Goal: Task Accomplishment & Management: Manage account settings

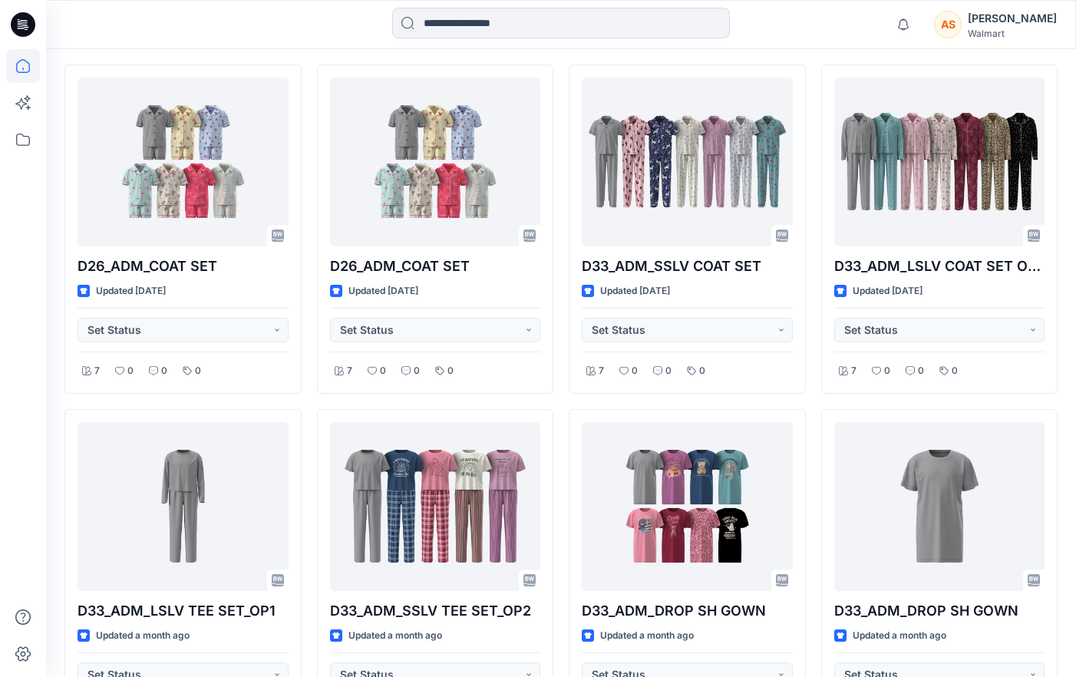
scroll to position [464, 0]
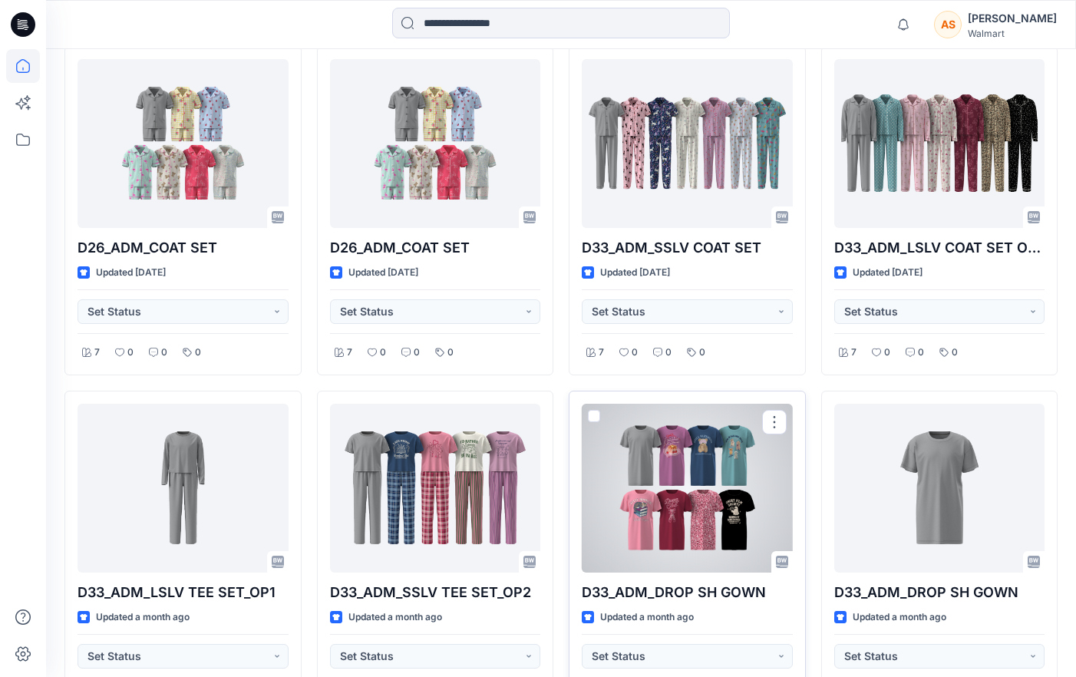
click at [732, 499] on div at bounding box center [687, 488] width 211 height 169
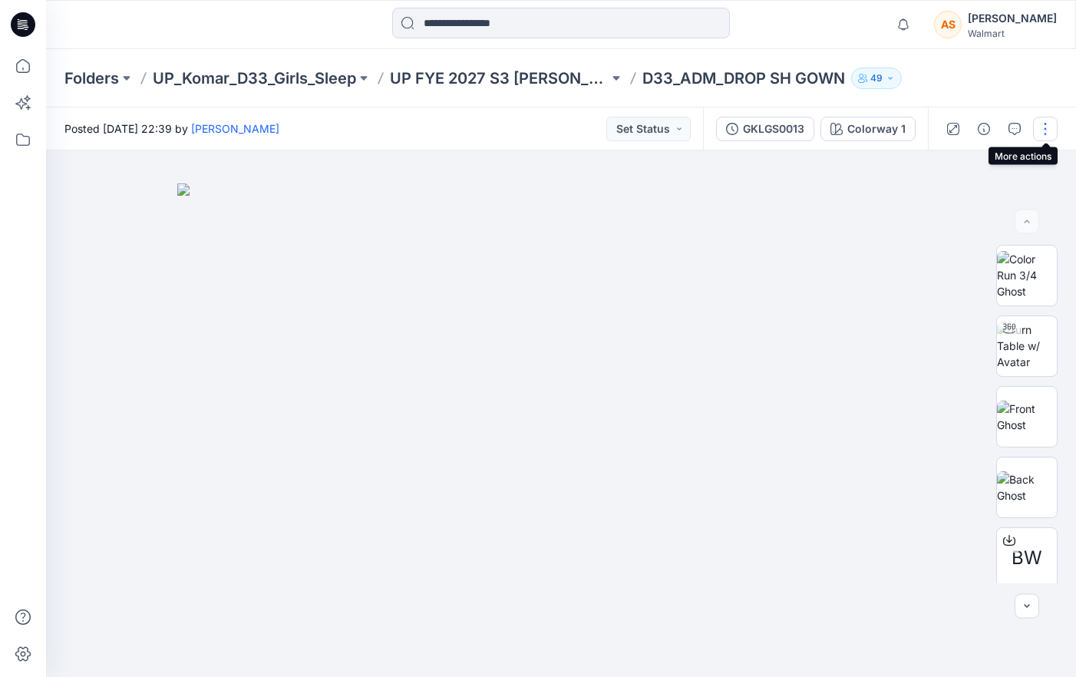
click at [1050, 123] on button "button" at bounding box center [1045, 129] width 25 height 25
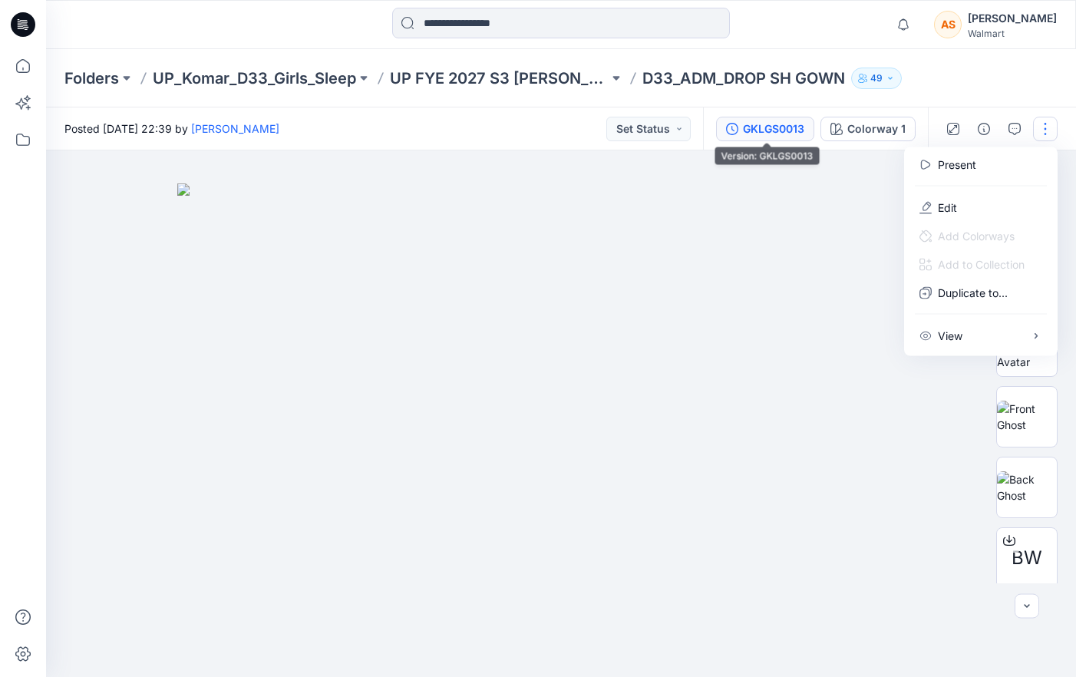
click at [787, 119] on button "GKLGS0013" at bounding box center [765, 129] width 98 height 25
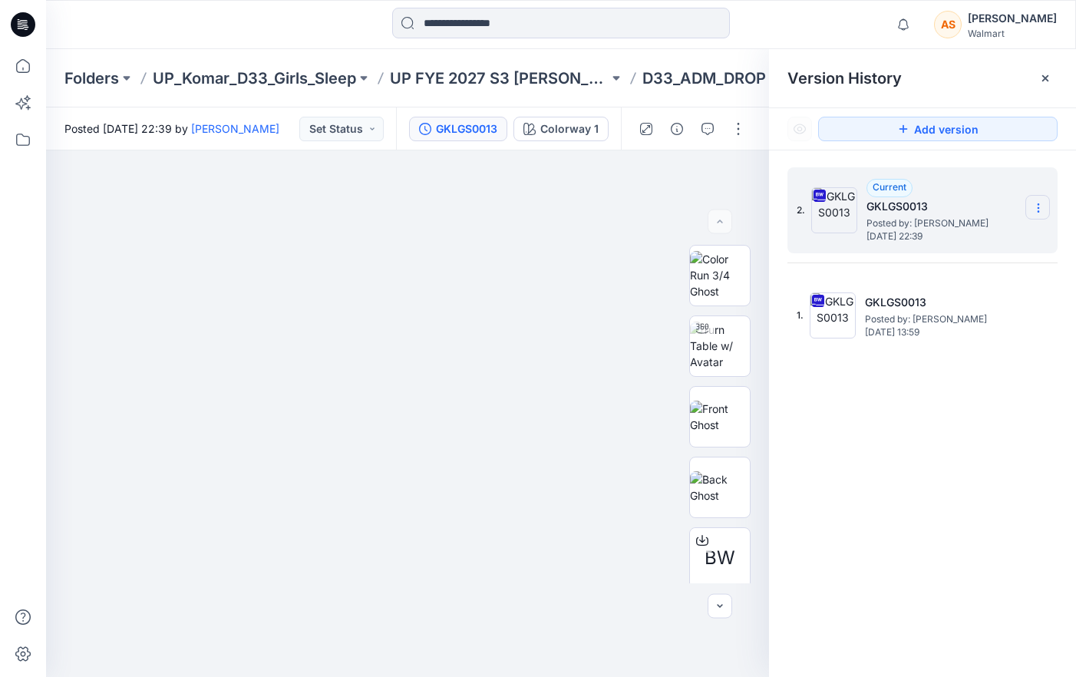
click at [1041, 206] on icon at bounding box center [1038, 208] width 12 height 12
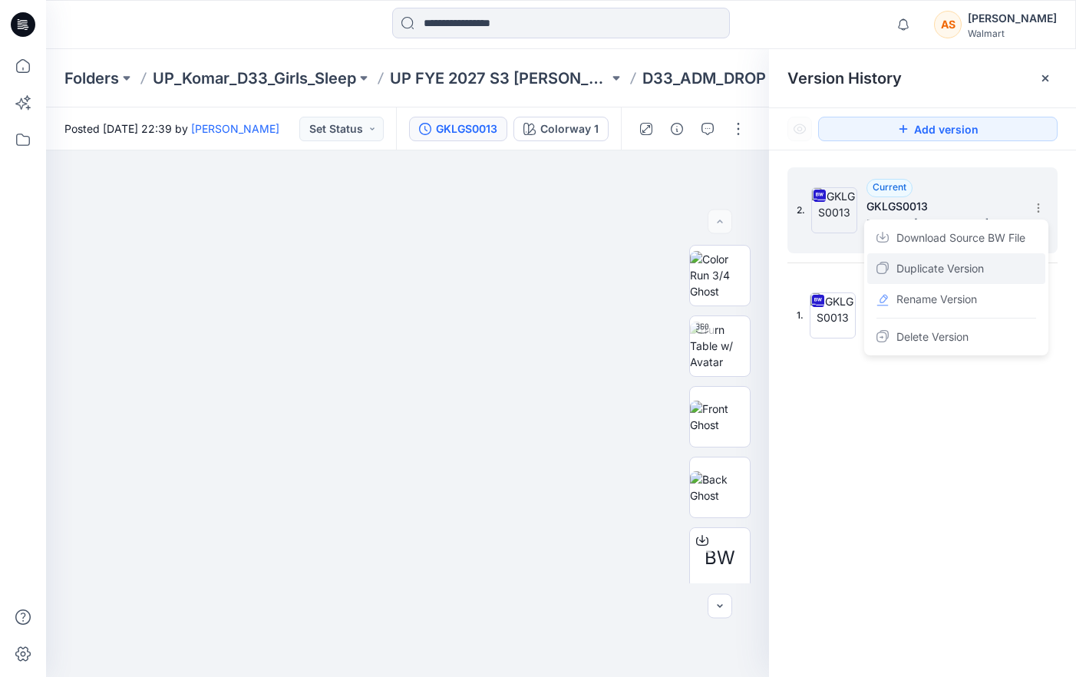
click at [1018, 274] on div "Duplicate Version" at bounding box center [956, 268] width 178 height 31
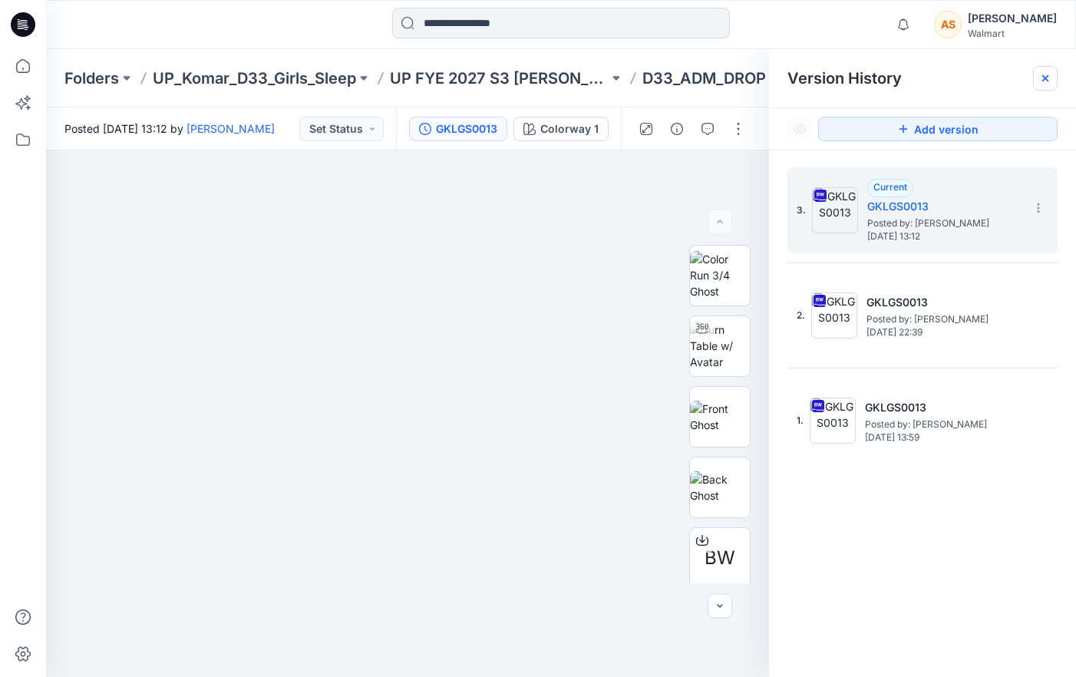
click at [1052, 79] on div at bounding box center [1045, 78] width 25 height 25
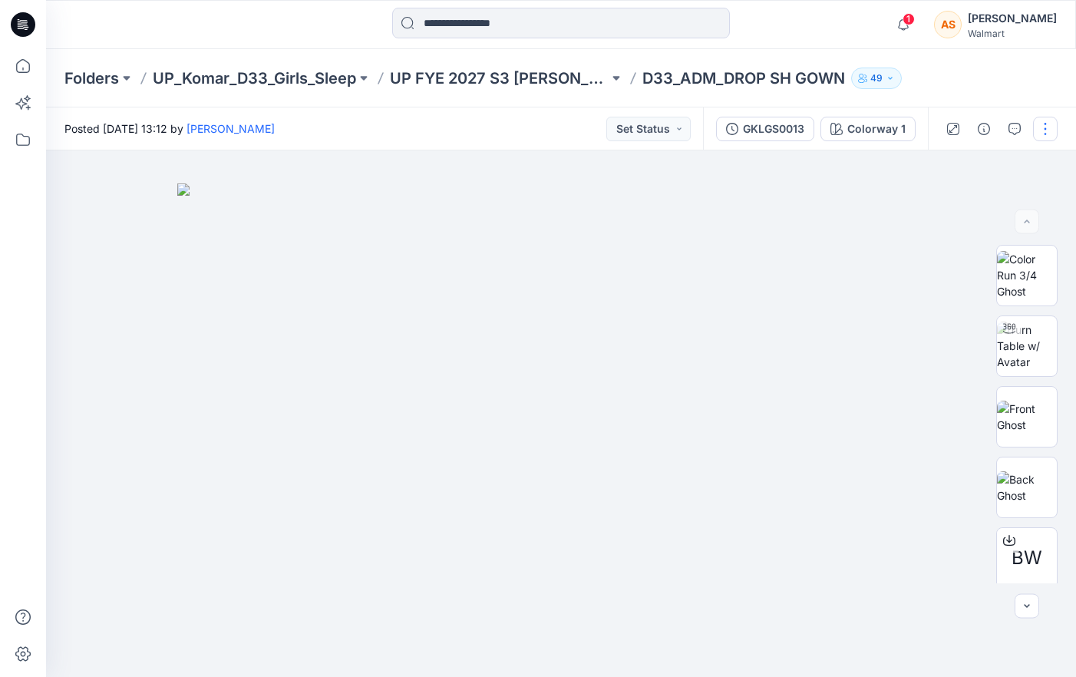
click at [1046, 136] on button "button" at bounding box center [1045, 129] width 25 height 25
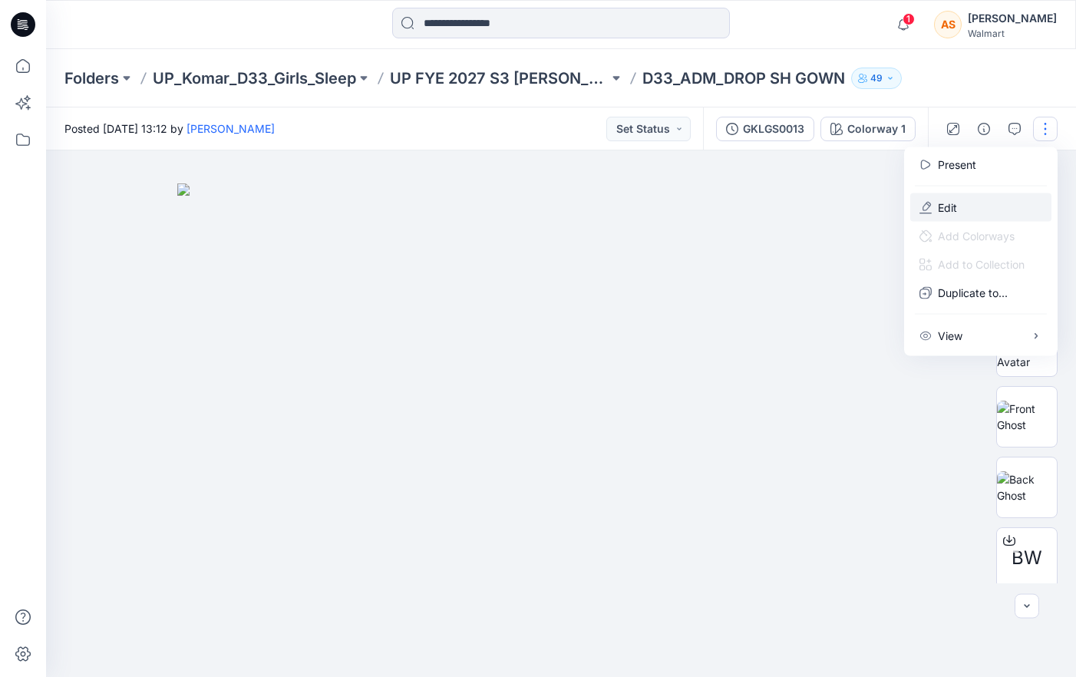
click at [970, 210] on button "Edit" at bounding box center [980, 207] width 141 height 28
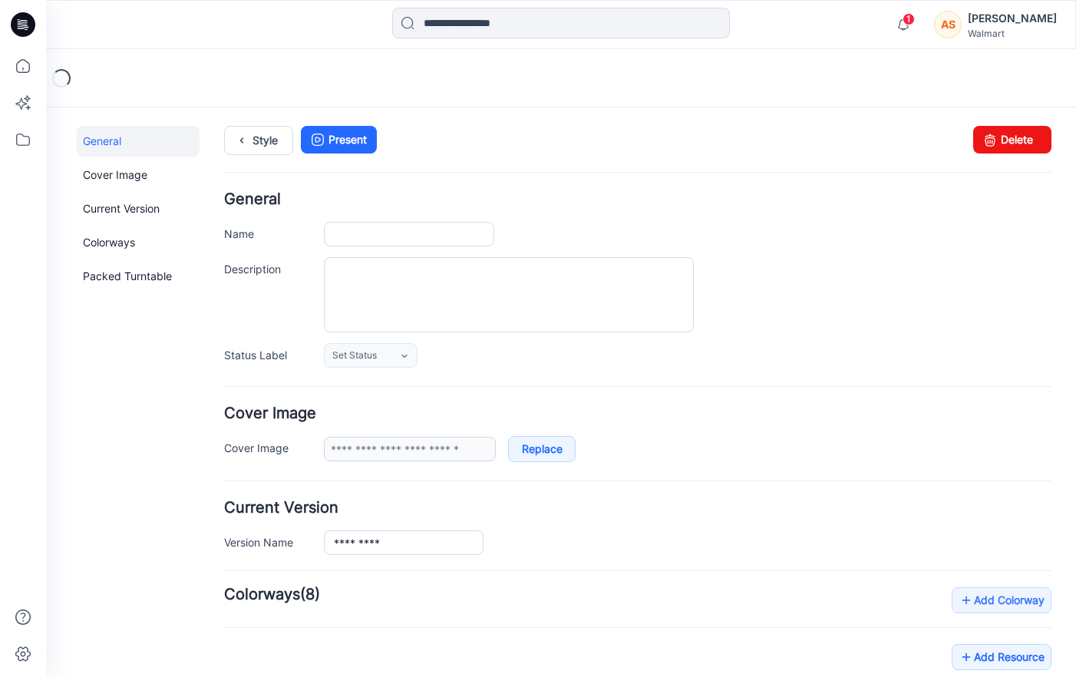
type input "**********"
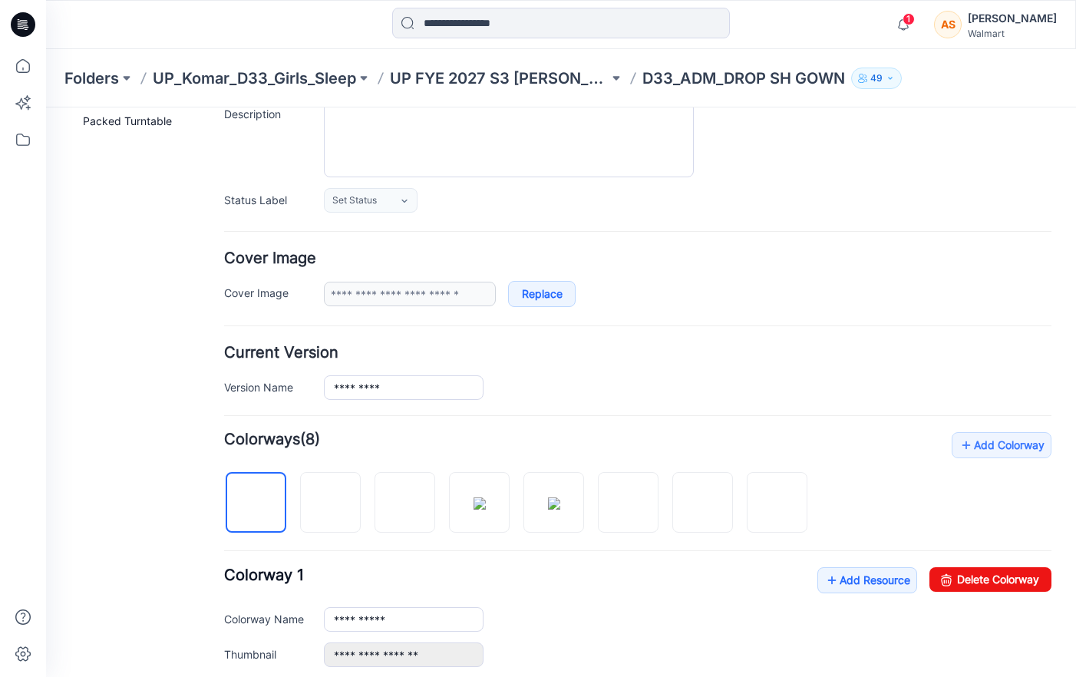
scroll to position [180, 0]
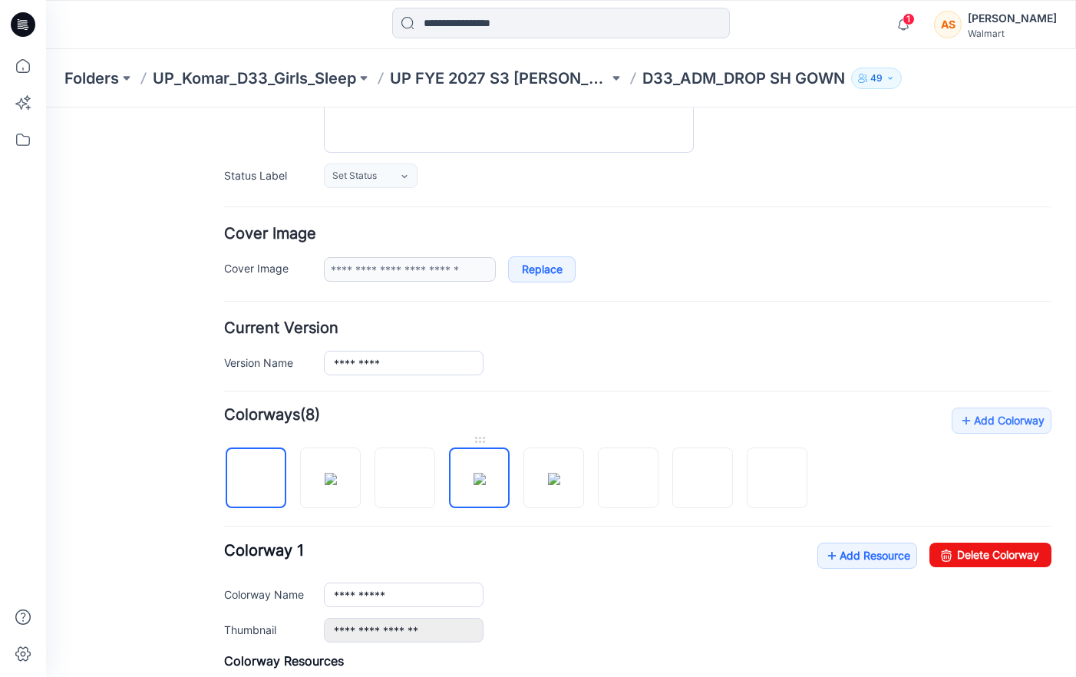
click at [474, 485] on img at bounding box center [480, 479] width 12 height 12
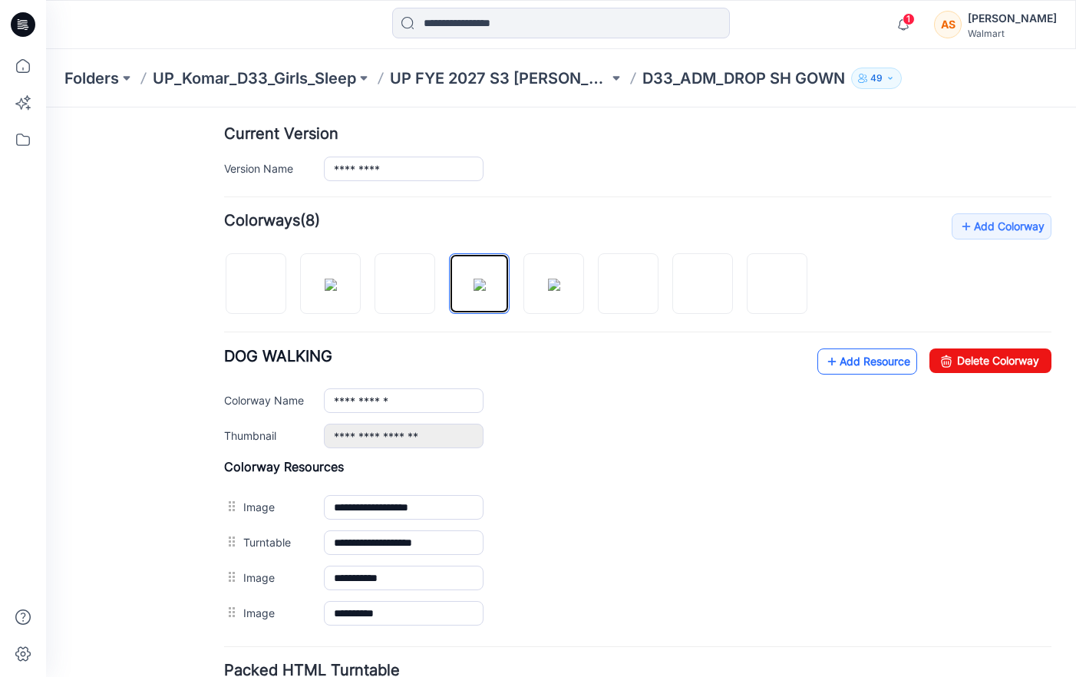
scroll to position [371, 0]
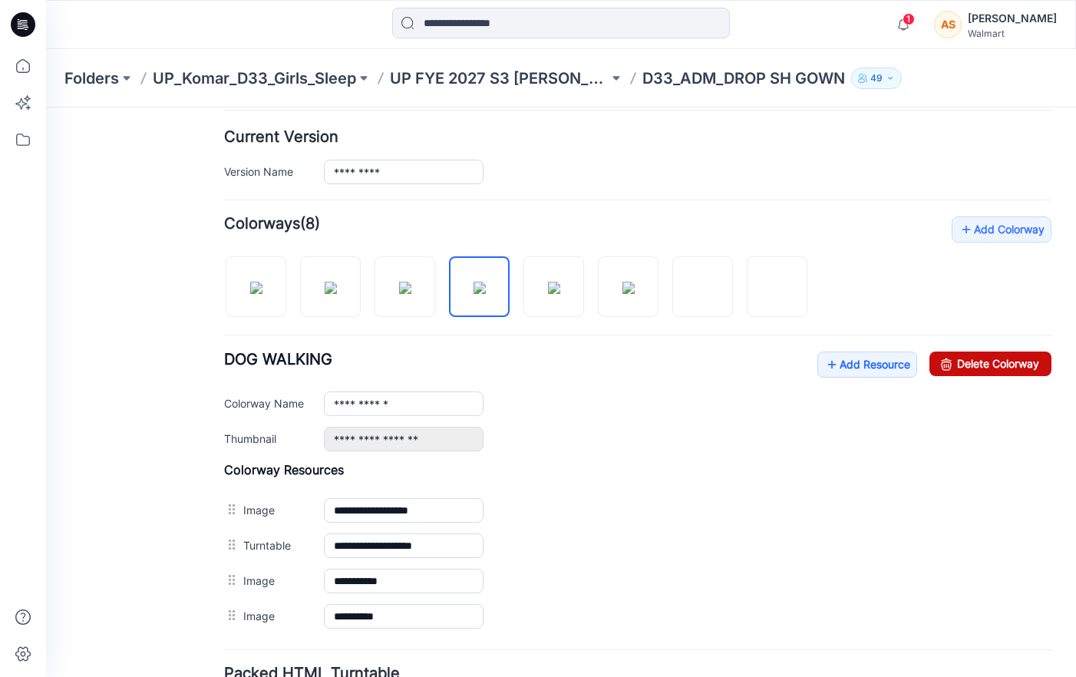
click at [992, 368] on link "Delete Colorway" at bounding box center [991, 364] width 122 height 25
type input "**********"
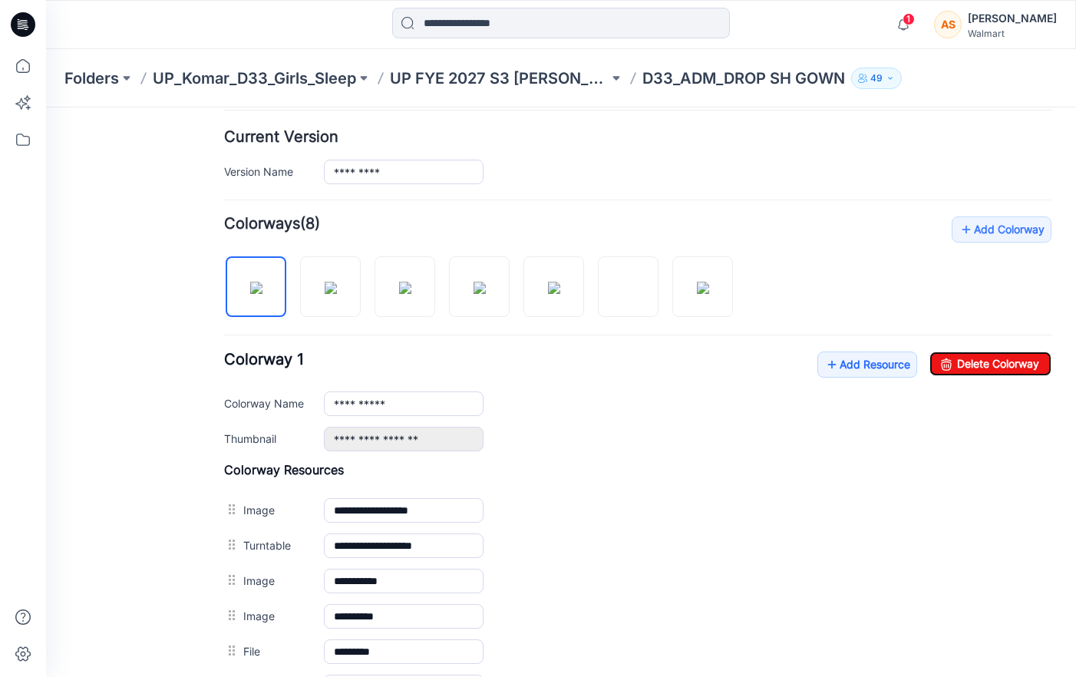
scroll to position [0, 0]
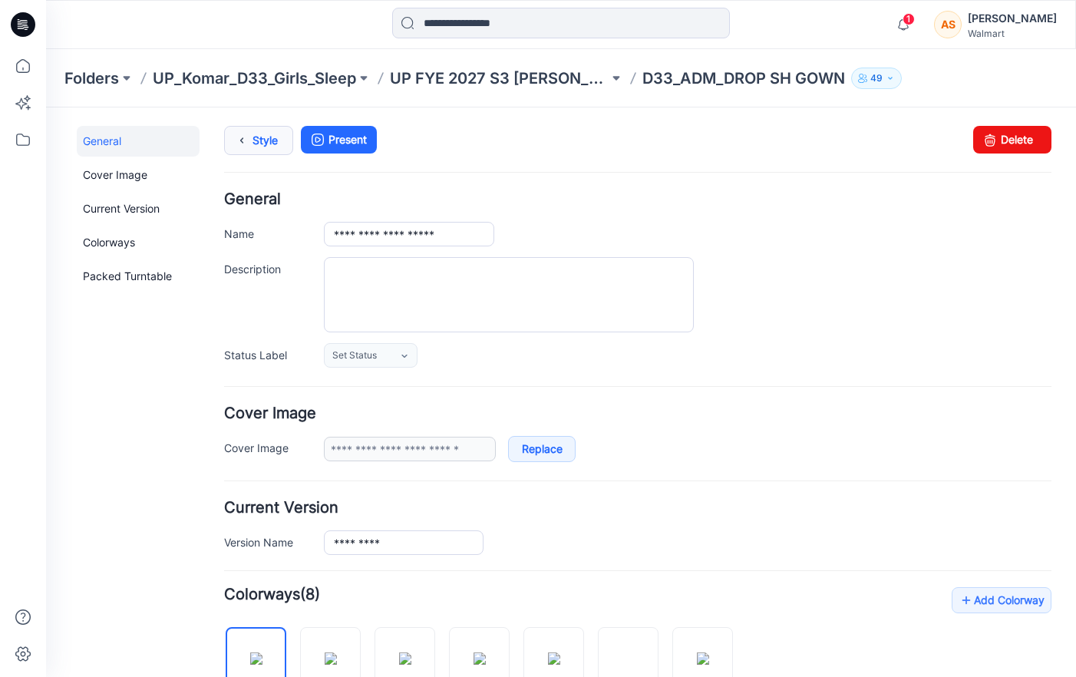
click at [252, 134] on link "Style" at bounding box center [258, 140] width 69 height 29
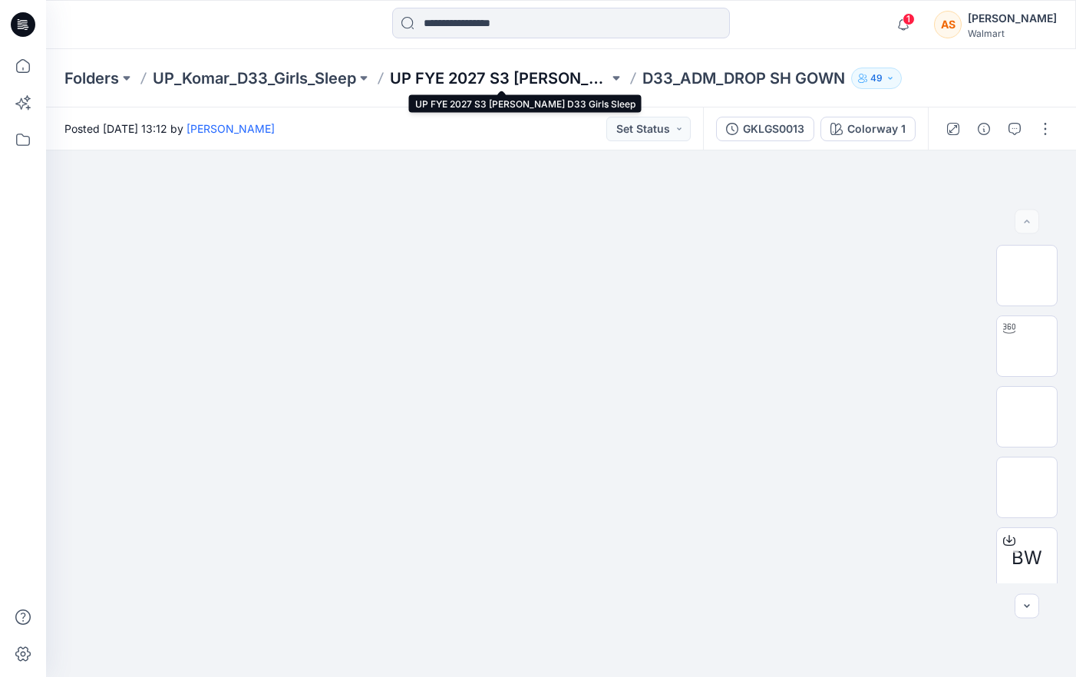
click at [570, 74] on p "UP FYE 2027 S3 [PERSON_NAME] D33 Girls Sleep" at bounding box center [499, 78] width 219 height 21
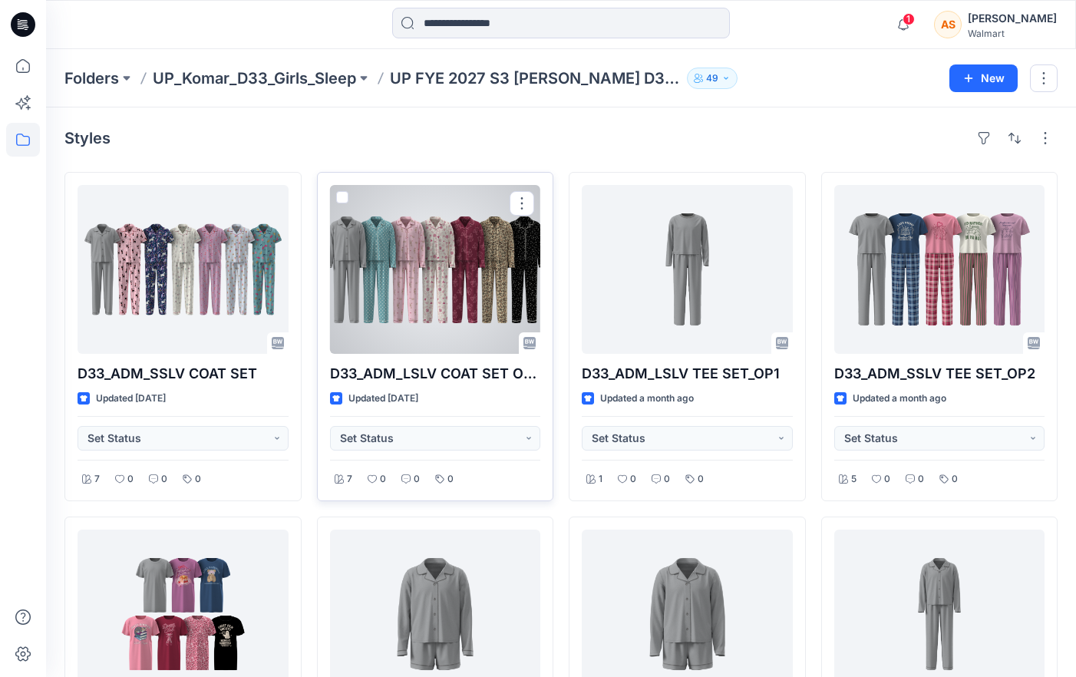
click at [419, 301] on div at bounding box center [435, 269] width 211 height 169
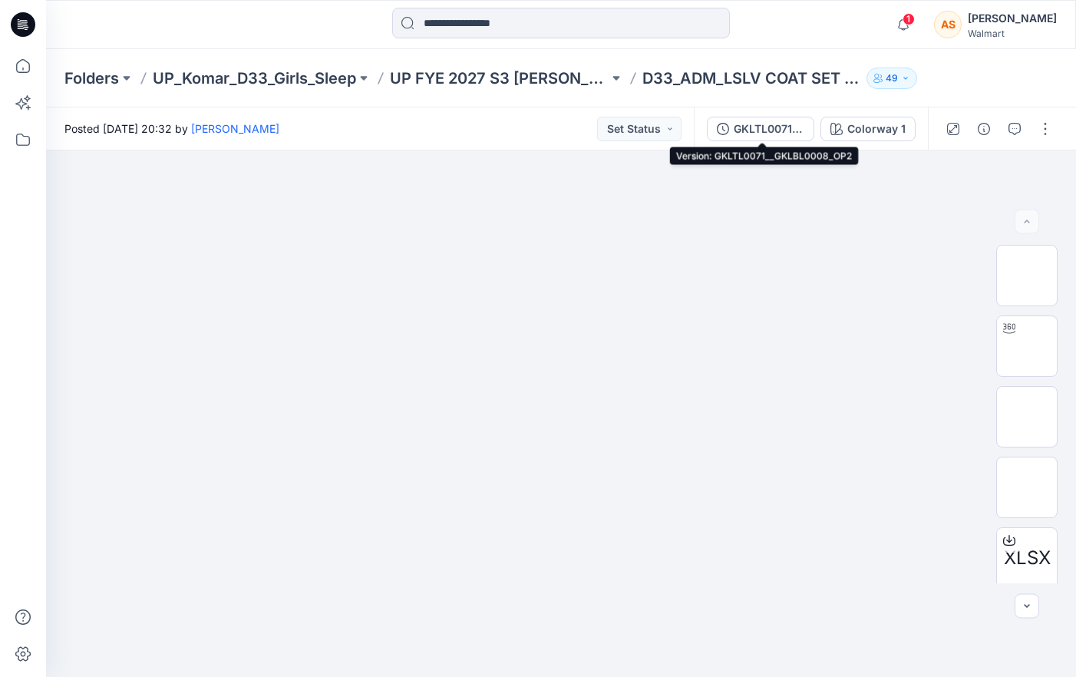
click at [775, 134] on div "GKLTL0071__GKLBL0008_OP2" at bounding box center [769, 129] width 71 height 17
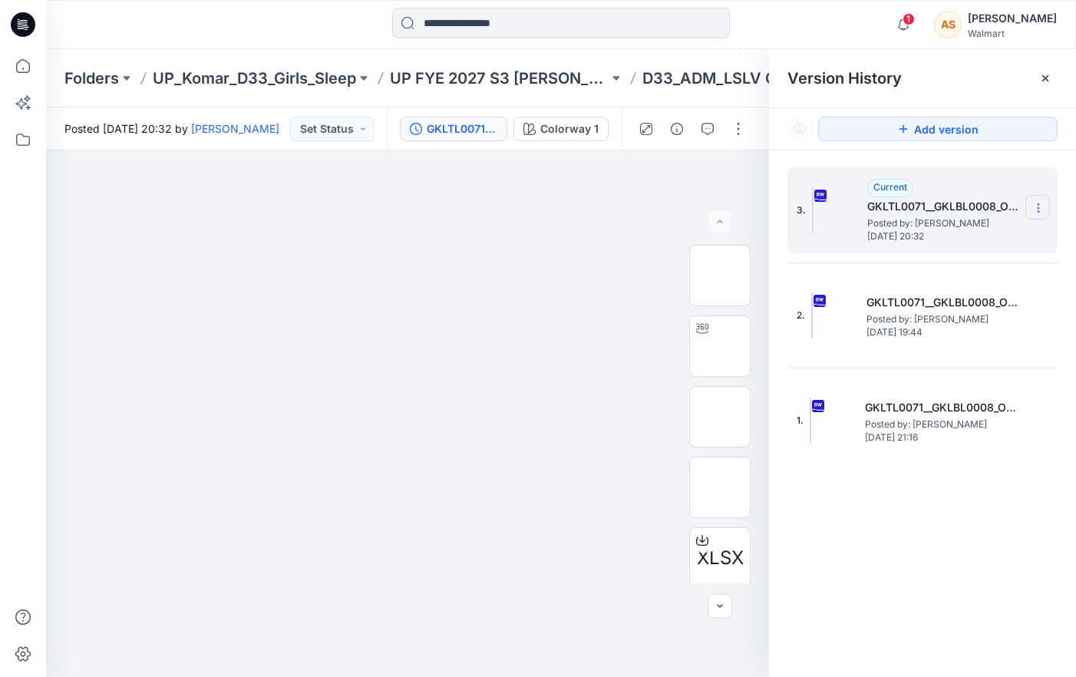
click at [1038, 211] on icon at bounding box center [1038, 211] width 1 height 1
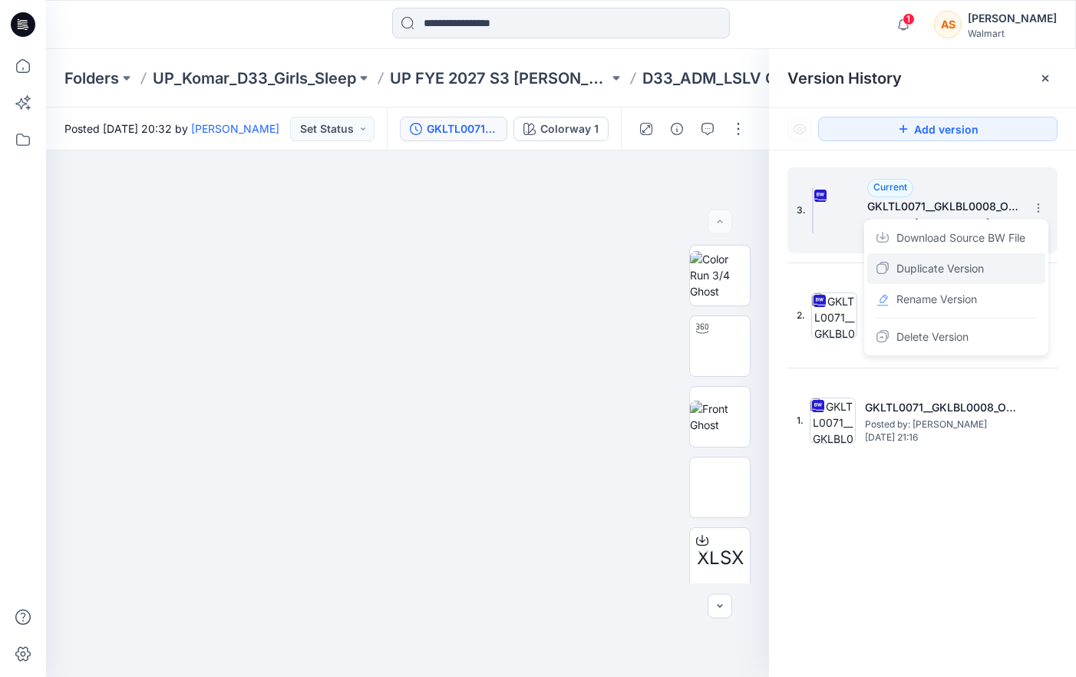
click at [1022, 268] on div "Duplicate Version" at bounding box center [956, 268] width 178 height 31
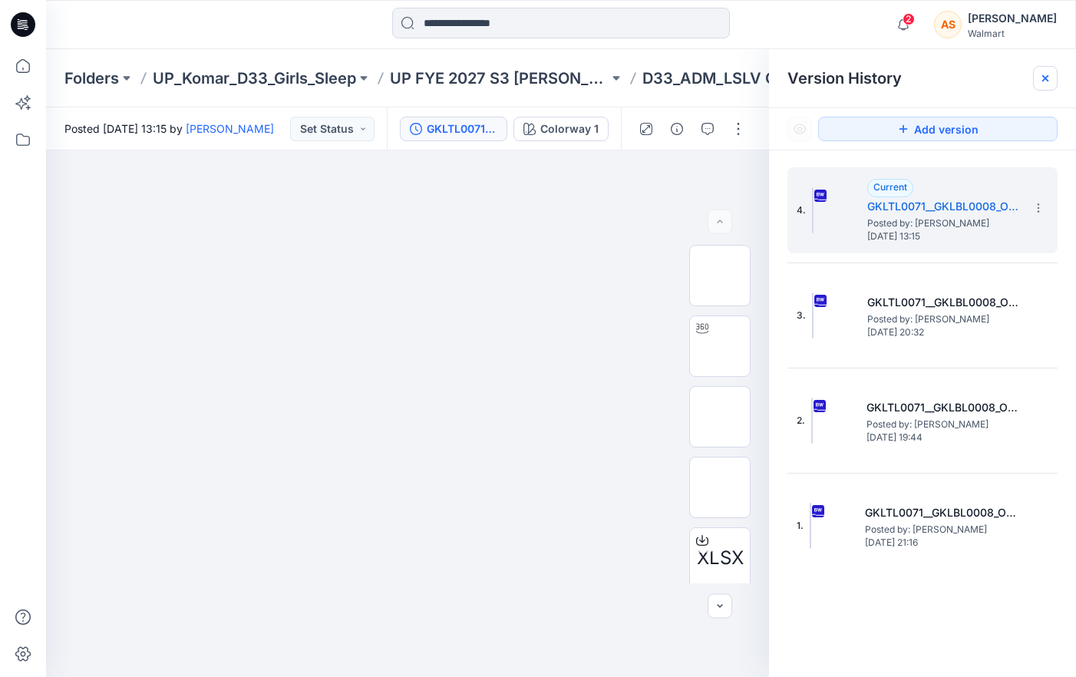
click at [1049, 79] on icon at bounding box center [1045, 78] width 12 height 12
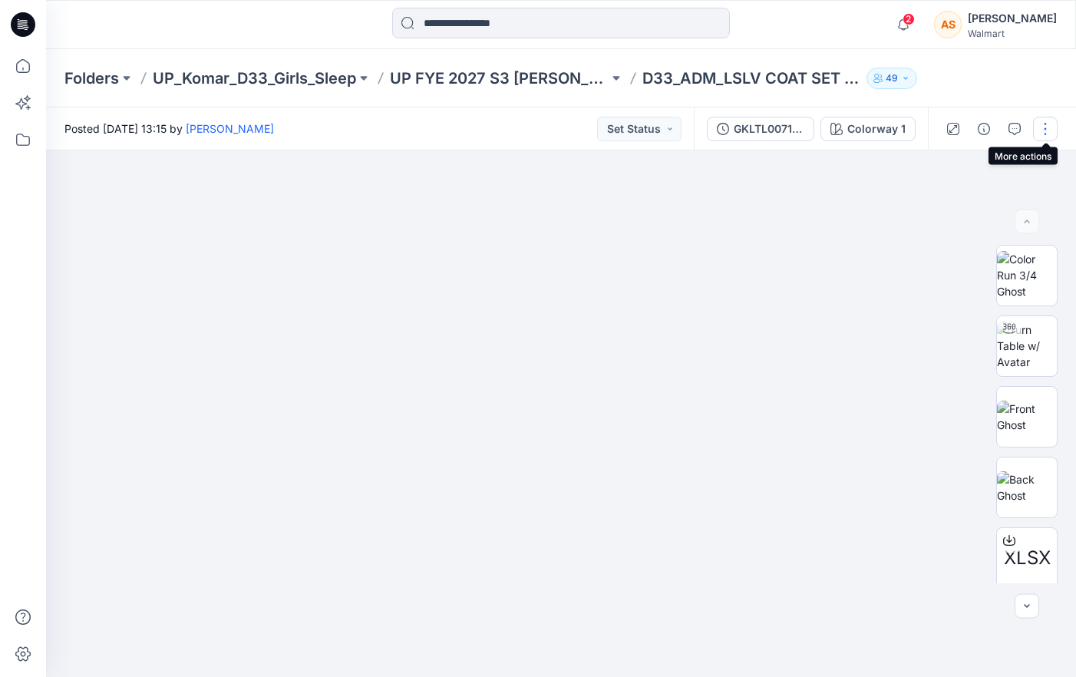
click at [1047, 125] on button "button" at bounding box center [1045, 129] width 25 height 25
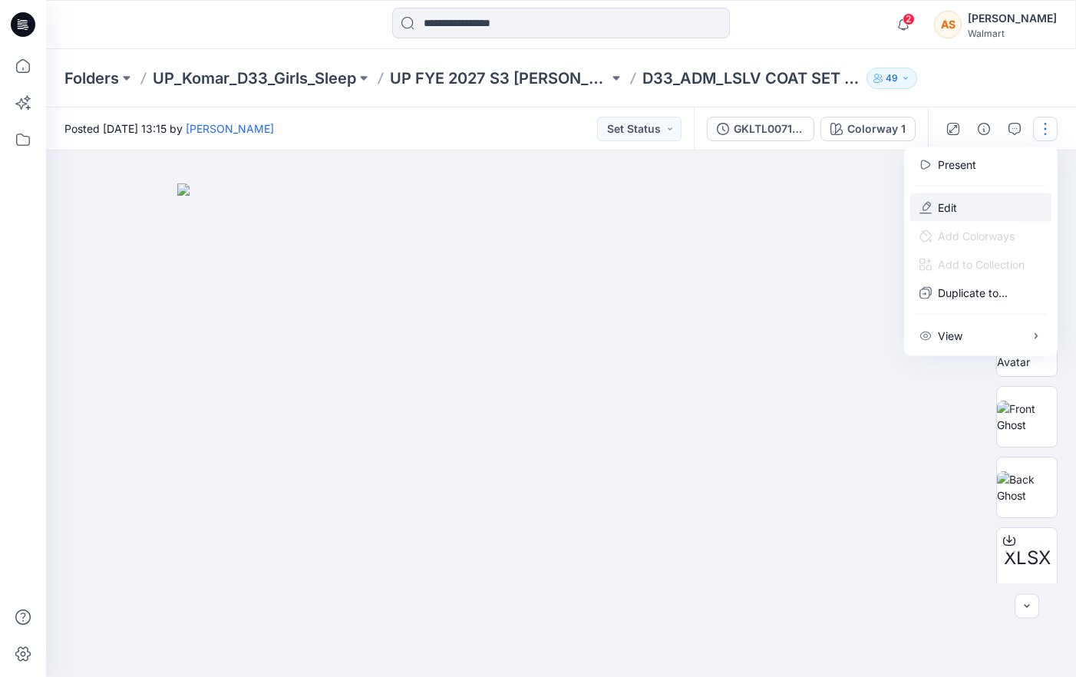
click at [974, 213] on button "Edit" at bounding box center [980, 207] width 141 height 28
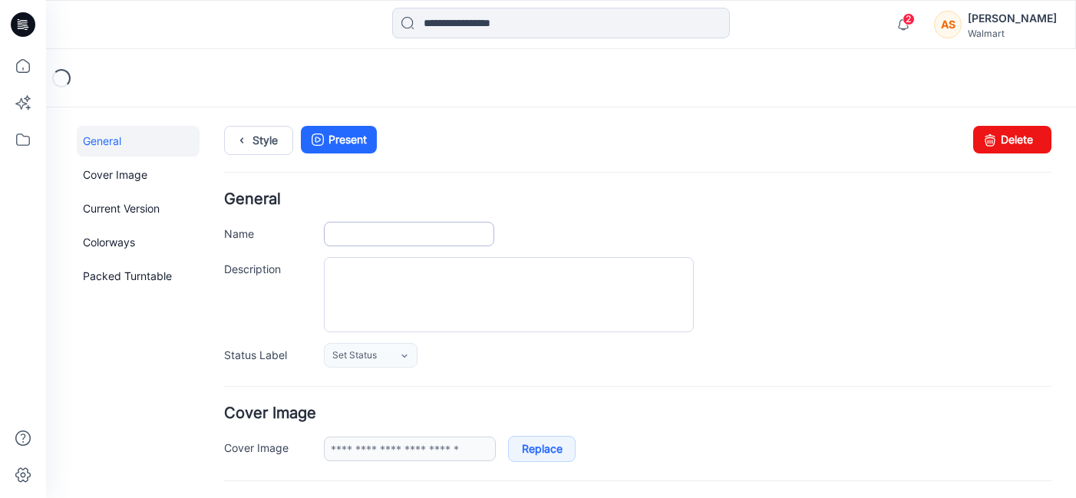
type input "**********"
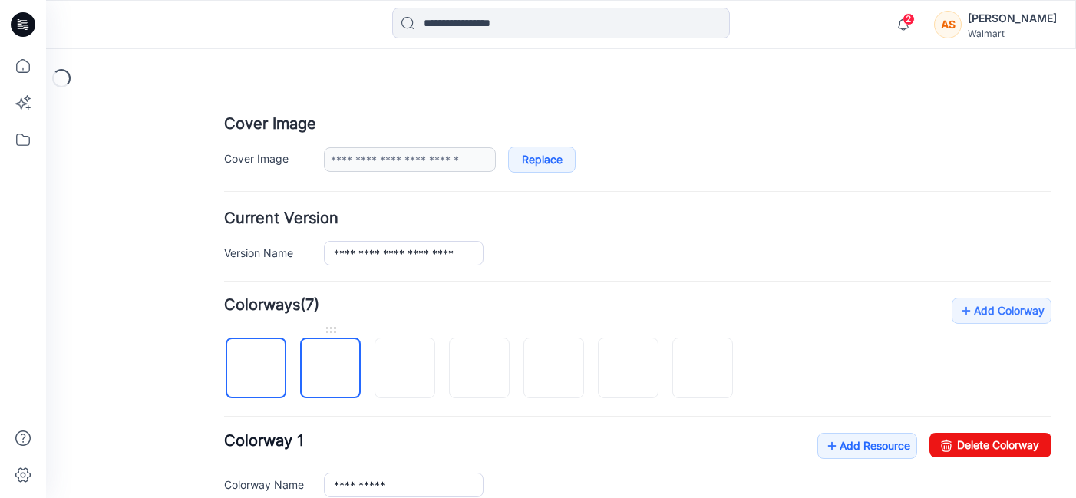
click at [331, 369] on img at bounding box center [331, 369] width 0 height 0
type input "****"
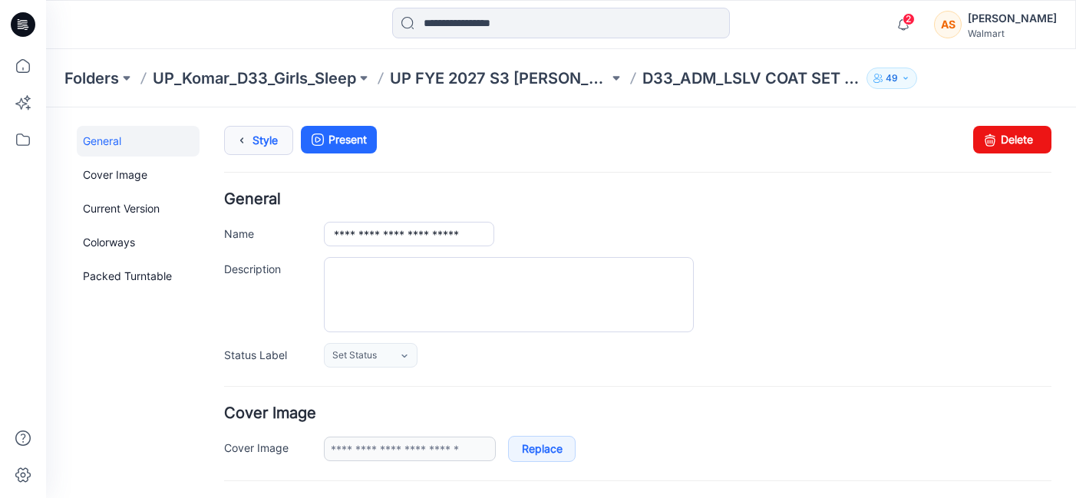
click at [269, 144] on link "Style" at bounding box center [258, 140] width 69 height 29
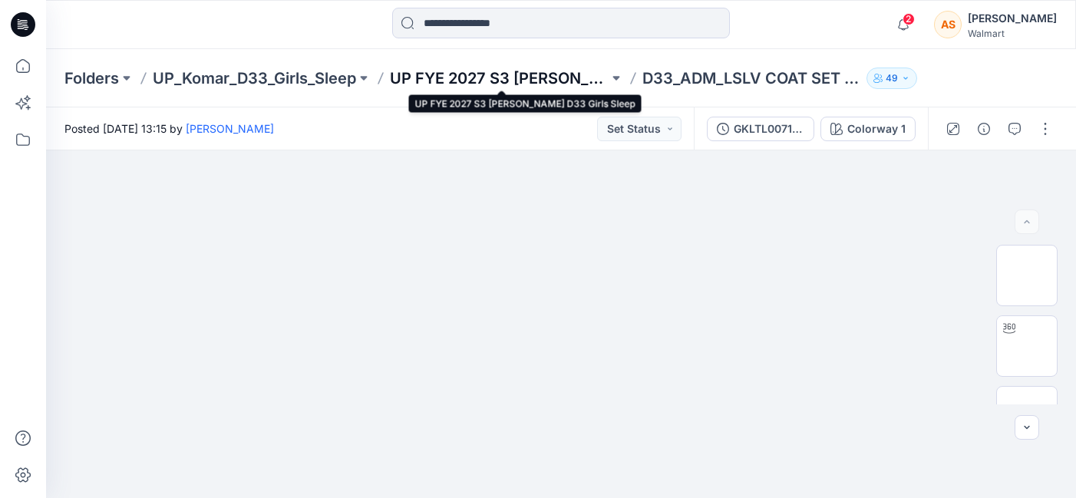
click at [564, 73] on p "UP FYE 2027 S3 [PERSON_NAME] D33 Girls Sleep" at bounding box center [499, 78] width 219 height 21
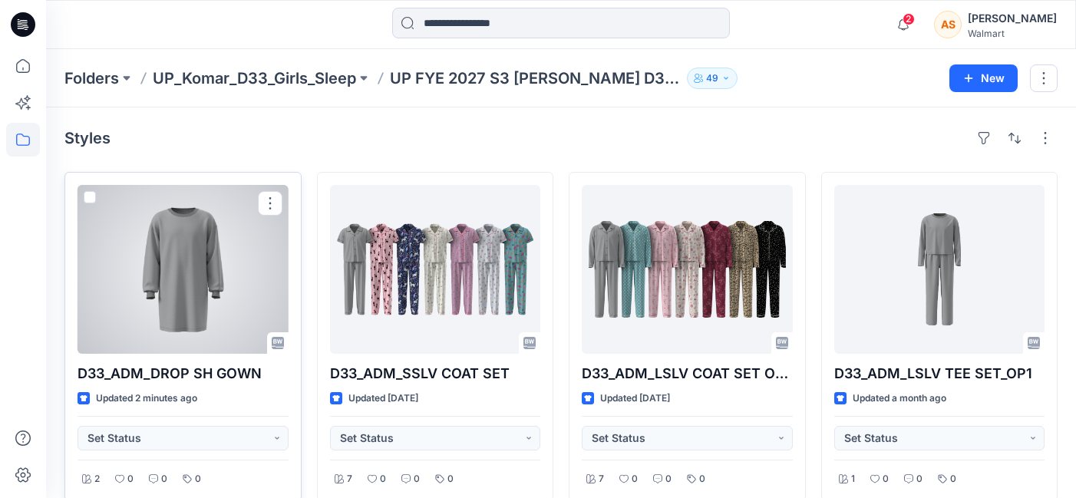
click at [198, 294] on div at bounding box center [183, 269] width 211 height 169
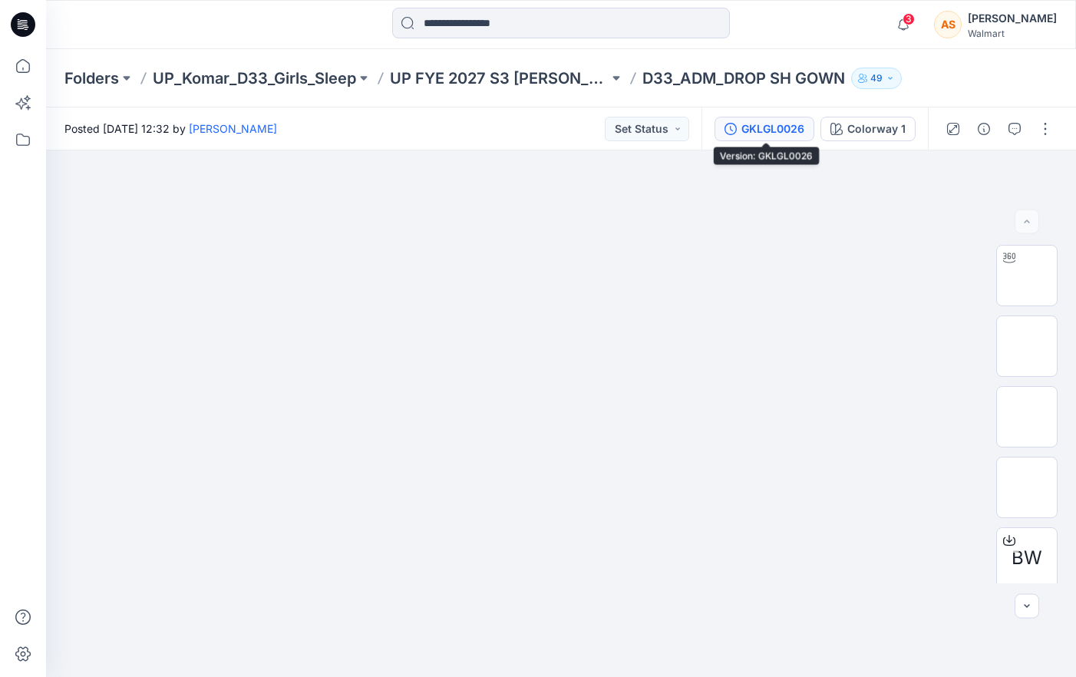
click at [804, 130] on div "GKLGL0026" at bounding box center [773, 129] width 63 height 17
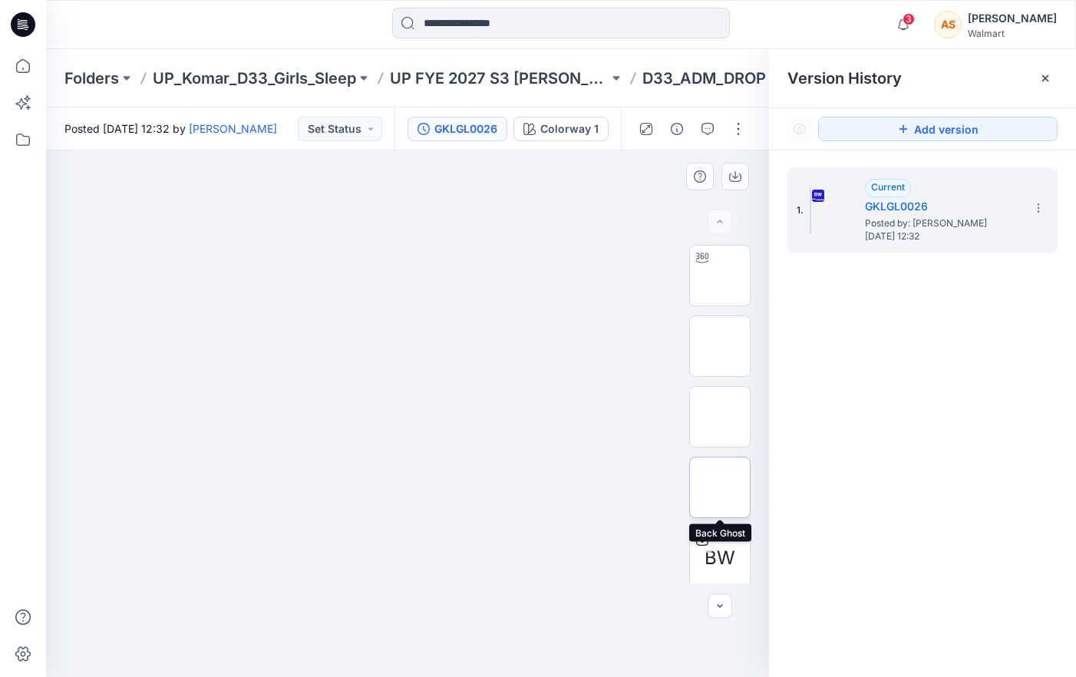
scroll to position [217, 0]
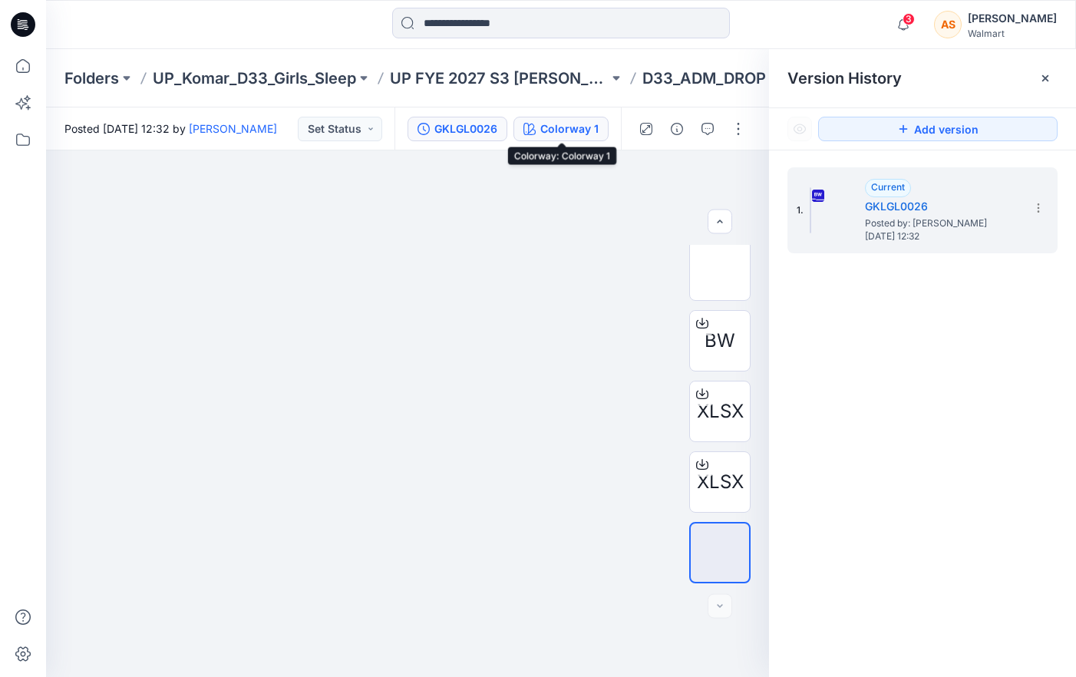
click at [570, 121] on div "Colorway 1" at bounding box center [569, 129] width 58 height 17
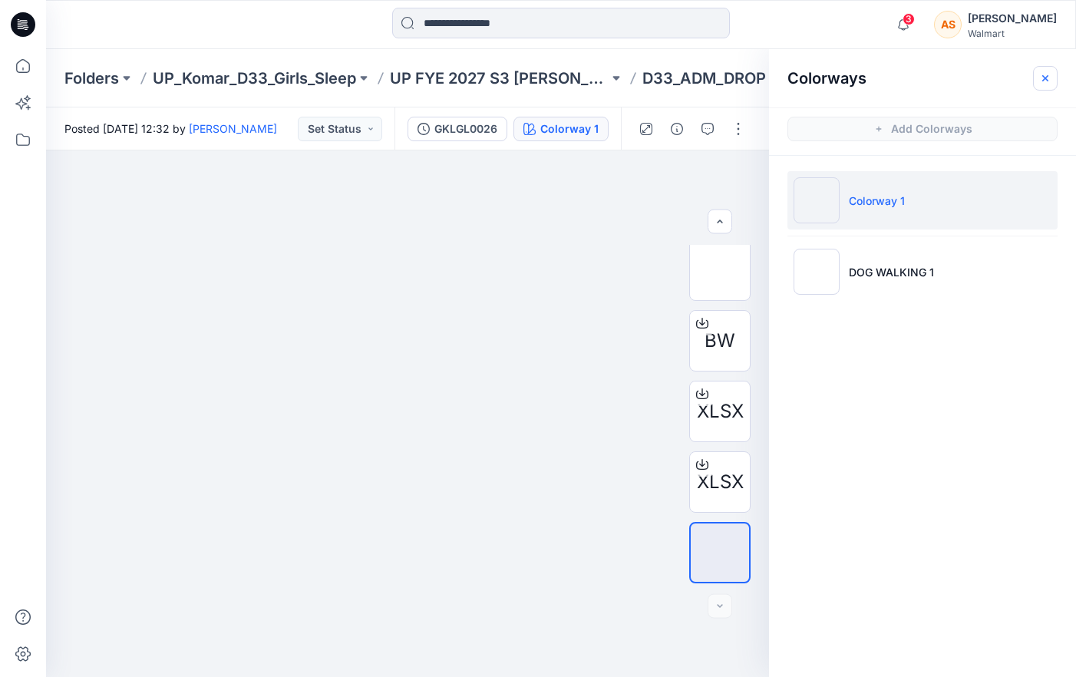
click at [1042, 74] on icon "button" at bounding box center [1045, 78] width 12 height 12
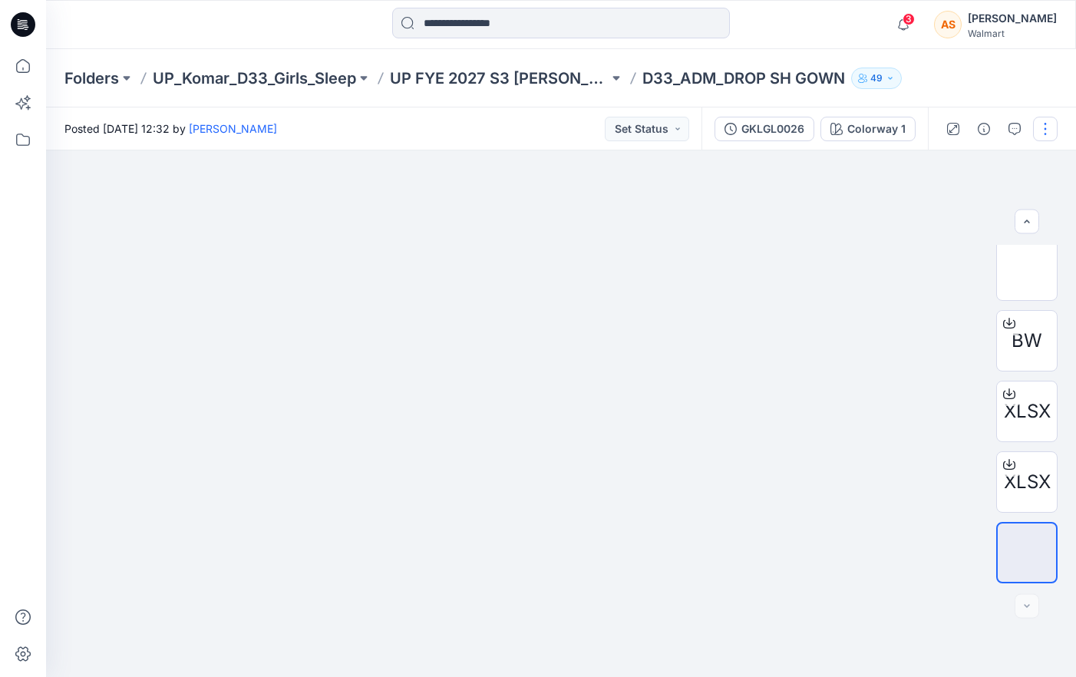
click at [1048, 128] on button "button" at bounding box center [1045, 129] width 25 height 25
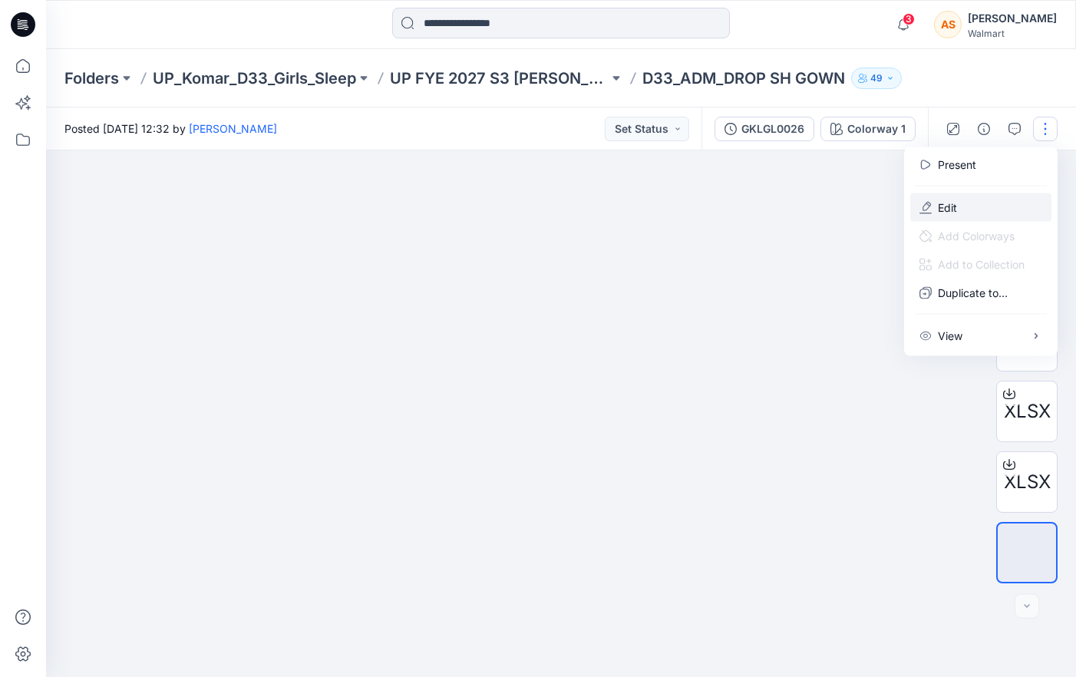
click at [980, 207] on button "Edit" at bounding box center [980, 207] width 141 height 28
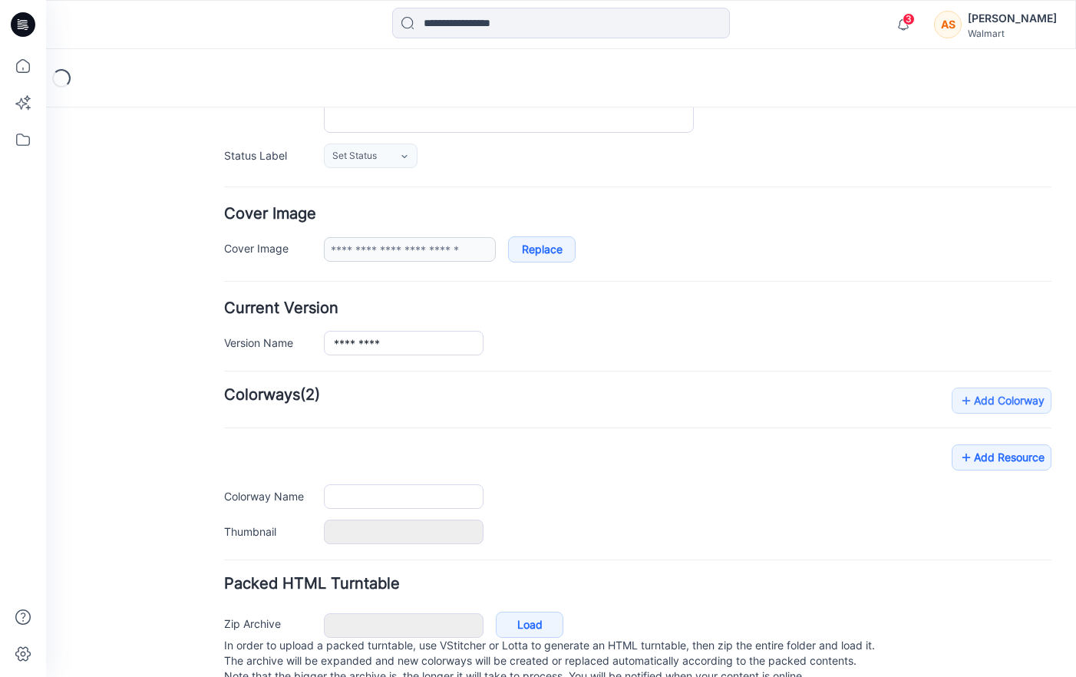
scroll to position [240, 0]
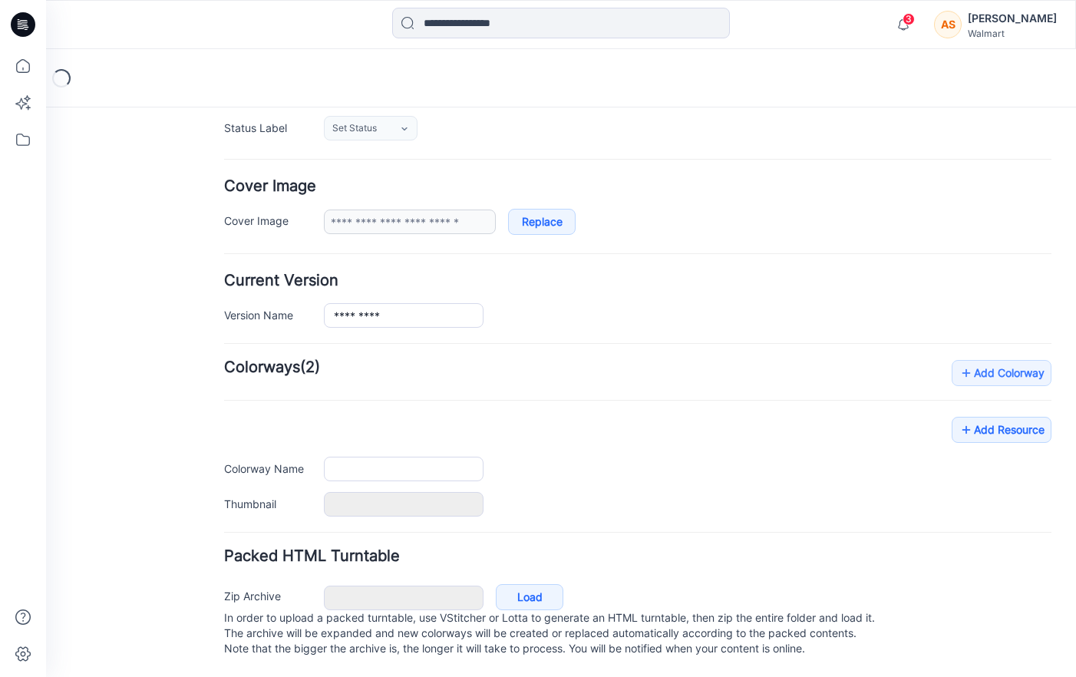
type input "**********"
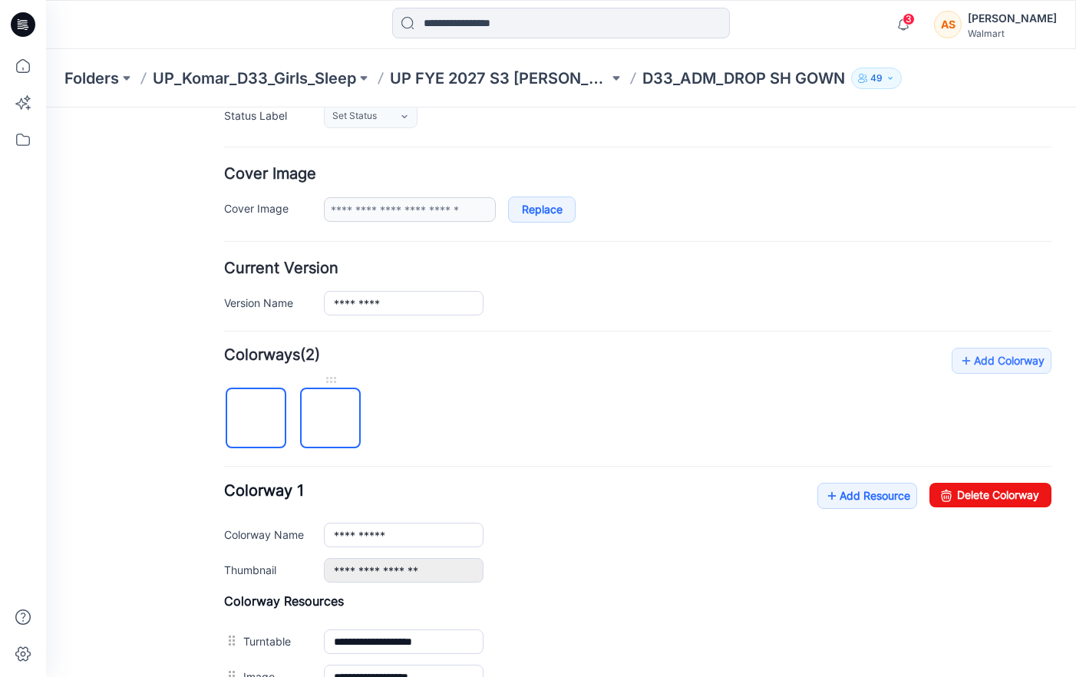
click at [331, 419] on img at bounding box center [331, 419] width 0 height 0
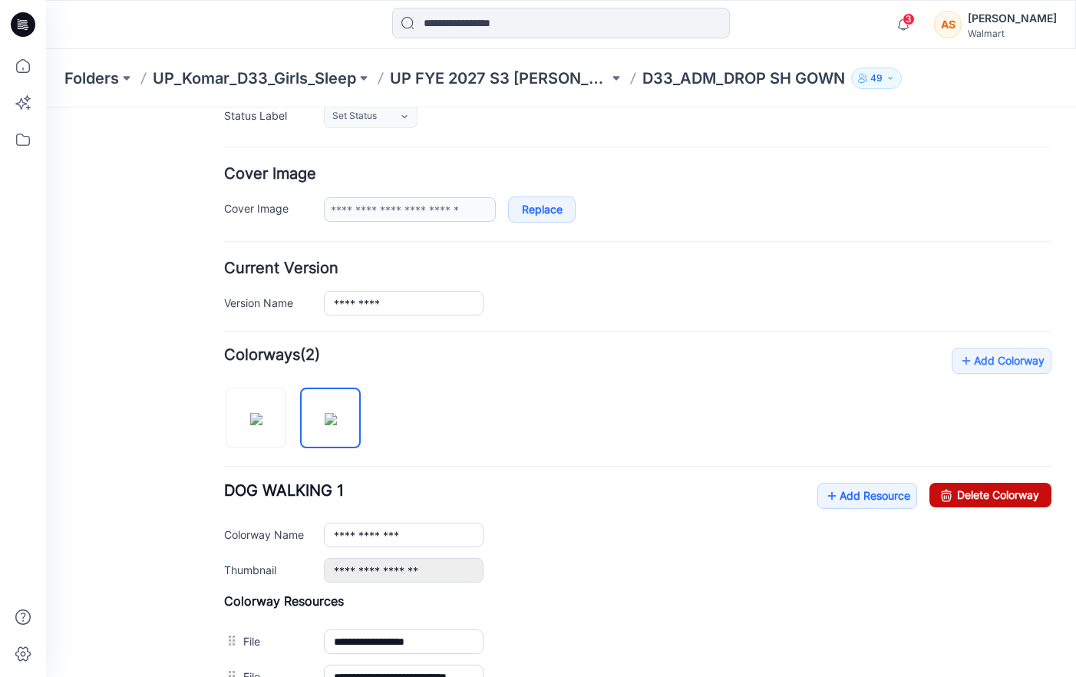
click at [1018, 490] on link "Delete Colorway" at bounding box center [991, 495] width 122 height 25
type input "**********"
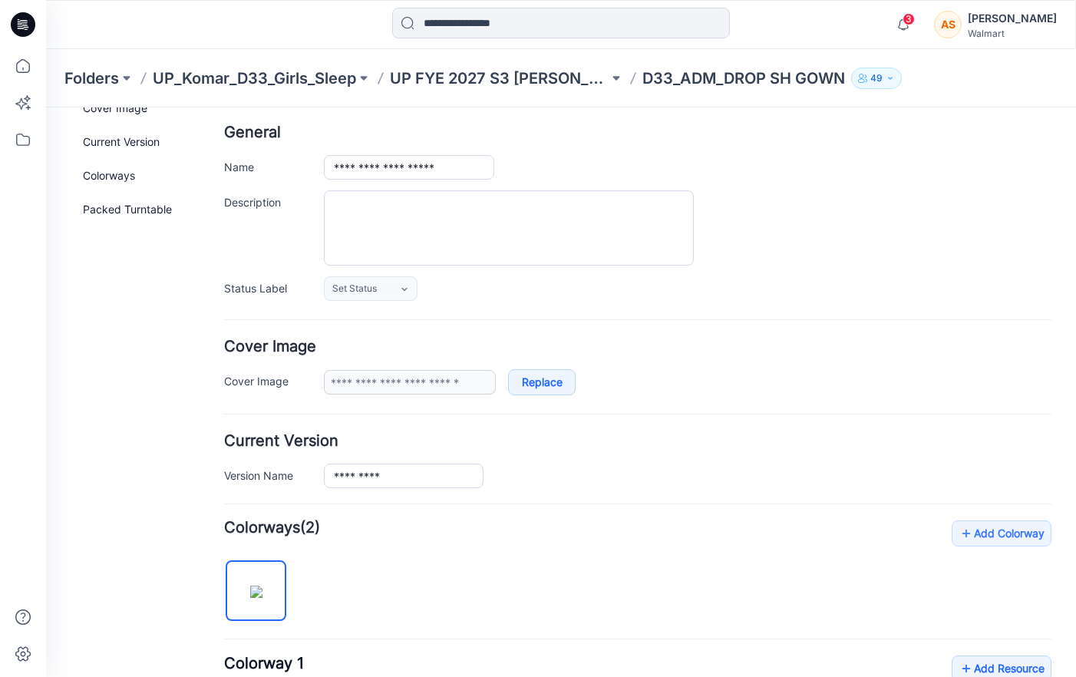
scroll to position [0, 0]
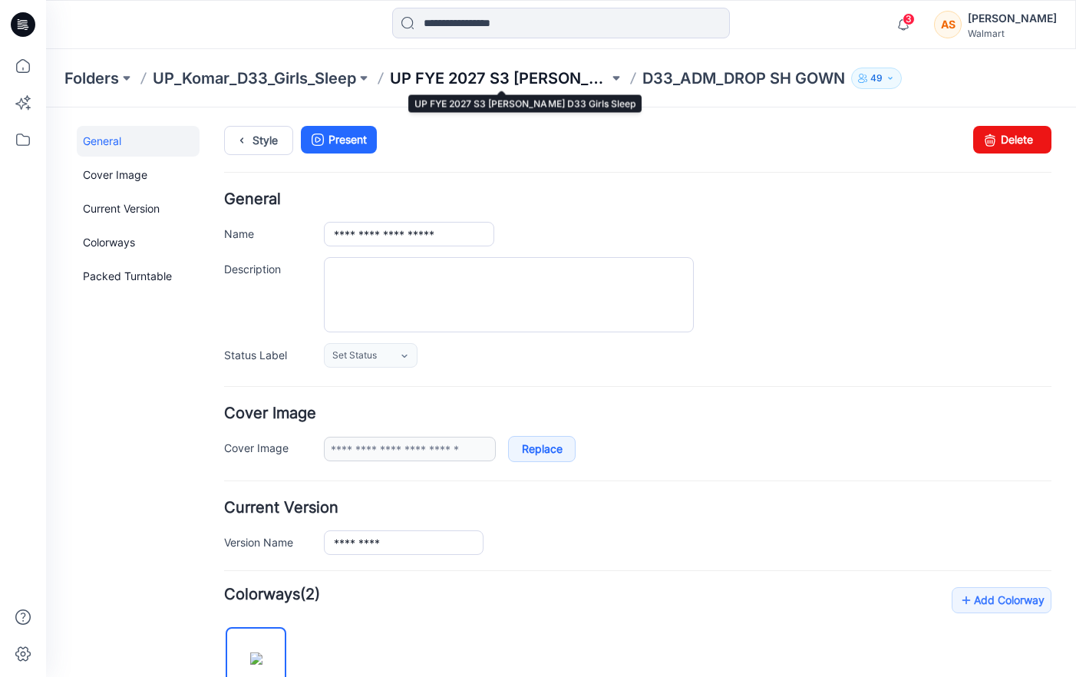
click at [504, 80] on p "UP FYE 2027 S3 [PERSON_NAME] D33 Girls Sleep" at bounding box center [499, 78] width 219 height 21
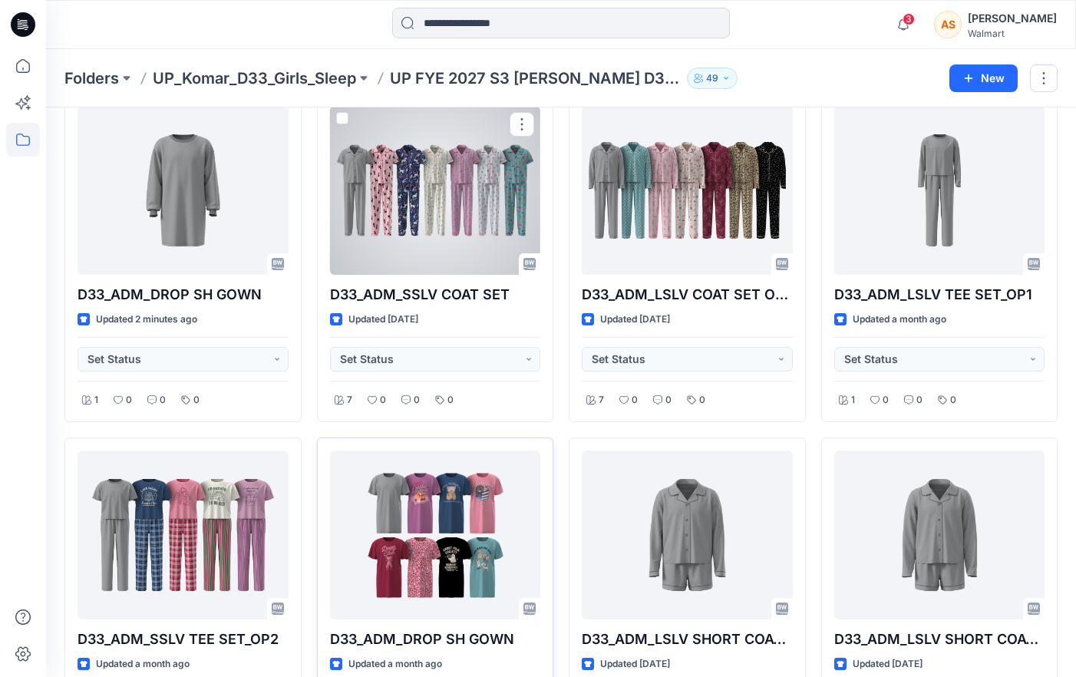
scroll to position [106, 0]
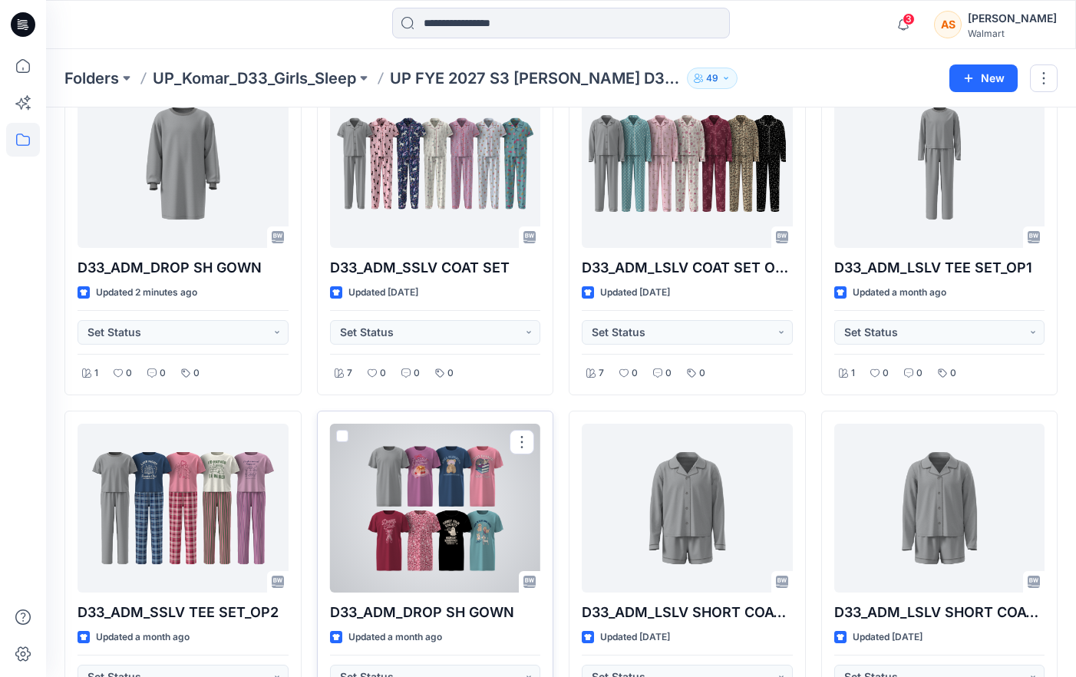
click at [484, 534] on div at bounding box center [435, 508] width 211 height 169
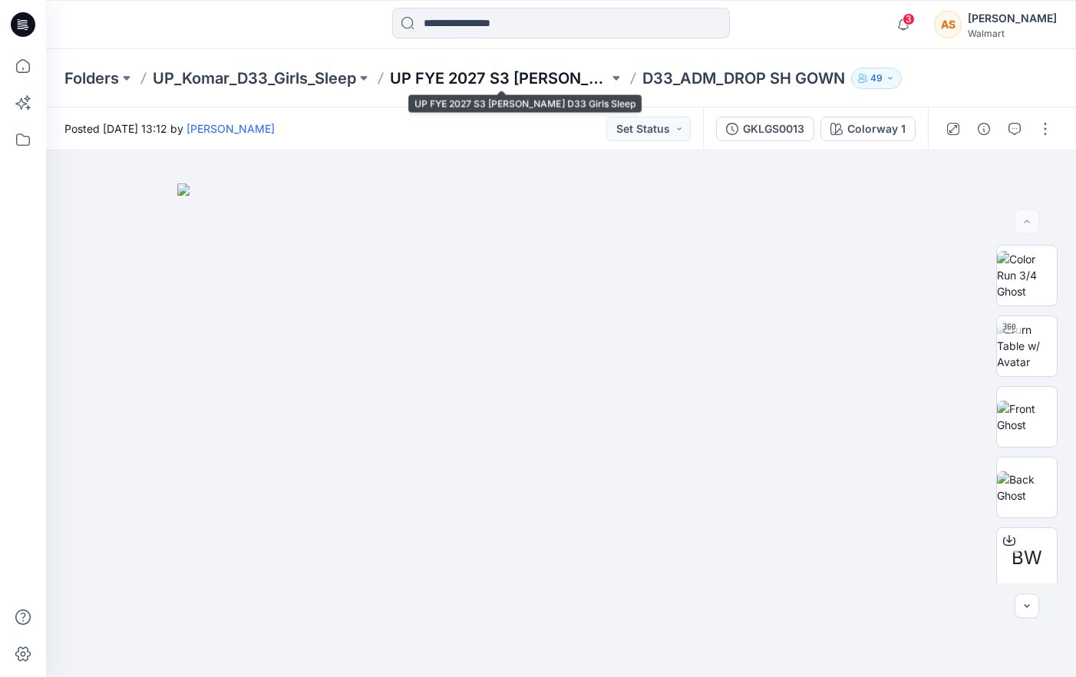
click at [577, 74] on p "UP FYE 2027 S3 [PERSON_NAME] D33 Girls Sleep" at bounding box center [499, 78] width 219 height 21
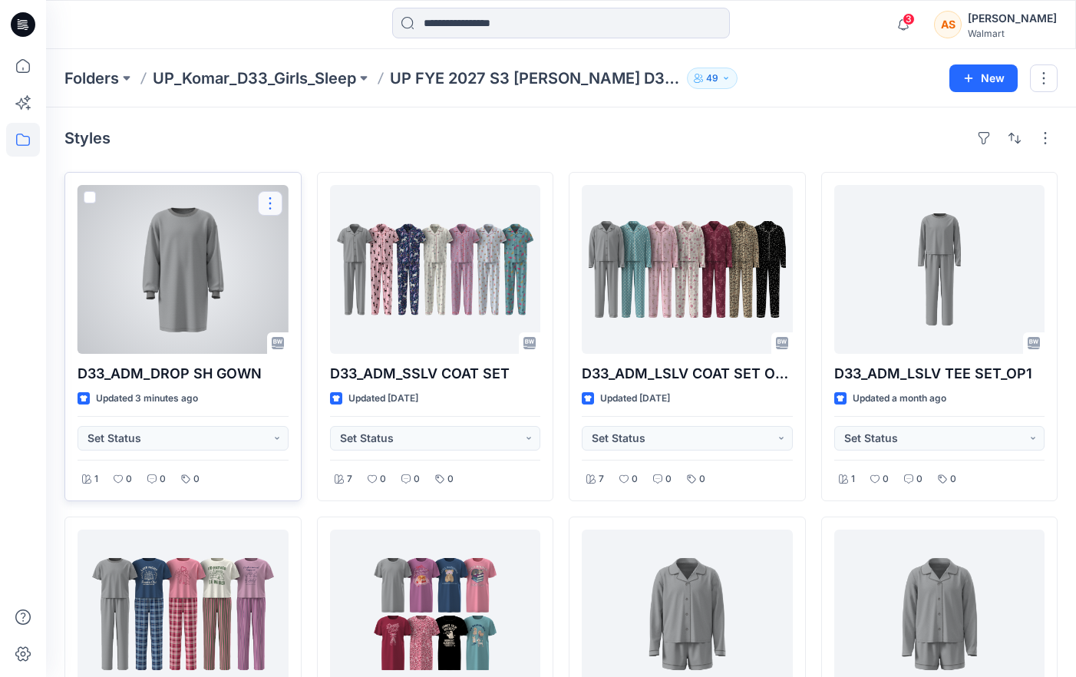
click at [274, 200] on button "button" at bounding box center [270, 203] width 25 height 25
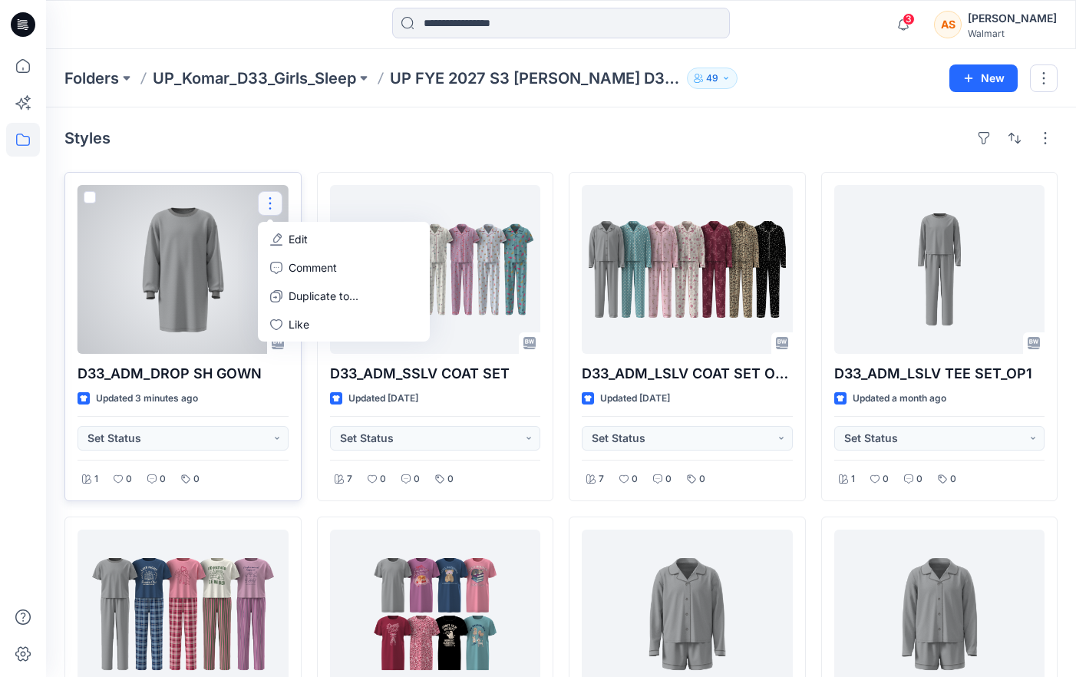
click at [327, 238] on button "Edit" at bounding box center [344, 239] width 166 height 28
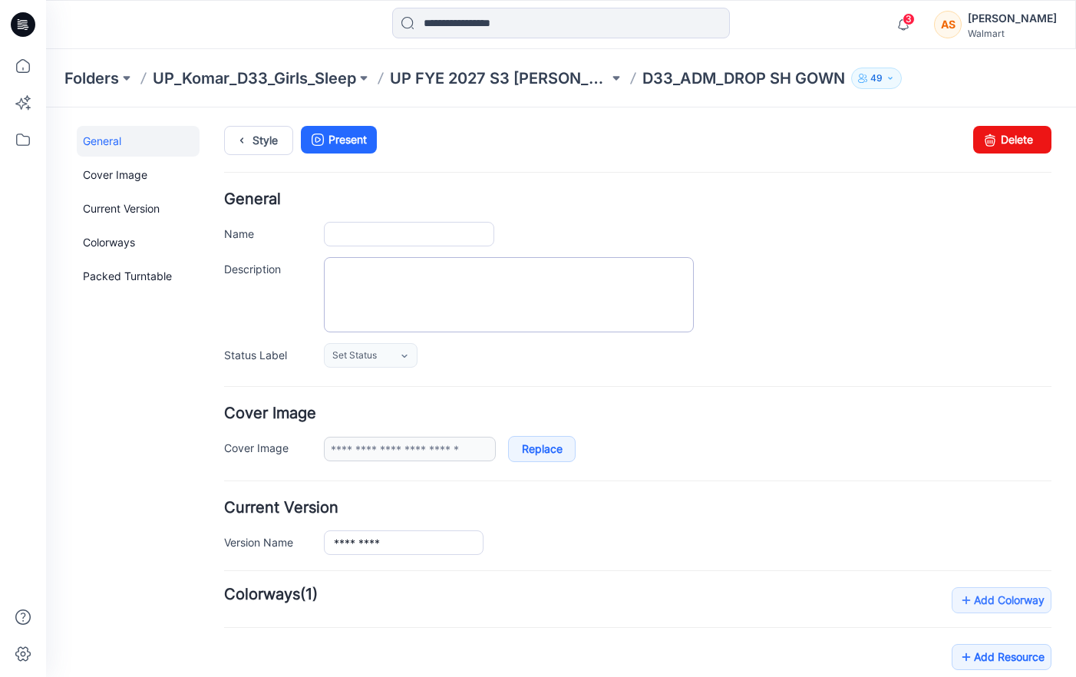
type input "**********"
click at [482, 236] on input "**********" at bounding box center [409, 234] width 170 height 25
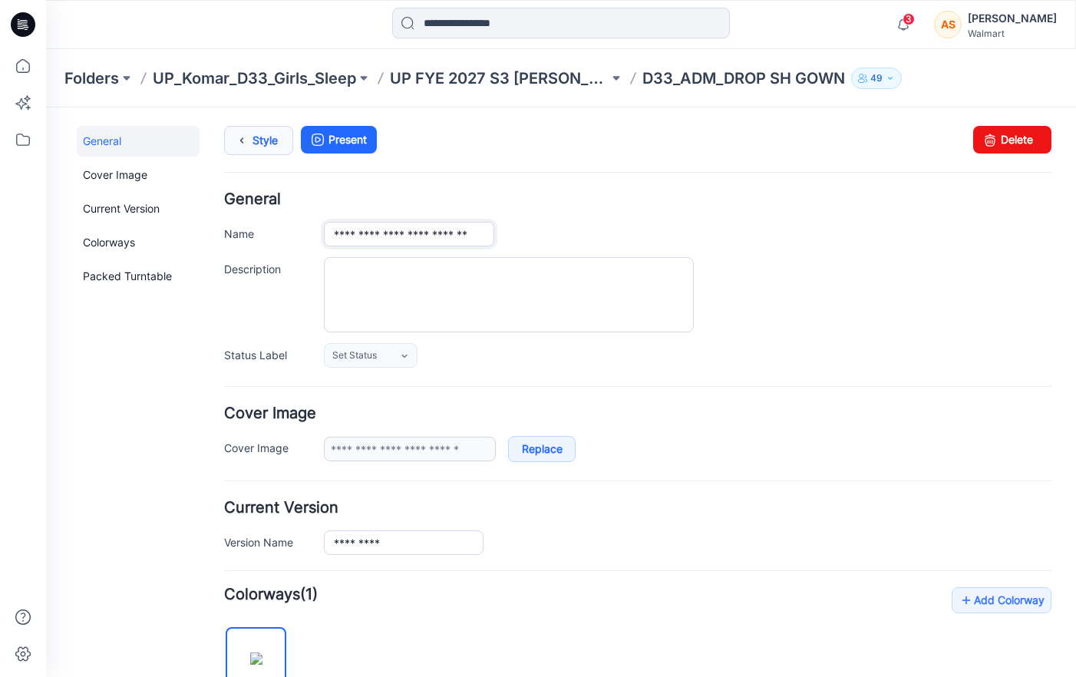
type input "**********"
click at [262, 142] on link "Style" at bounding box center [258, 140] width 69 height 29
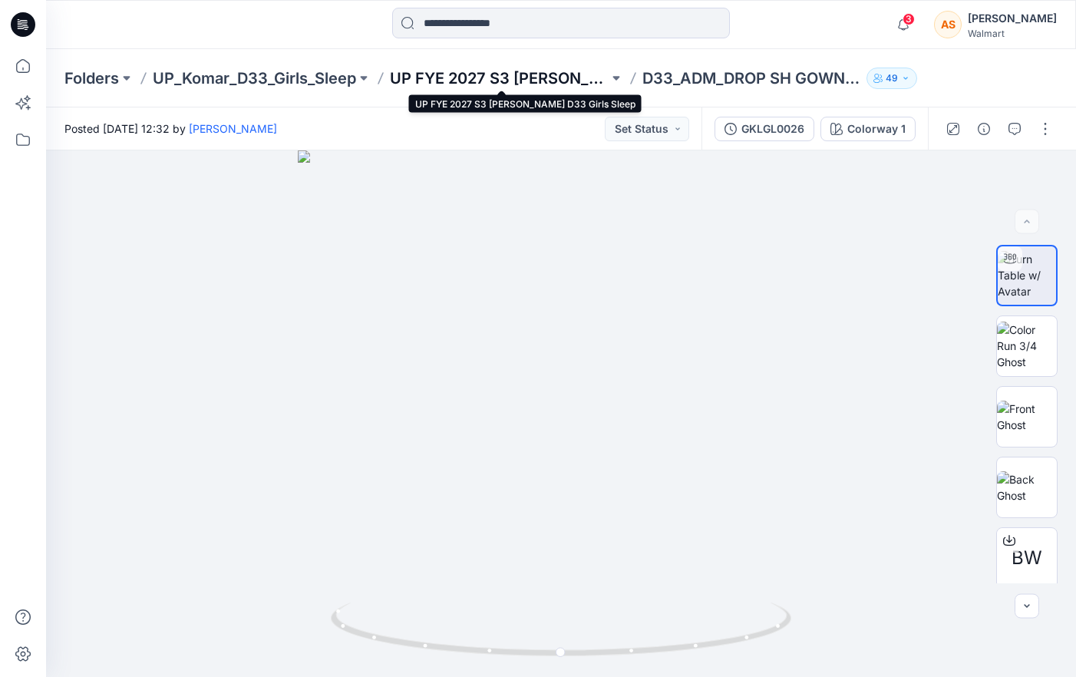
click at [484, 78] on p "UP FYE 2027 S3 [PERSON_NAME] D33 Girls Sleep" at bounding box center [499, 78] width 219 height 21
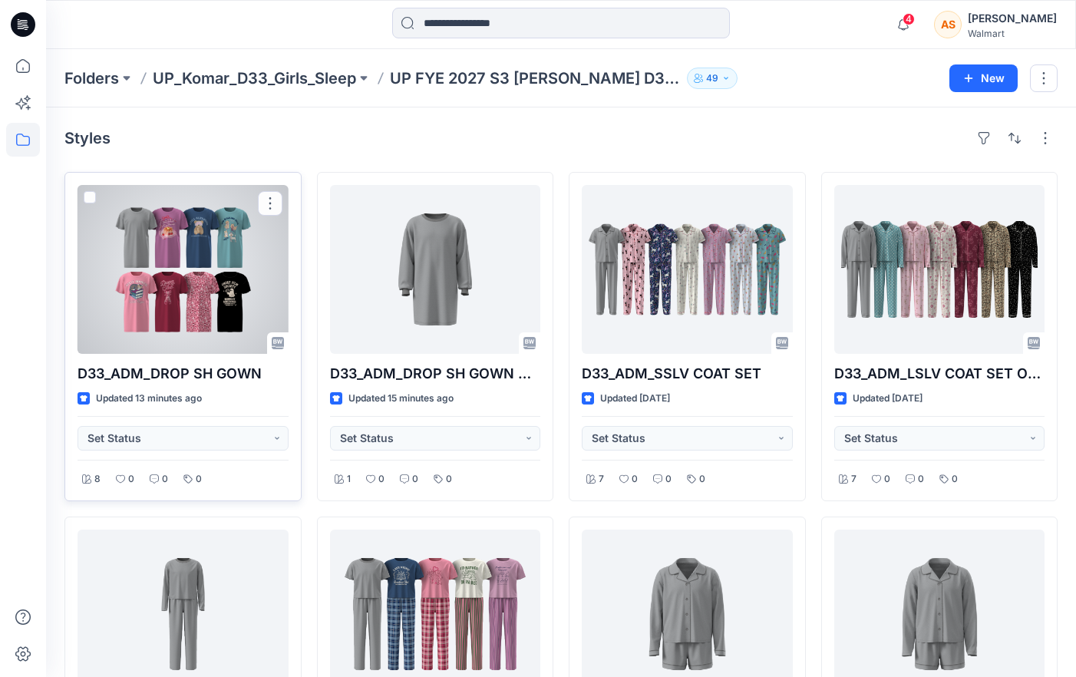
click at [241, 264] on div at bounding box center [183, 269] width 211 height 169
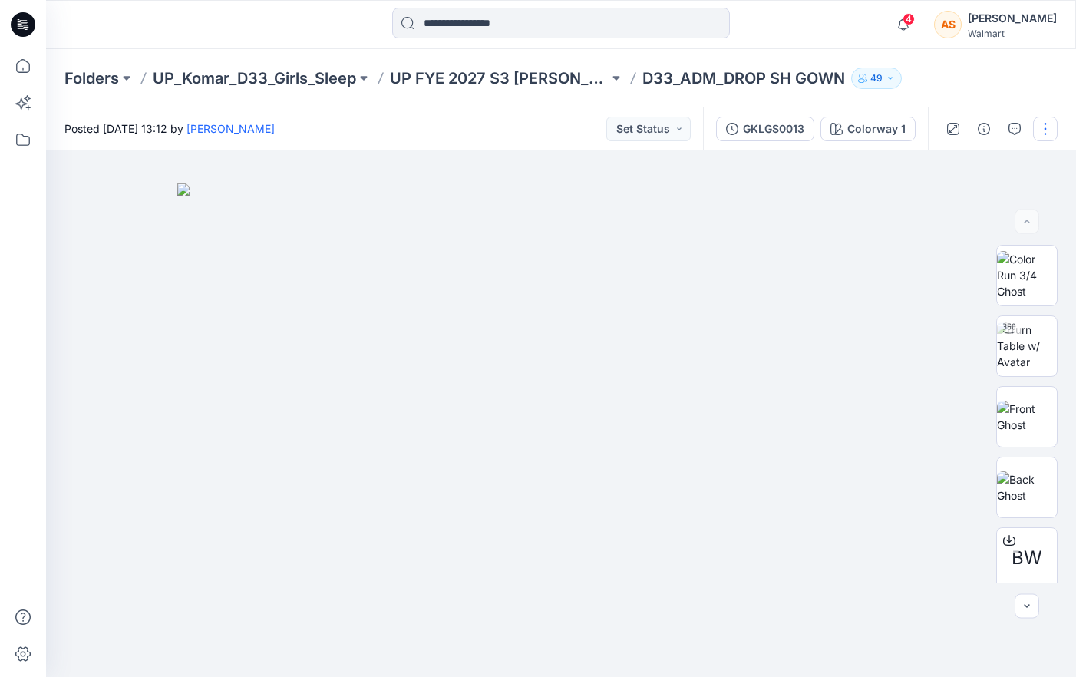
click at [1046, 130] on button "button" at bounding box center [1045, 129] width 25 height 25
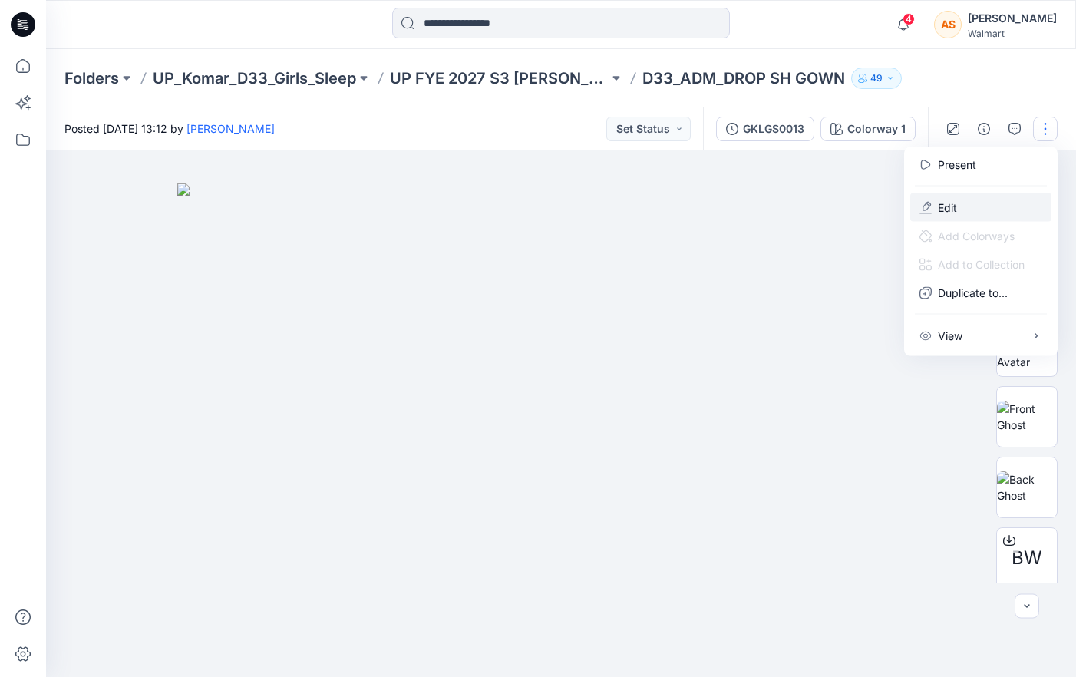
click at [984, 203] on button "Edit" at bounding box center [980, 207] width 141 height 28
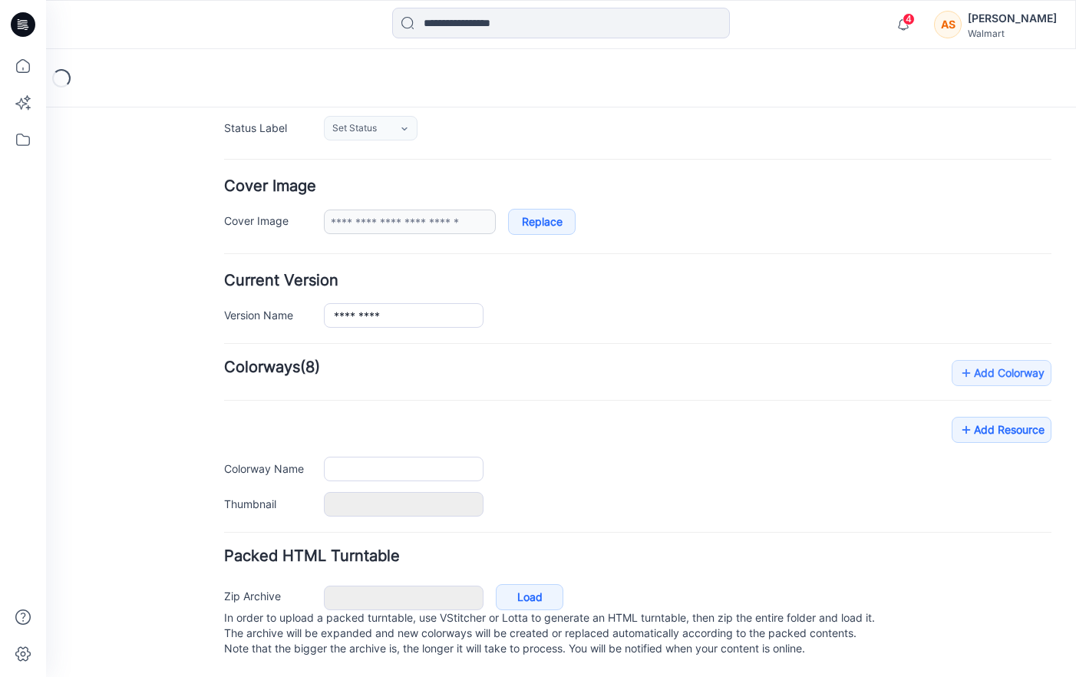
type input "**********"
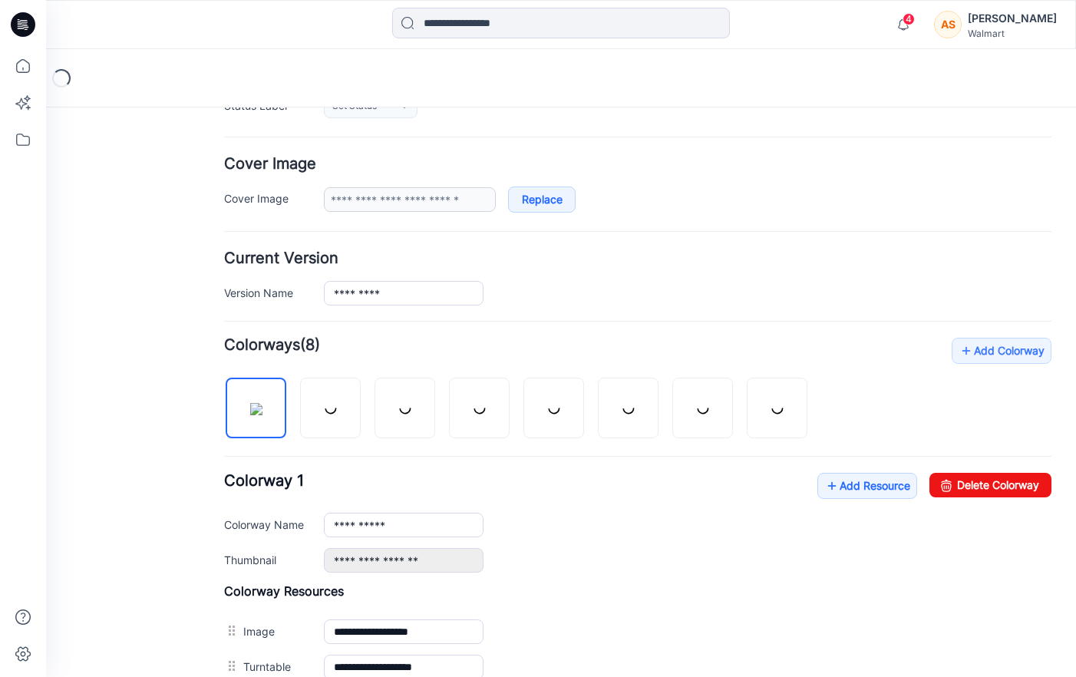
scroll to position [267, 0]
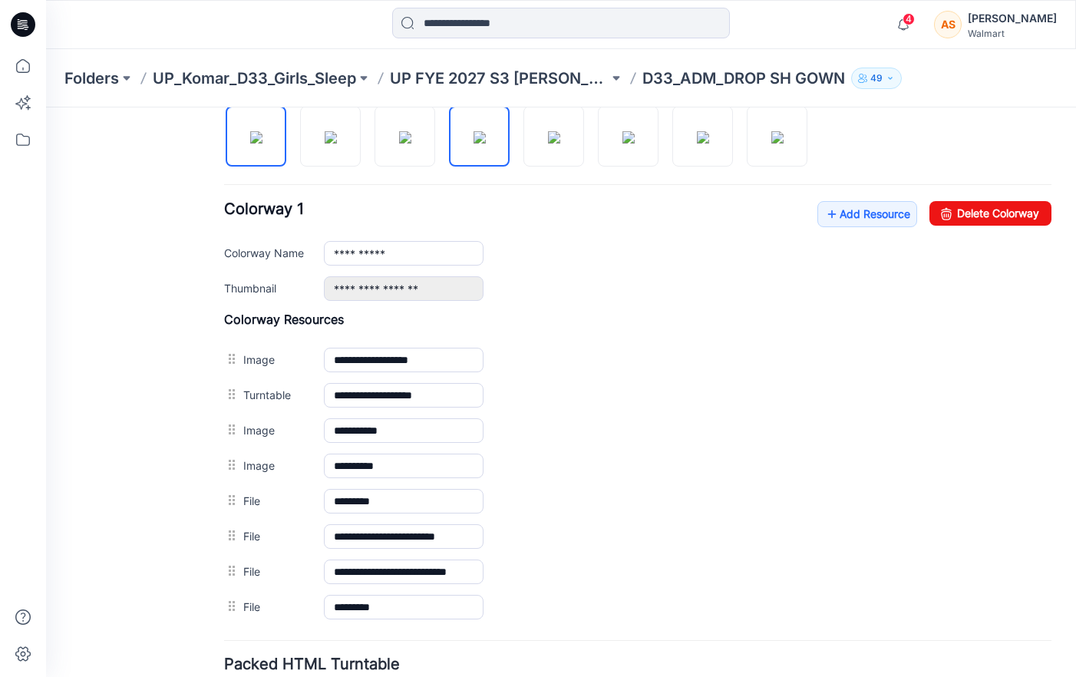
click at [486, 144] on img at bounding box center [480, 137] width 12 height 12
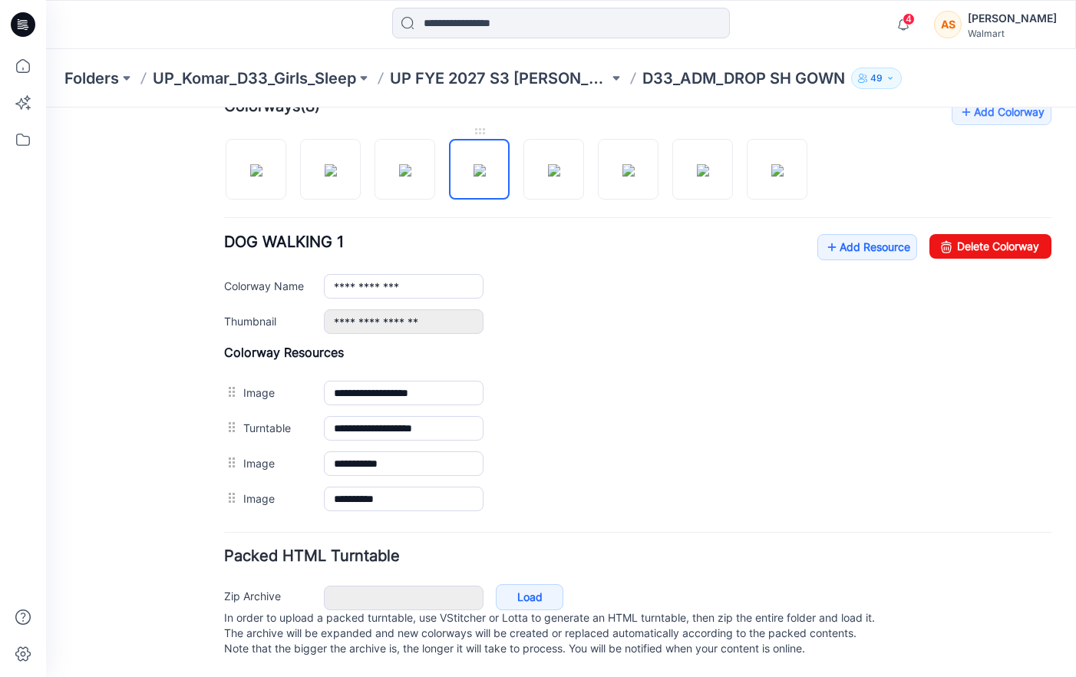
scroll to position [504, 0]
click at [263, 170] on img at bounding box center [256, 170] width 12 height 12
type input "**********"
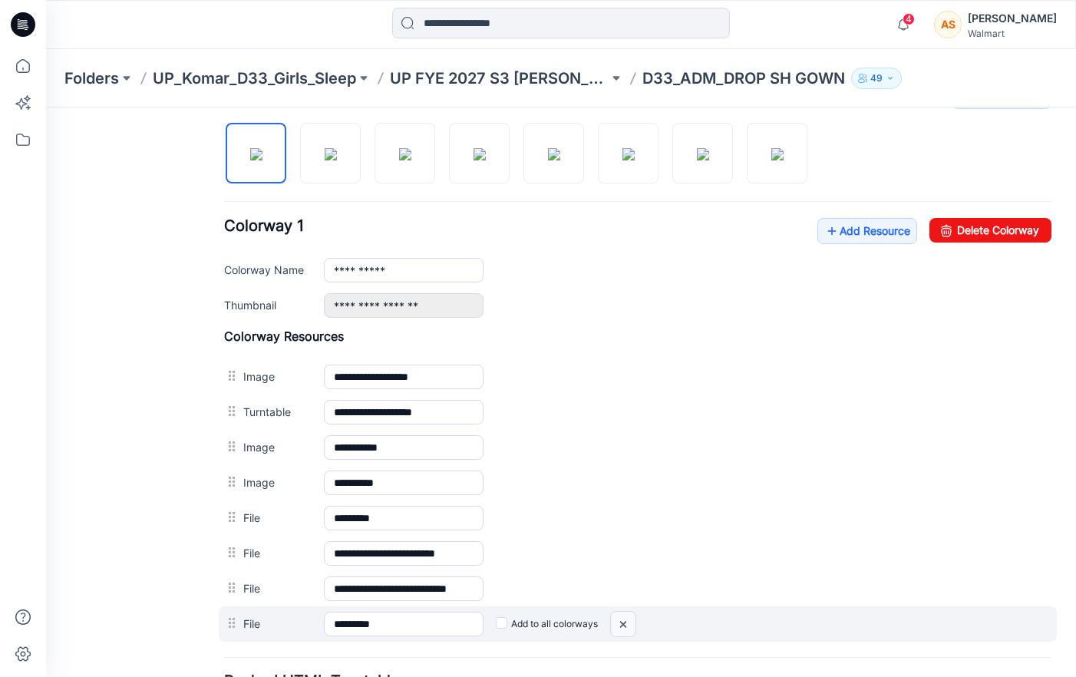
click at [624, 626] on img at bounding box center [623, 624] width 25 height 25
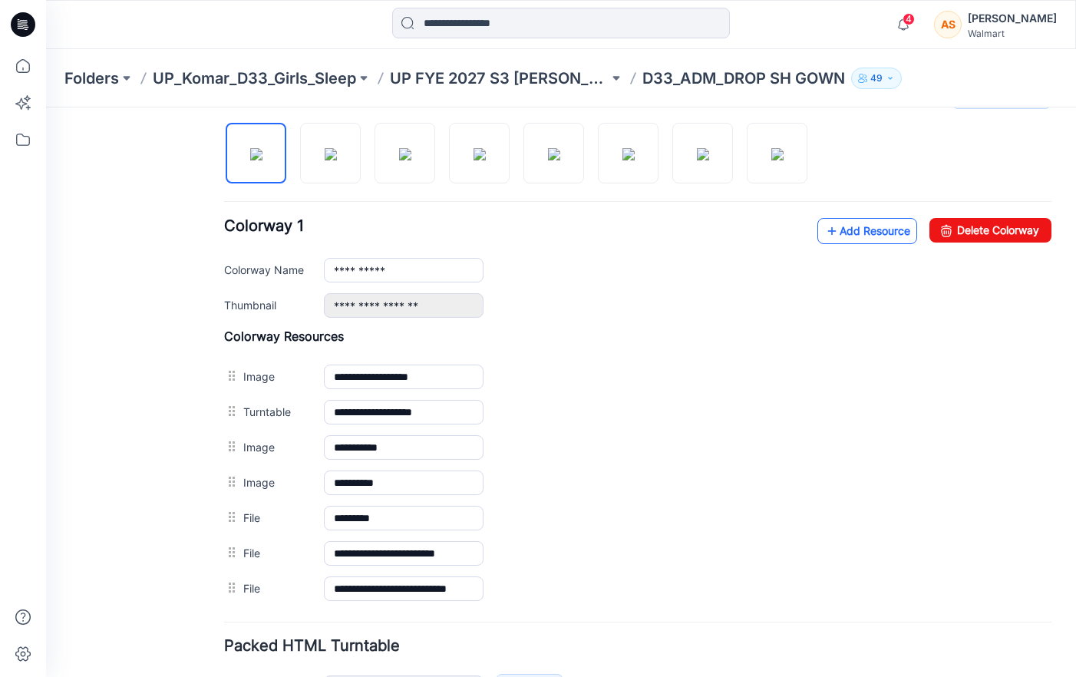
click at [849, 232] on link "Add Resource" at bounding box center [868, 231] width 100 height 26
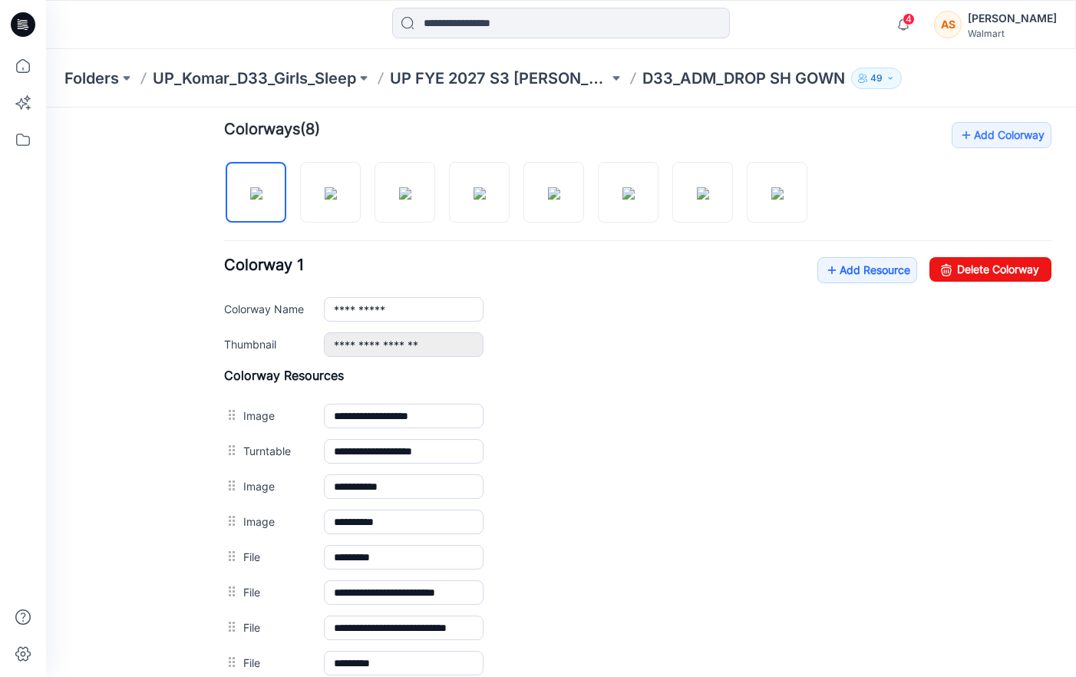
scroll to position [0, 0]
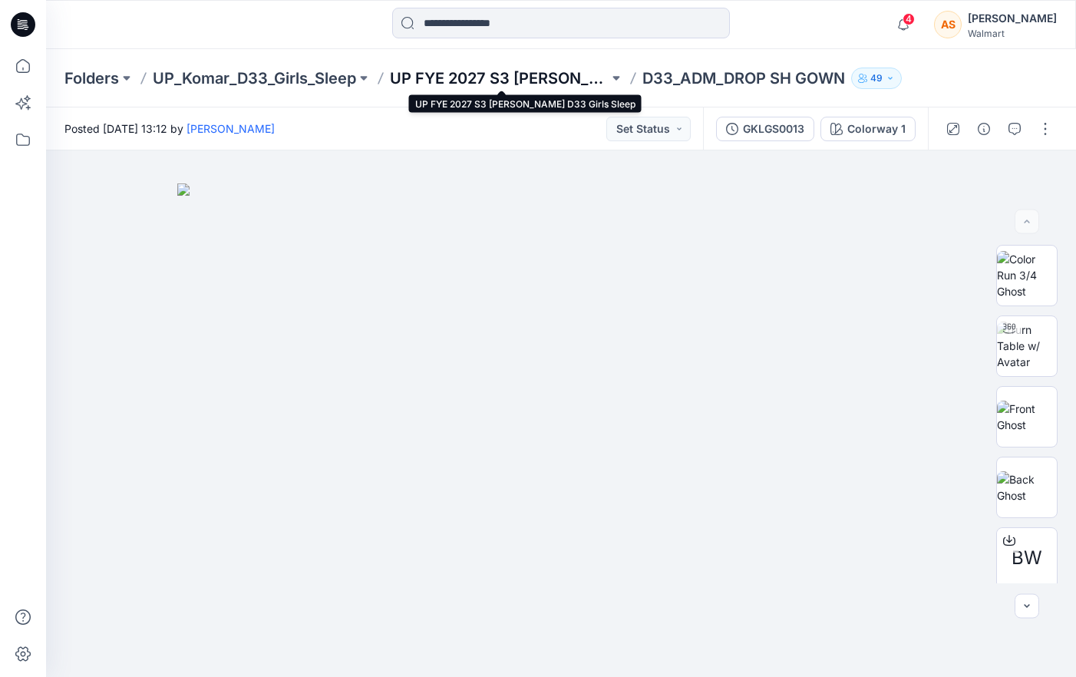
click at [547, 79] on p "UP FYE 2027 S3 [PERSON_NAME] D33 Girls Sleep" at bounding box center [499, 78] width 219 height 21
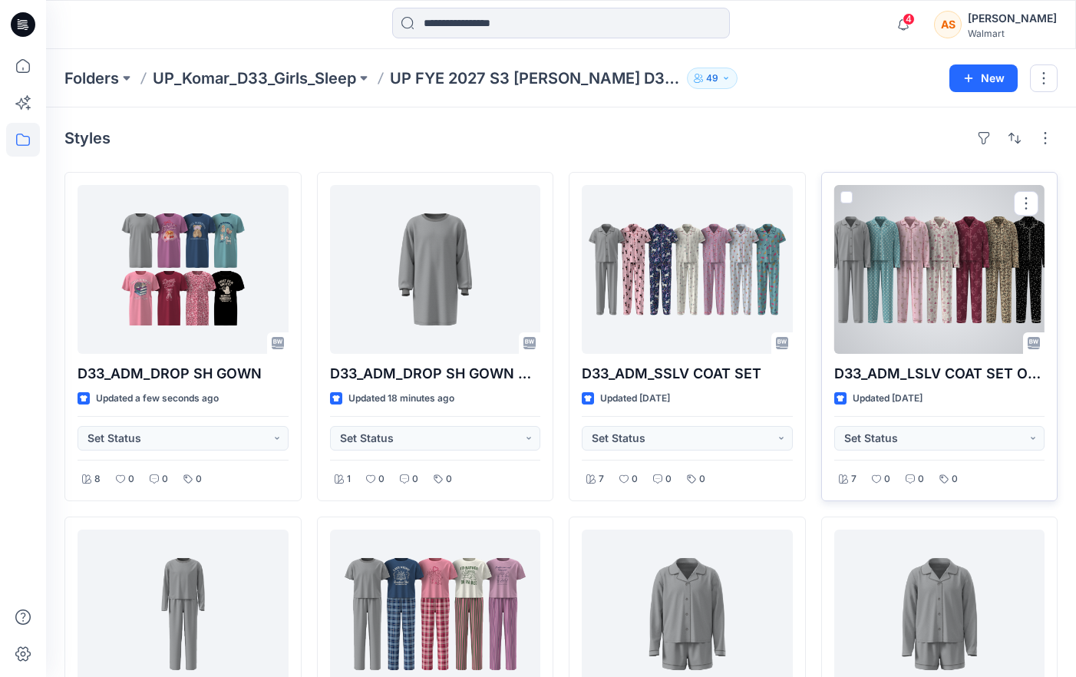
click at [920, 275] on div at bounding box center [939, 269] width 211 height 169
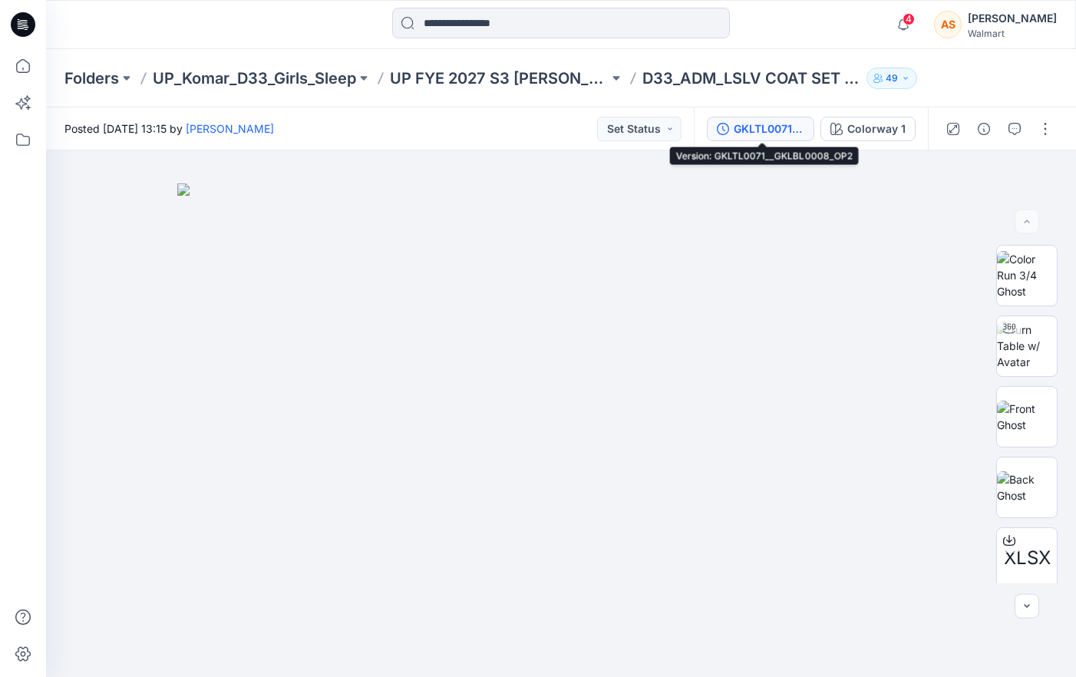
click at [787, 125] on div "GKLTL0071__GKLBL0008_OP2" at bounding box center [769, 129] width 71 height 17
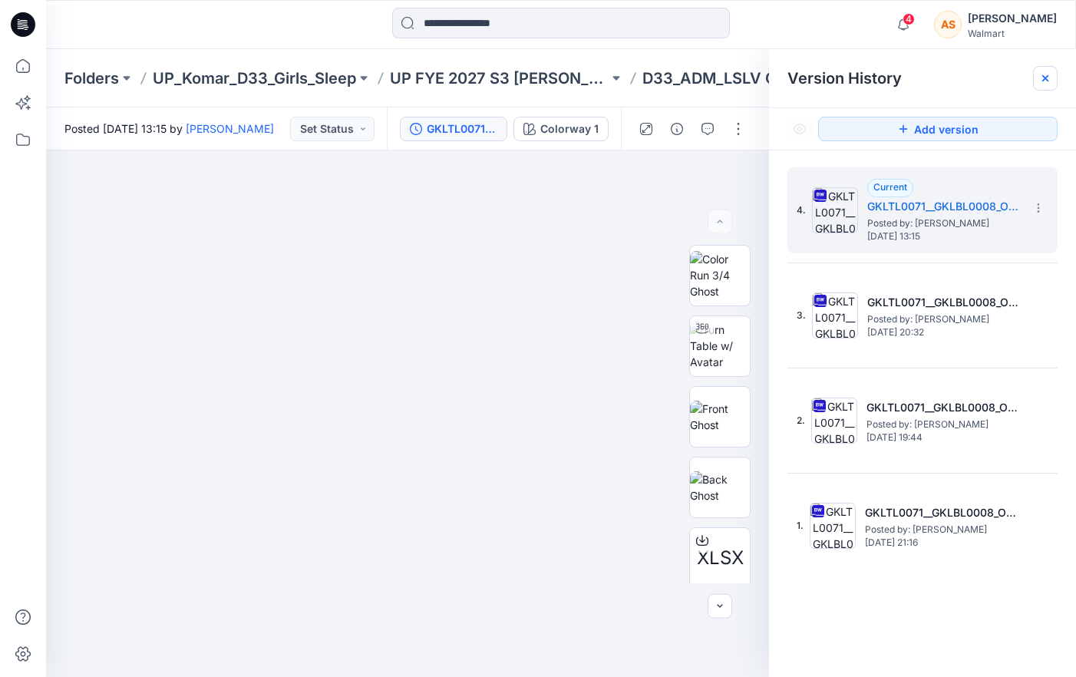
click at [1053, 75] on div at bounding box center [1045, 78] width 25 height 25
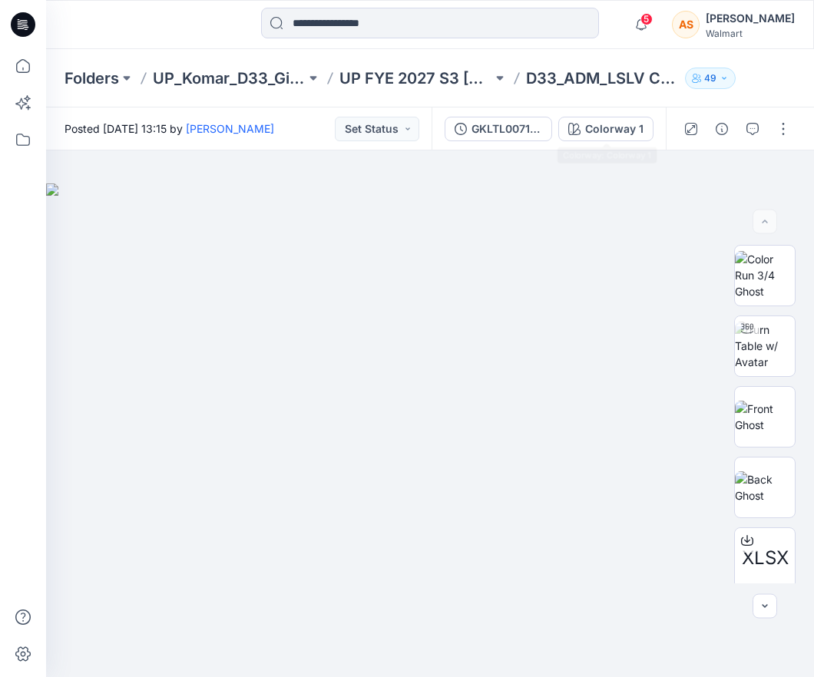
click at [610, 107] on div "Folders UP_Komar_D33_Girls_Sleep UP FYE 2027 S3 [PERSON_NAME] D33 Girls Sleep D…" at bounding box center [430, 78] width 768 height 58
click at [597, 132] on div "Colorway 1" at bounding box center [614, 129] width 58 height 17
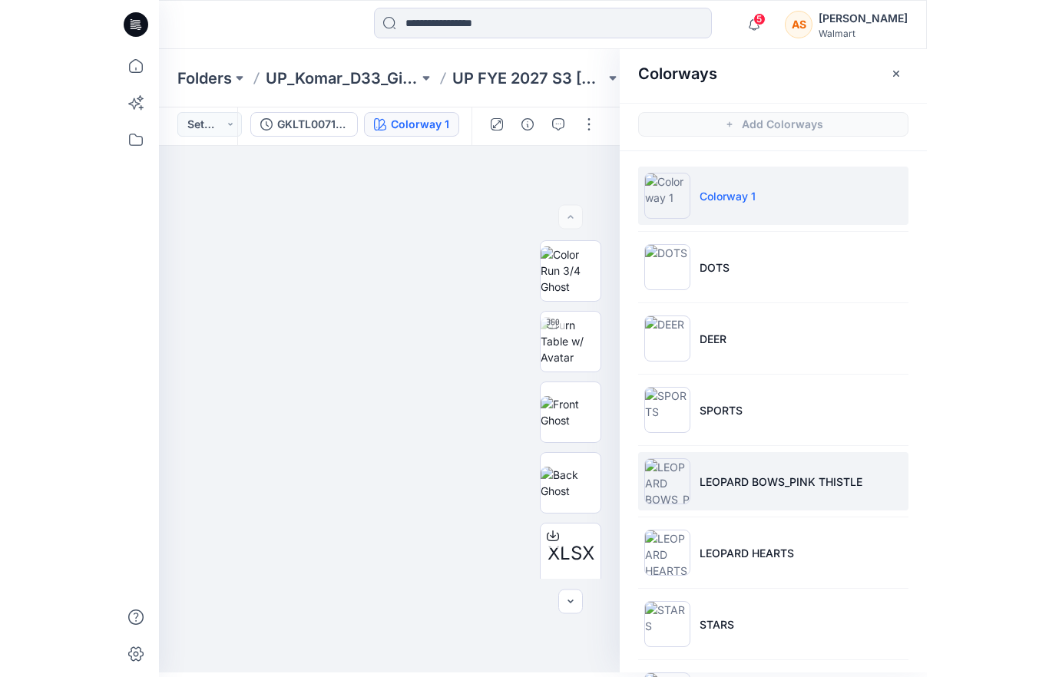
scroll to position [147, 0]
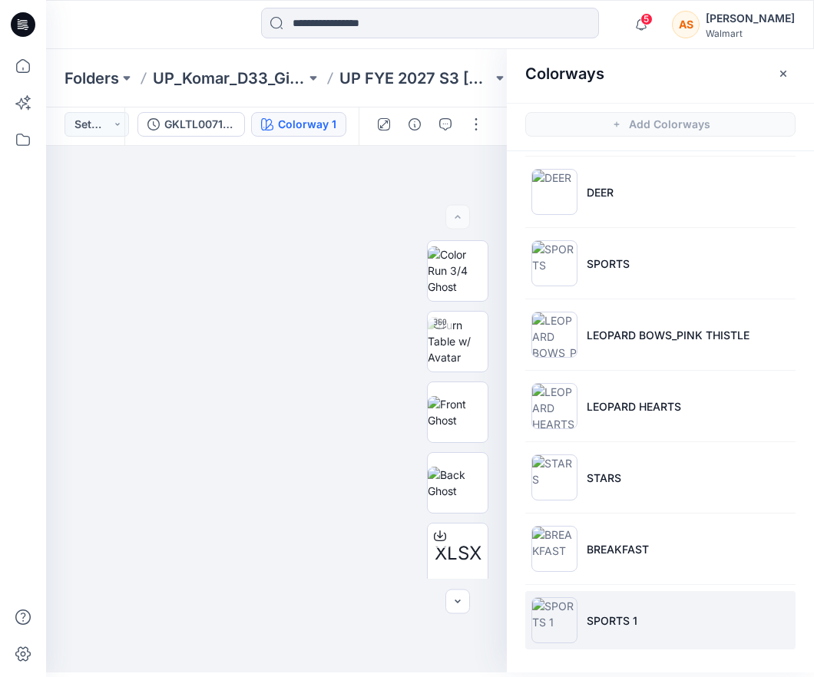
click at [672, 606] on li "SPORTS 1" at bounding box center [660, 620] width 270 height 58
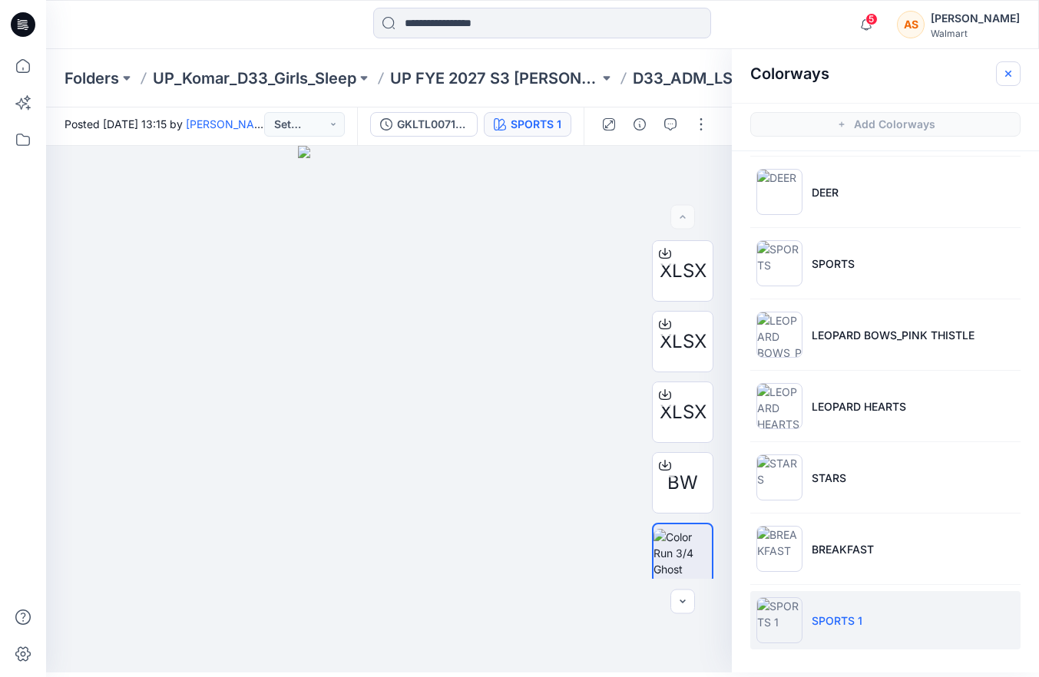
click at [813, 69] on icon "button" at bounding box center [1008, 74] width 12 height 12
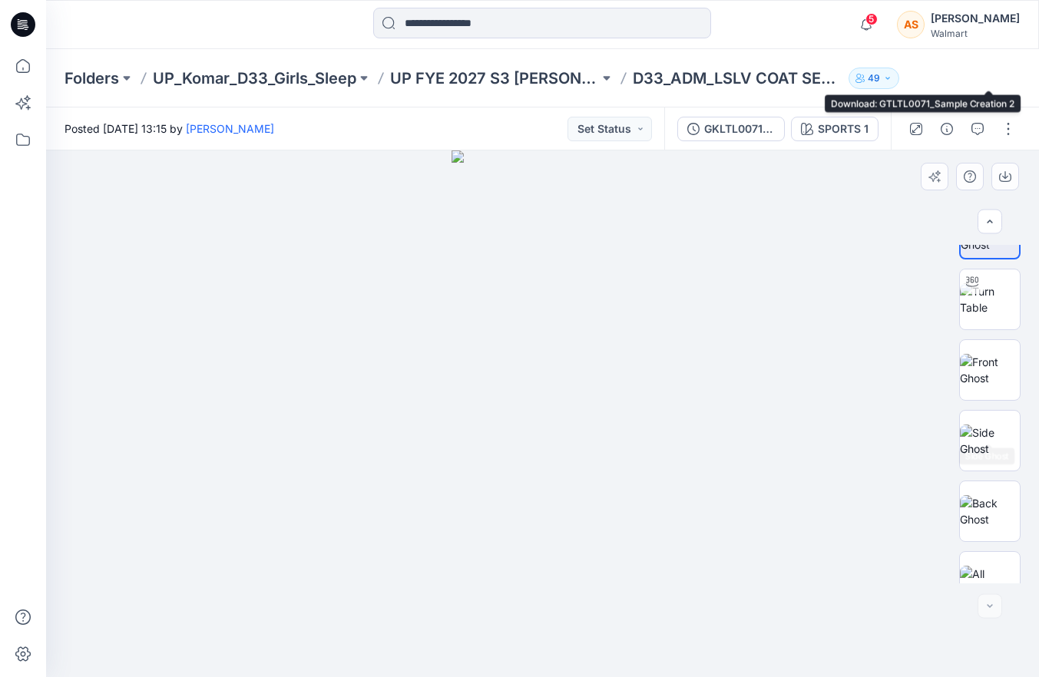
scroll to position [358, 0]
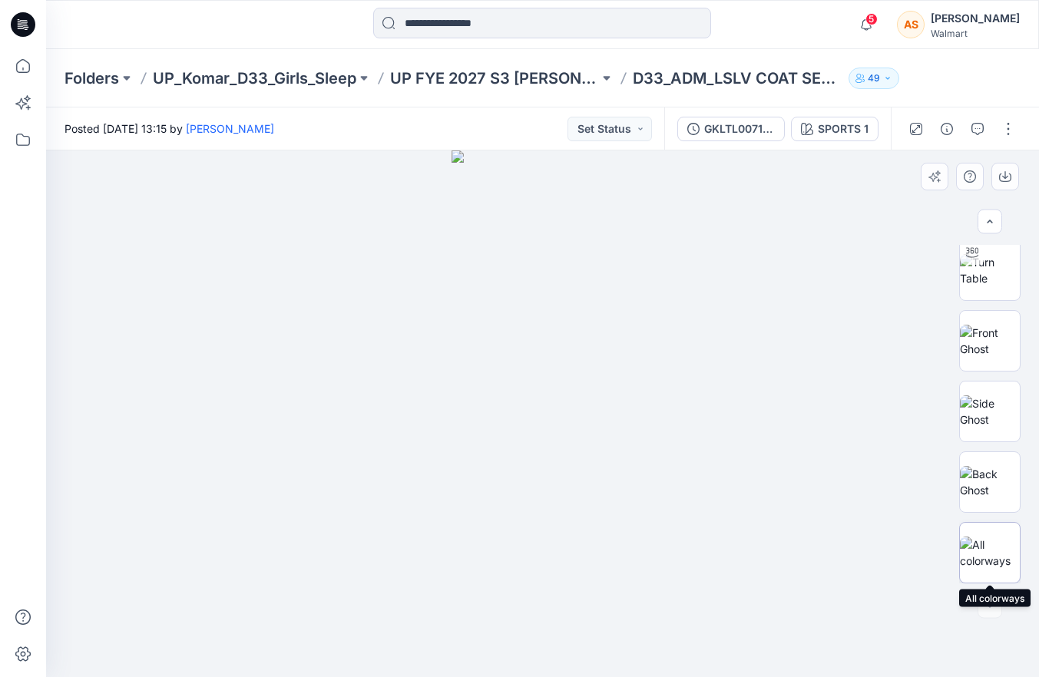
click at [813, 546] on img at bounding box center [990, 553] width 60 height 32
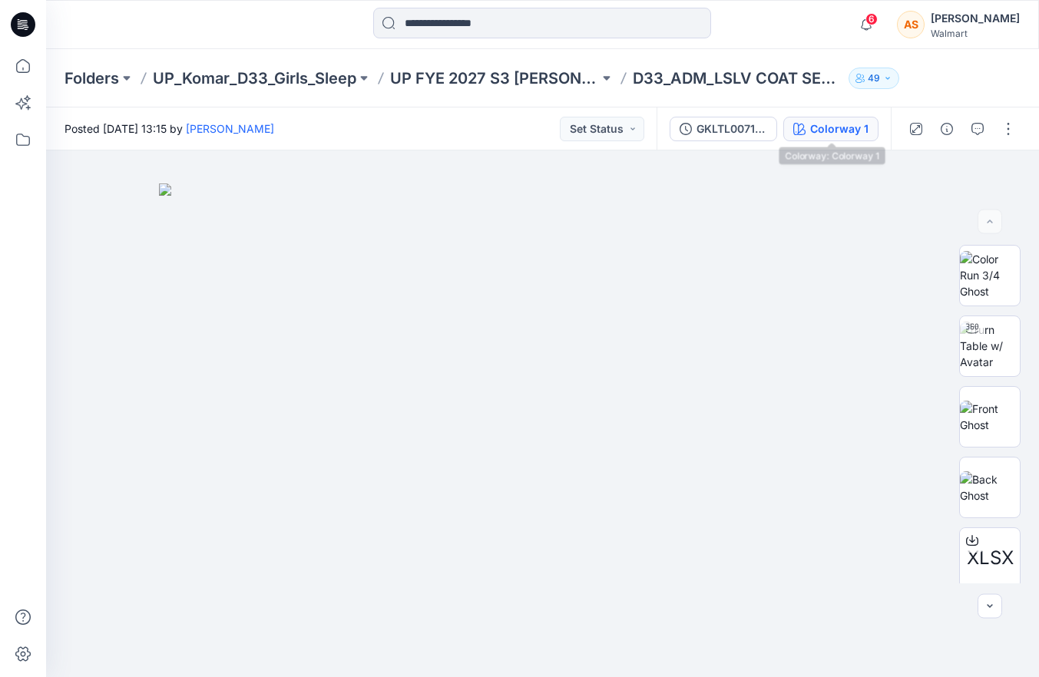
click at [821, 124] on div "Colorway 1" at bounding box center [839, 129] width 58 height 17
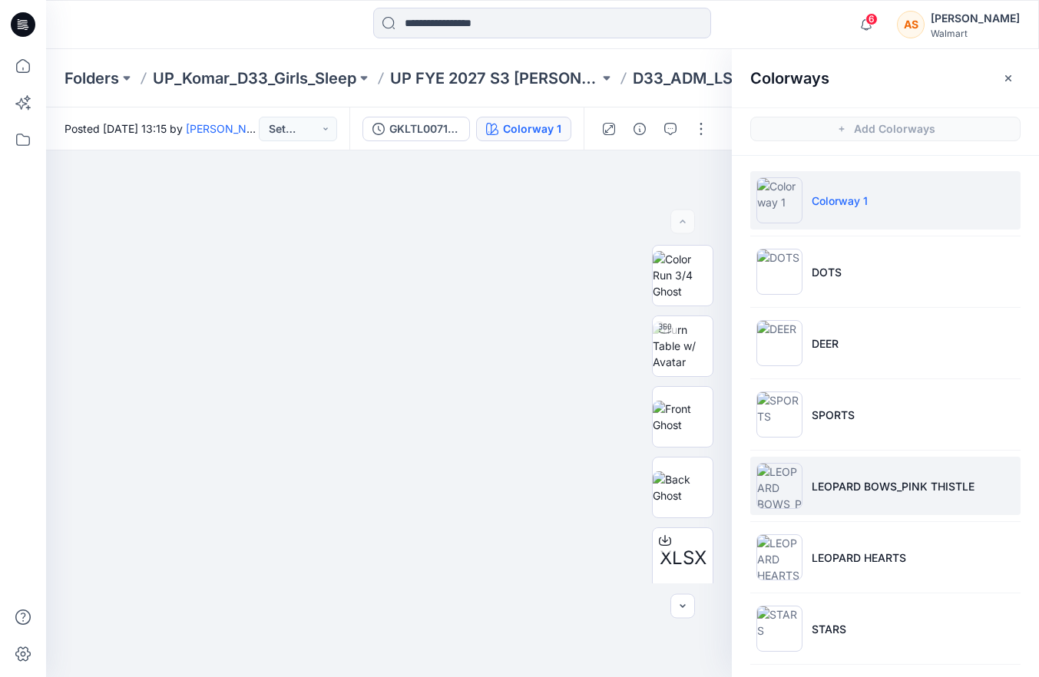
scroll to position [147, 0]
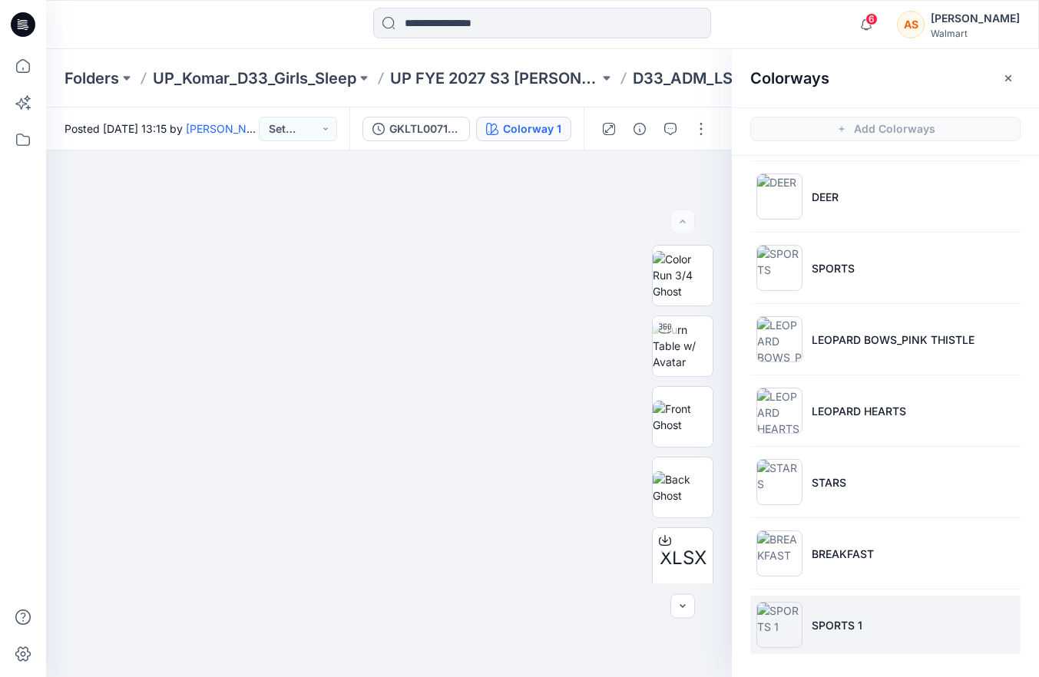
click at [870, 621] on li "SPORTS 1" at bounding box center [885, 625] width 270 height 58
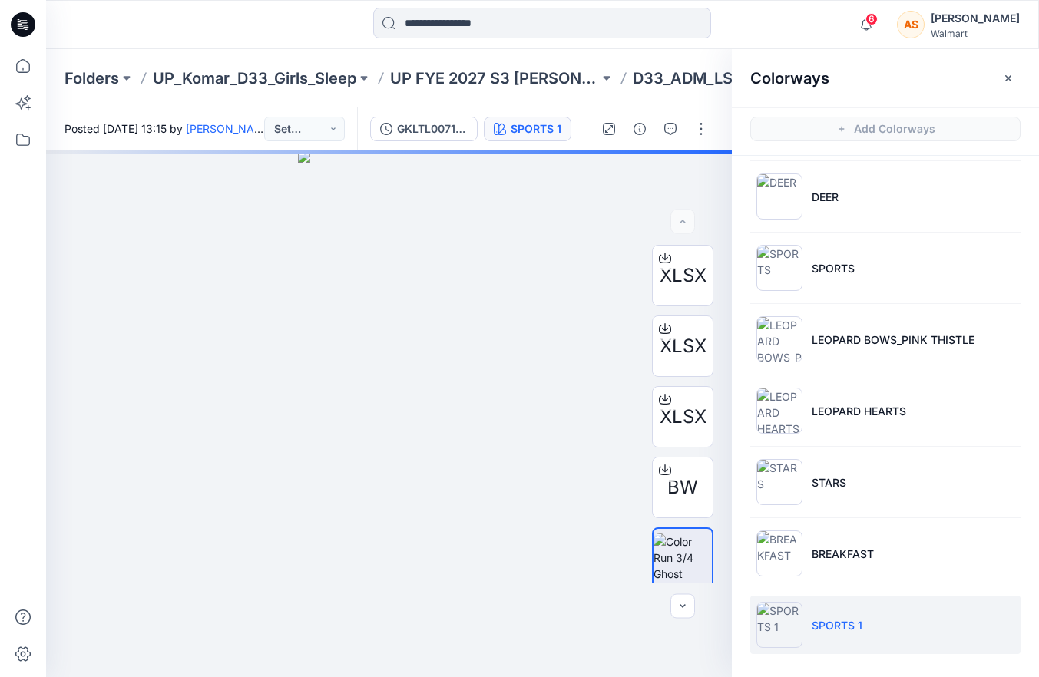
click at [908, 623] on li "SPORTS 1" at bounding box center [885, 625] width 270 height 58
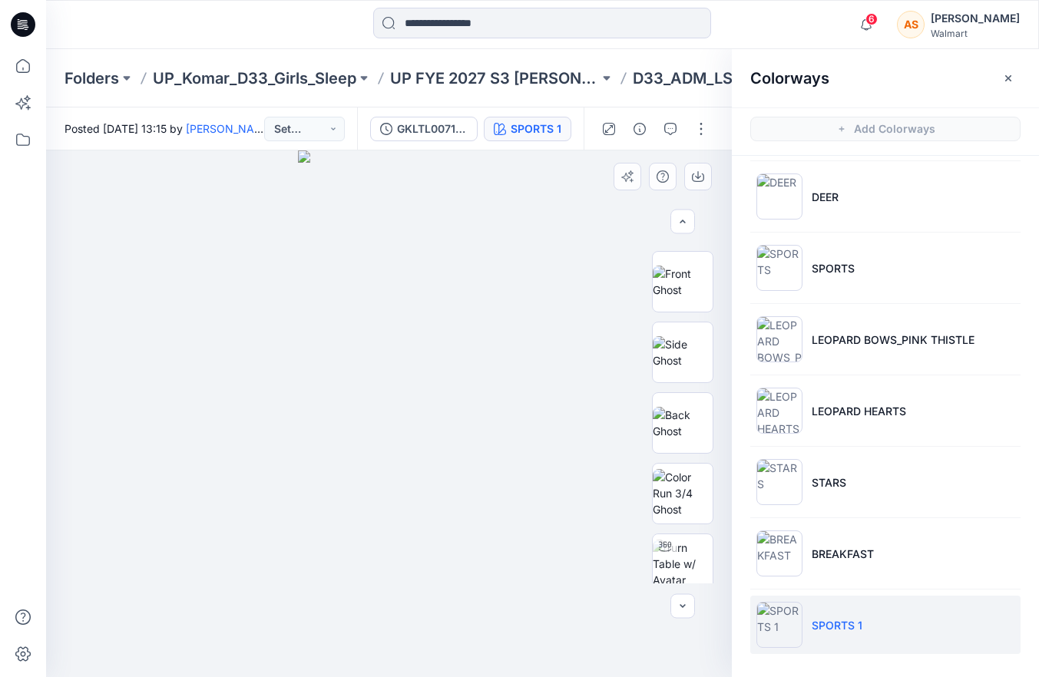
scroll to position [430, 0]
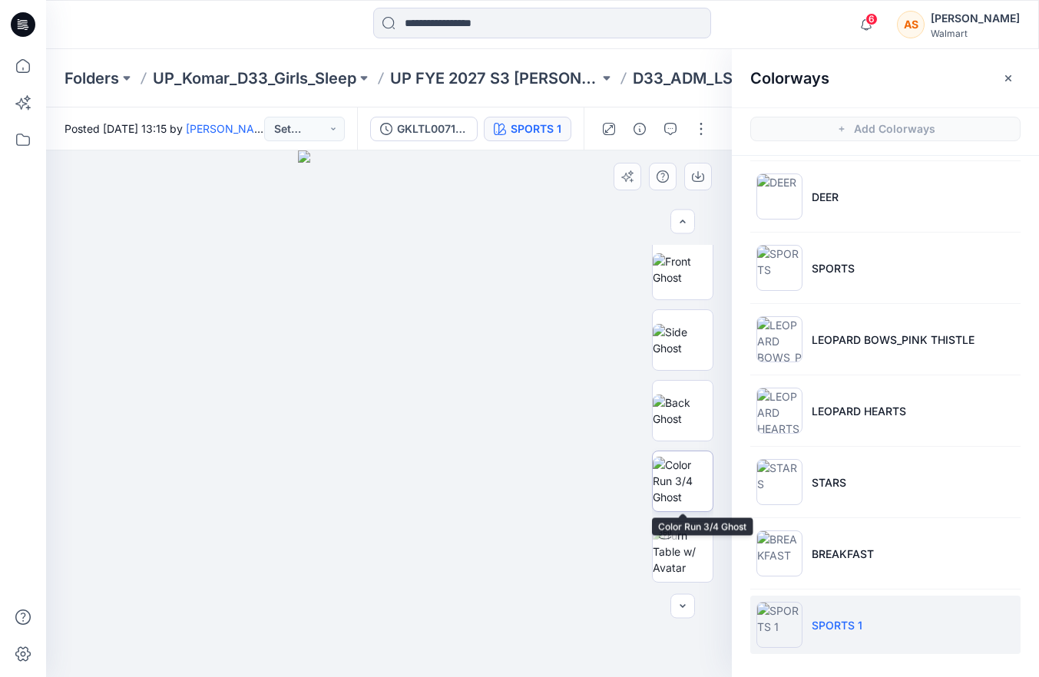
click at [693, 475] on img at bounding box center [682, 481] width 60 height 48
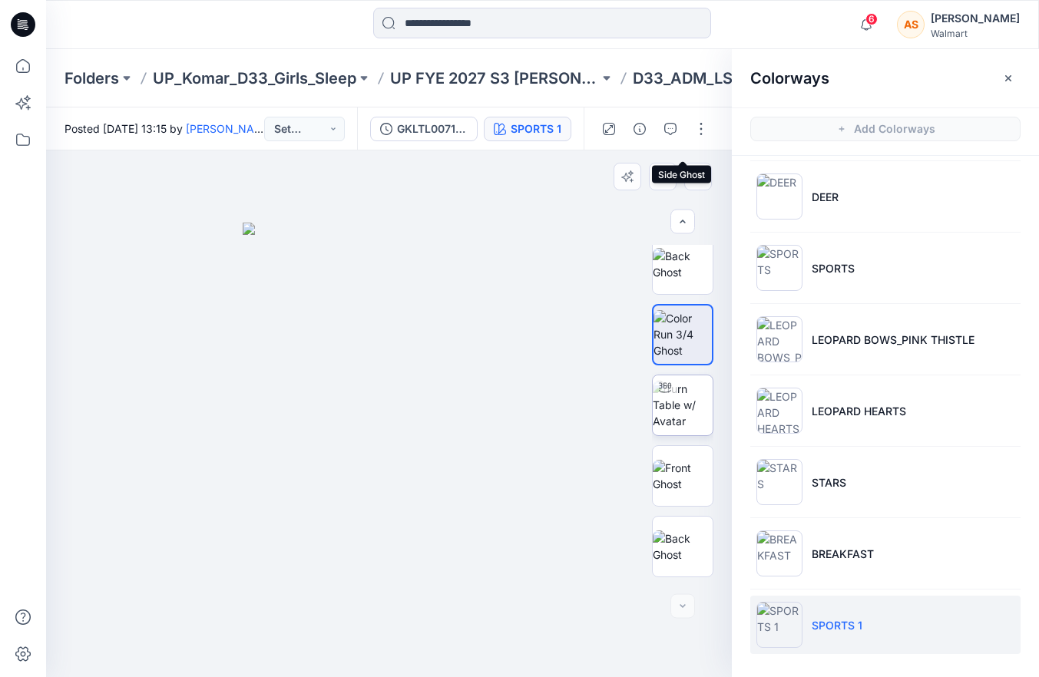
scroll to position [641, 0]
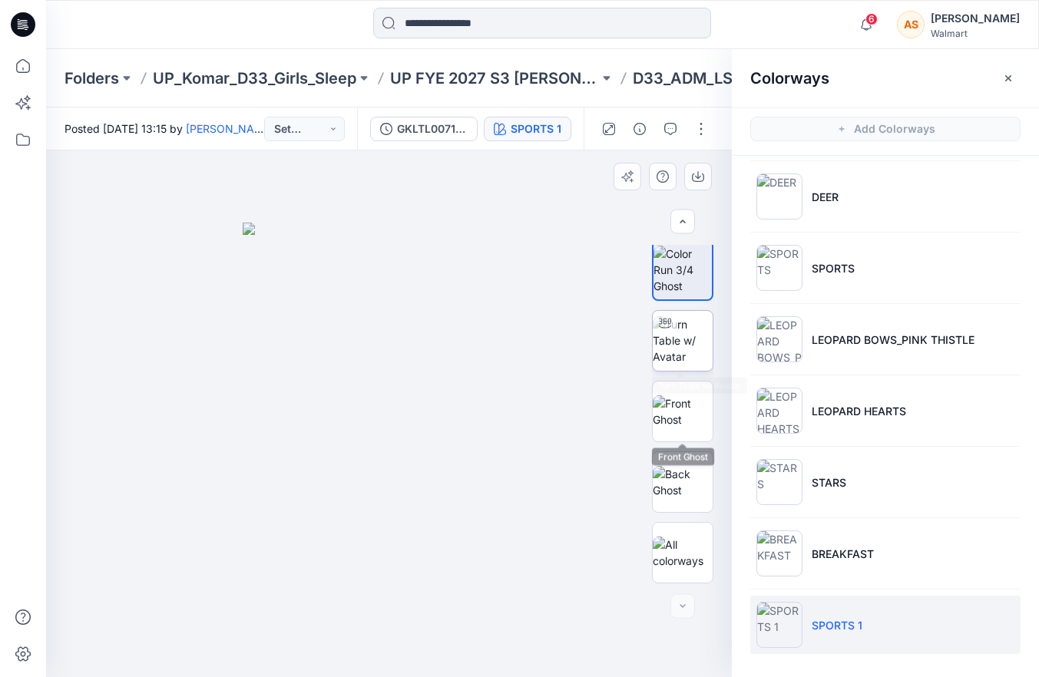
click at [695, 337] on img at bounding box center [682, 340] width 60 height 48
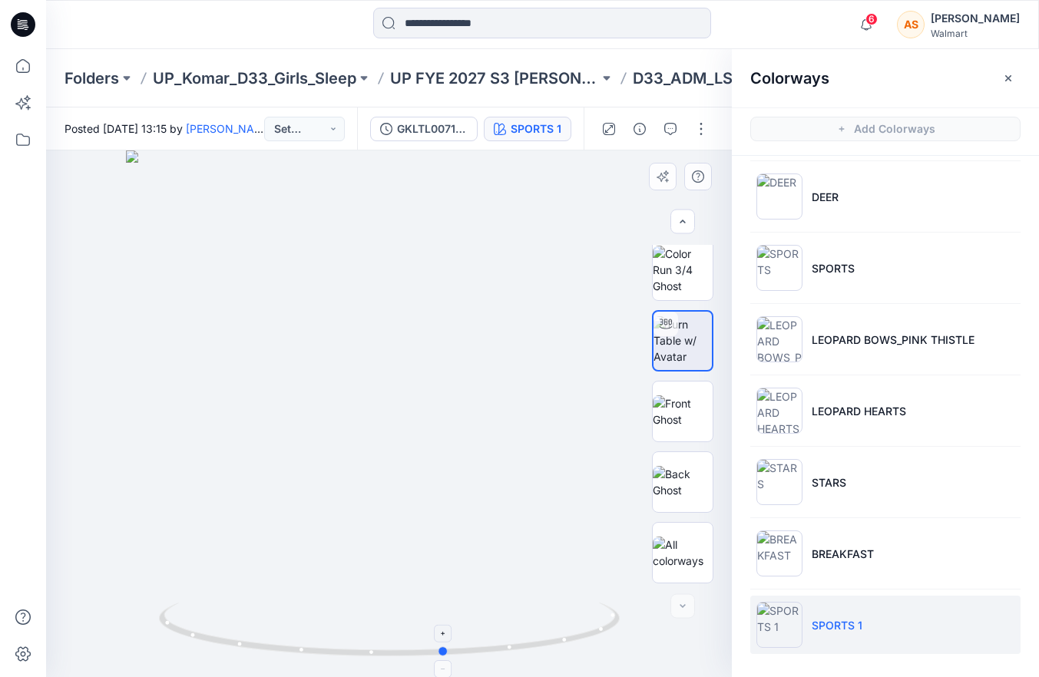
drag, startPoint x: 556, startPoint y: 606, endPoint x: 613, endPoint y: 603, distance: 56.9
click at [613, 603] on icon at bounding box center [391, 632] width 464 height 58
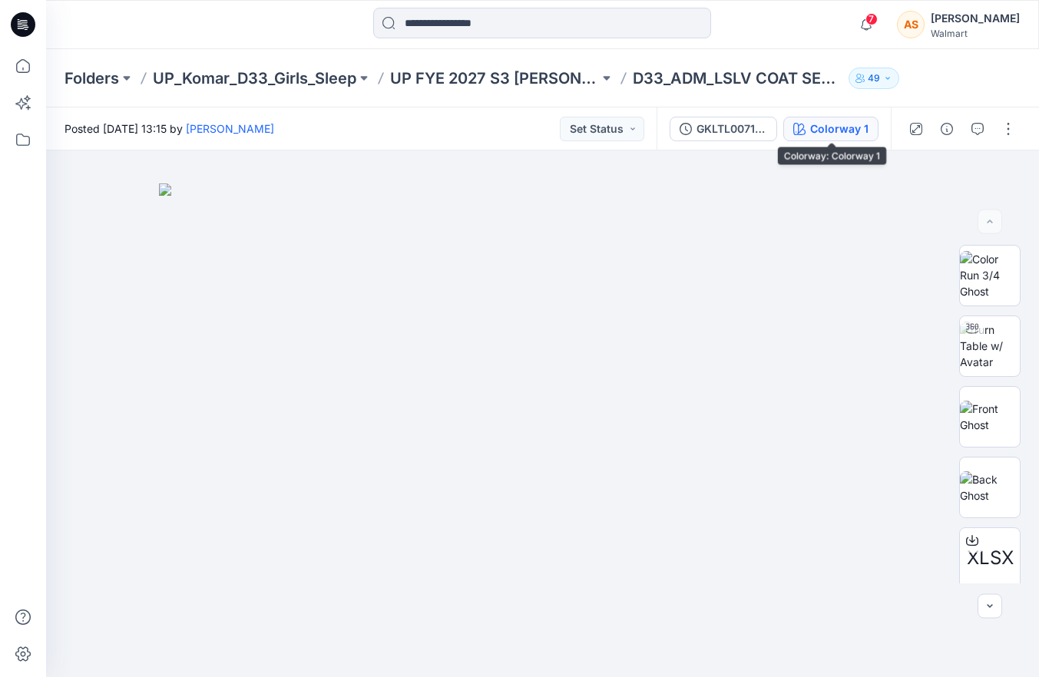
click at [810, 137] on button "Colorway 1" at bounding box center [830, 129] width 95 height 25
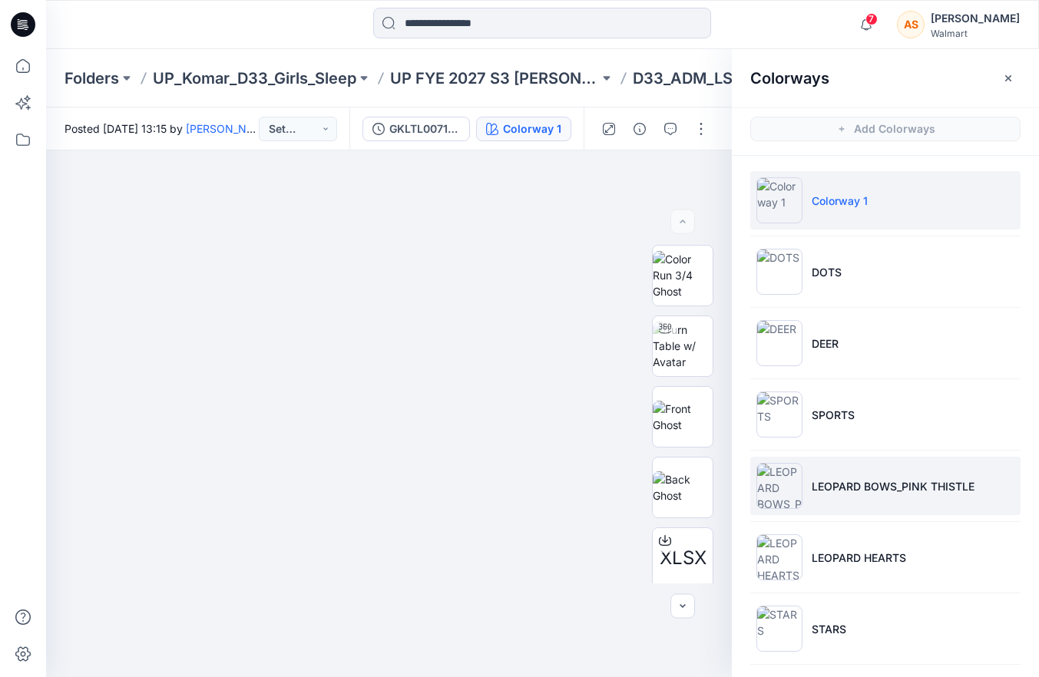
scroll to position [147, 0]
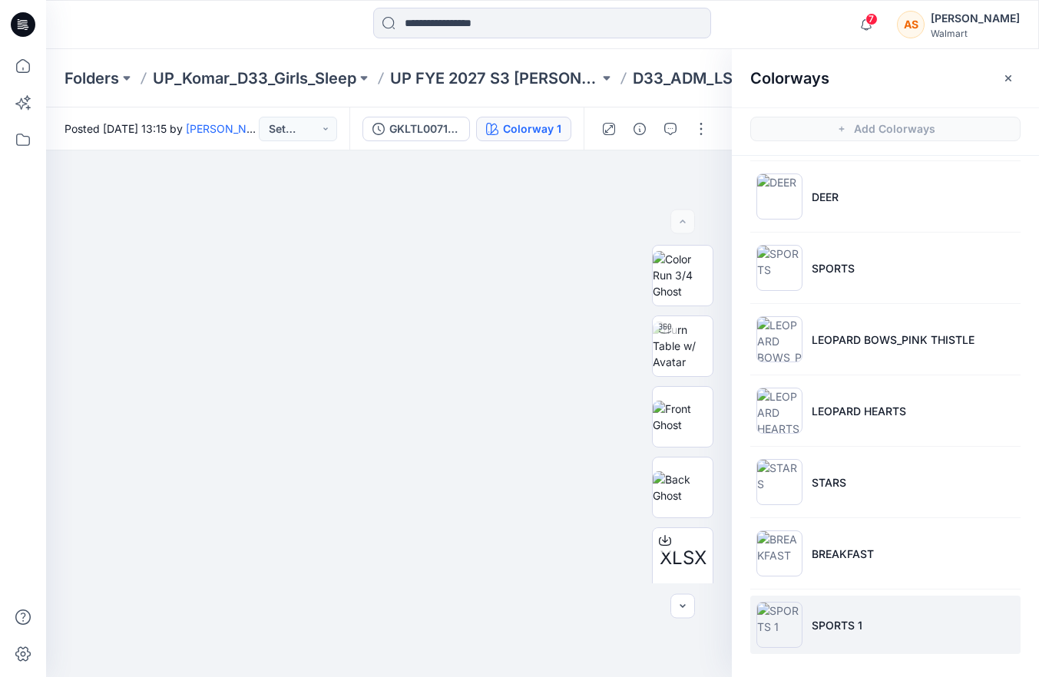
click at [887, 612] on li "SPORTS 1" at bounding box center [885, 625] width 270 height 58
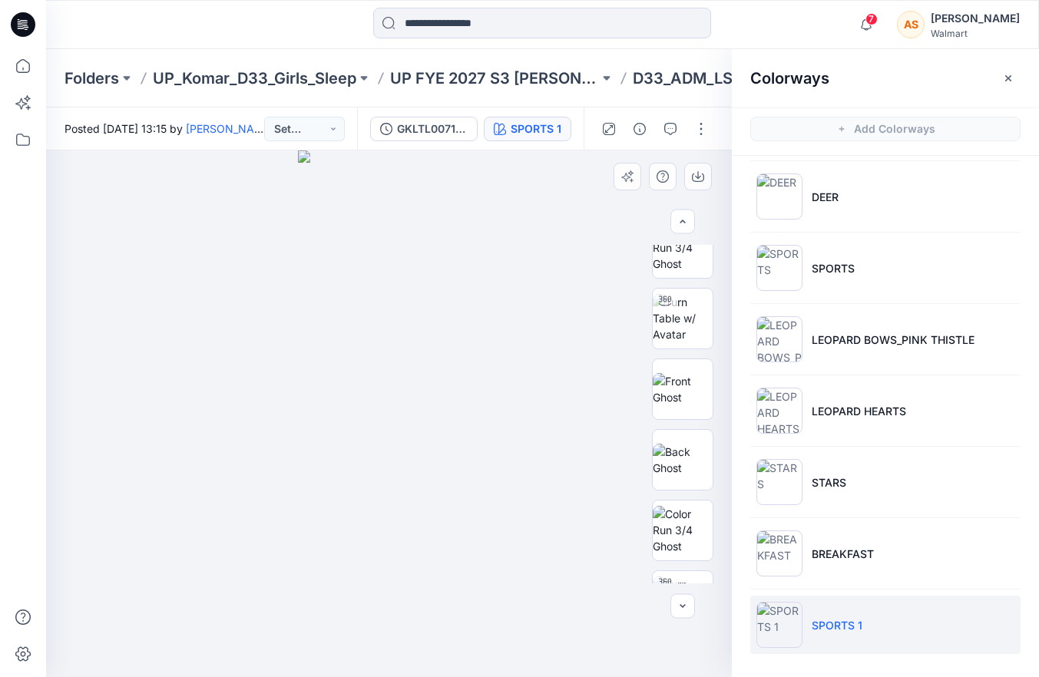
scroll to position [923, 0]
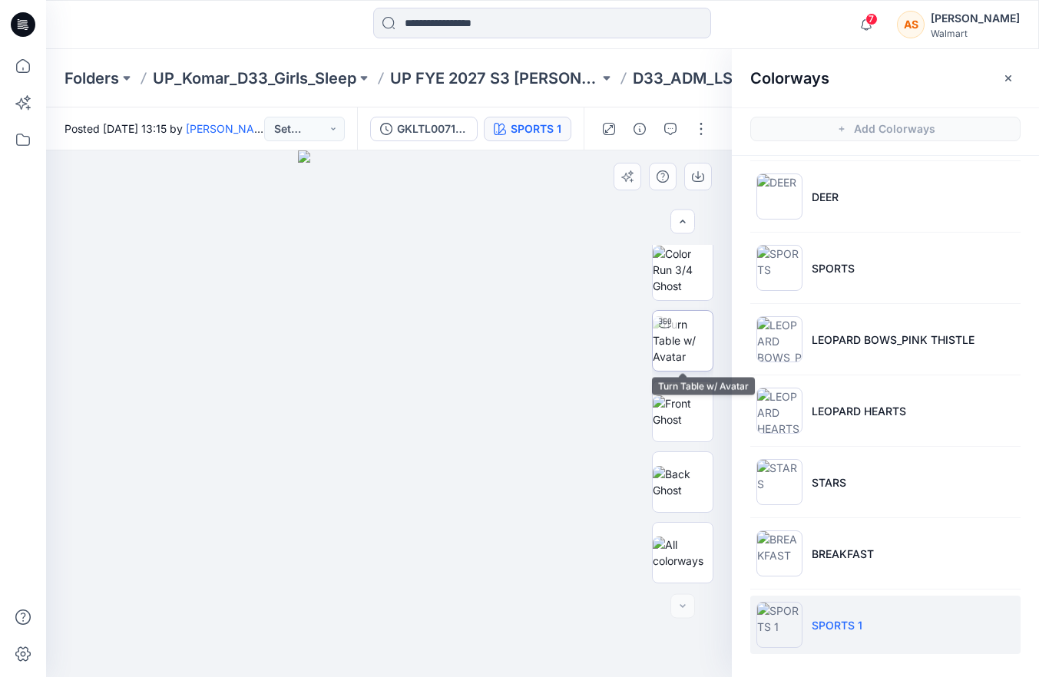
click at [693, 335] on img at bounding box center [682, 340] width 60 height 48
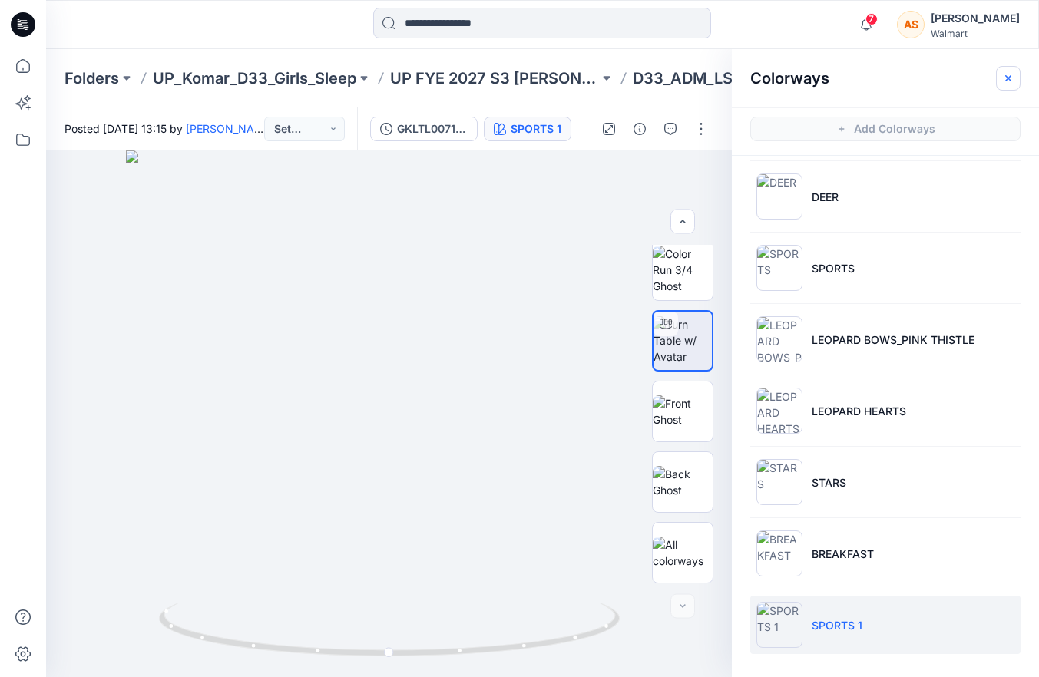
click at [1005, 81] on icon "button" at bounding box center [1008, 78] width 12 height 12
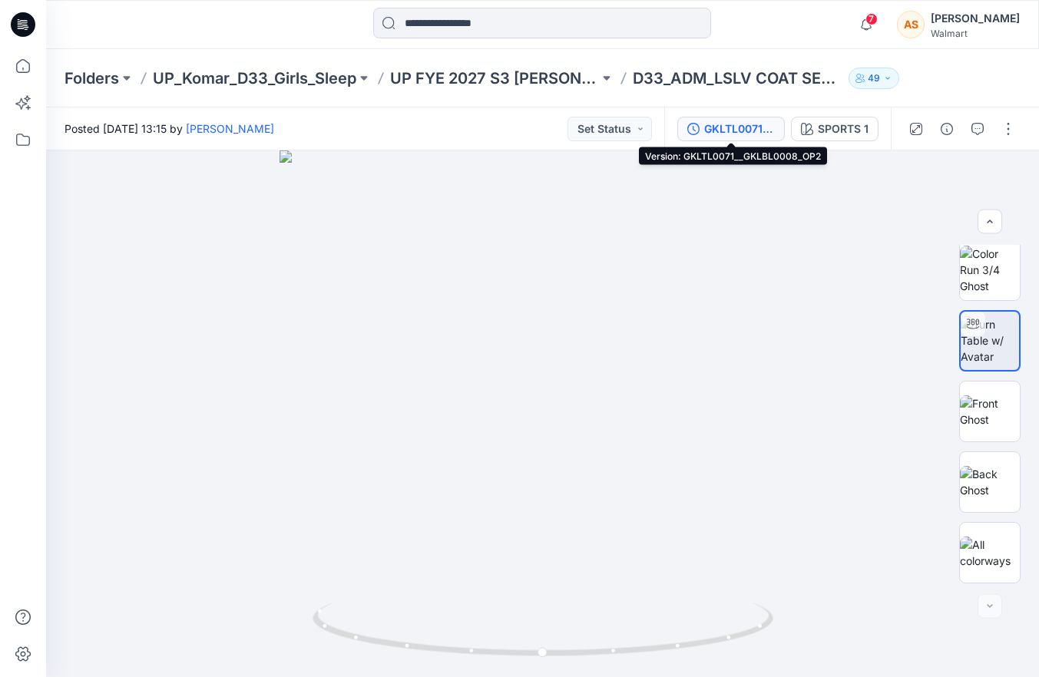
click at [747, 127] on div "GKLTL0071__GKLBL0008_OP2" at bounding box center [739, 129] width 71 height 17
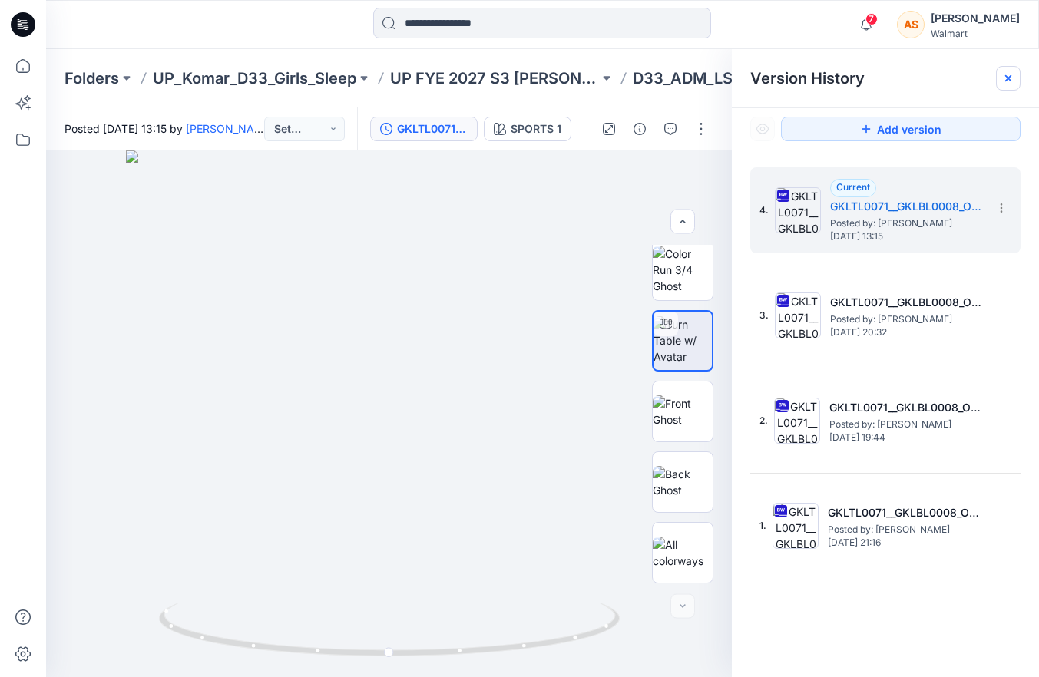
click at [1008, 74] on icon at bounding box center [1008, 78] width 12 height 12
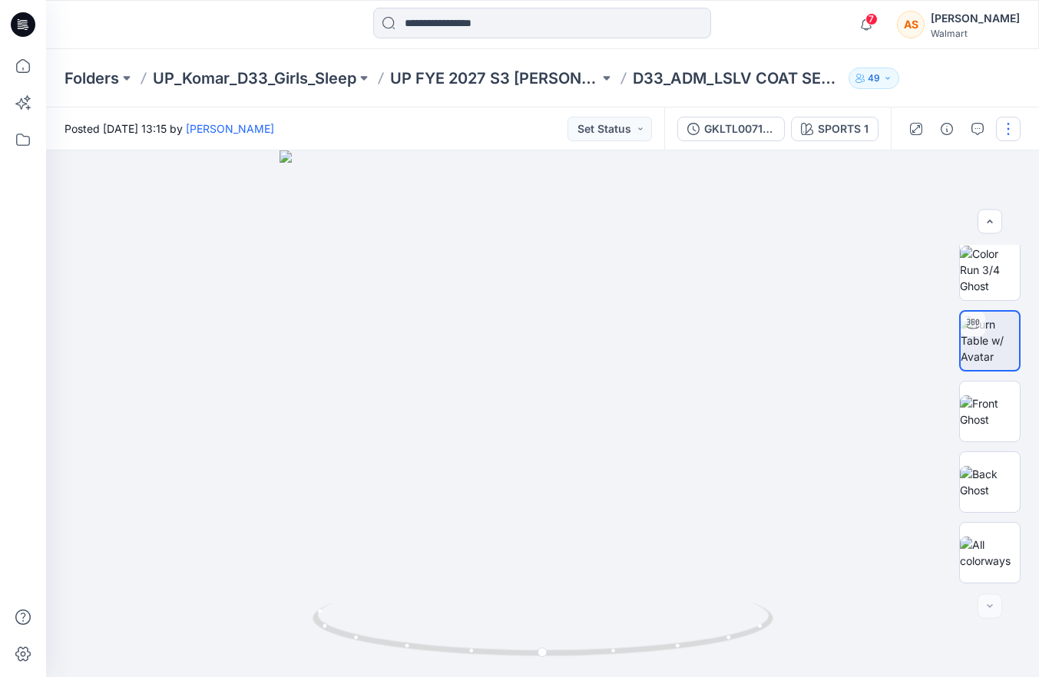
click at [1006, 126] on button "button" at bounding box center [1008, 129] width 25 height 25
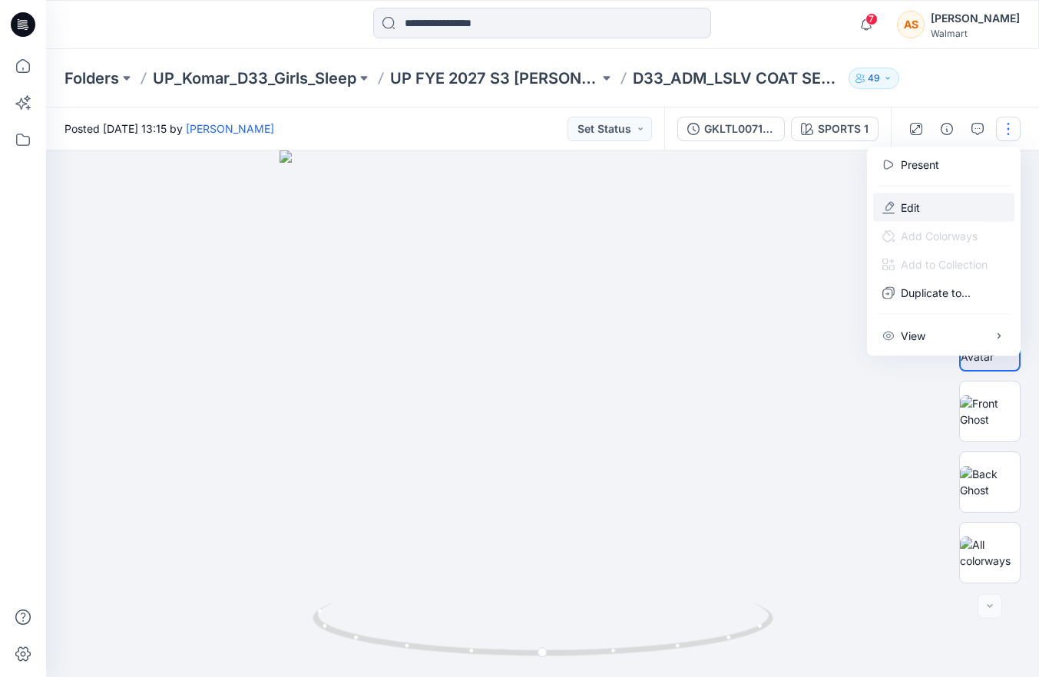
click at [948, 210] on button "Edit" at bounding box center [943, 207] width 141 height 28
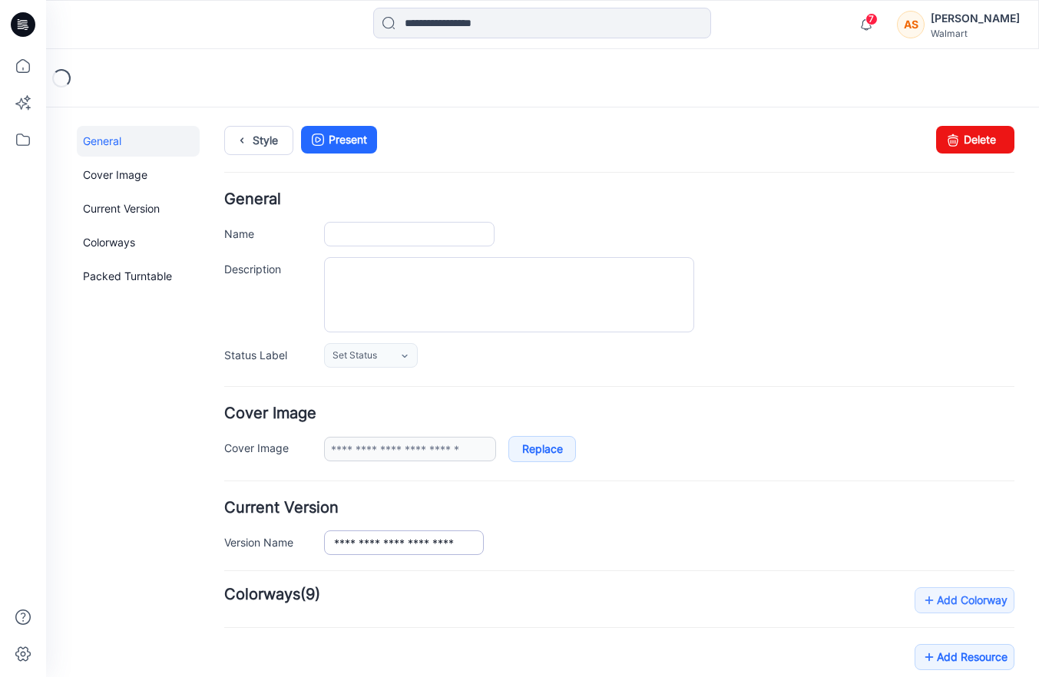
type input "**********"
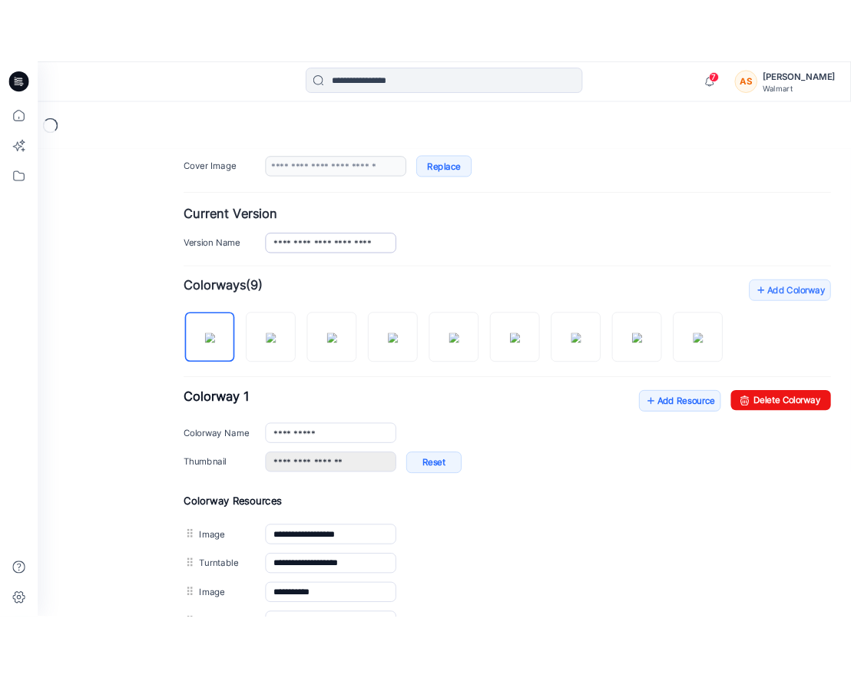
scroll to position [322, 0]
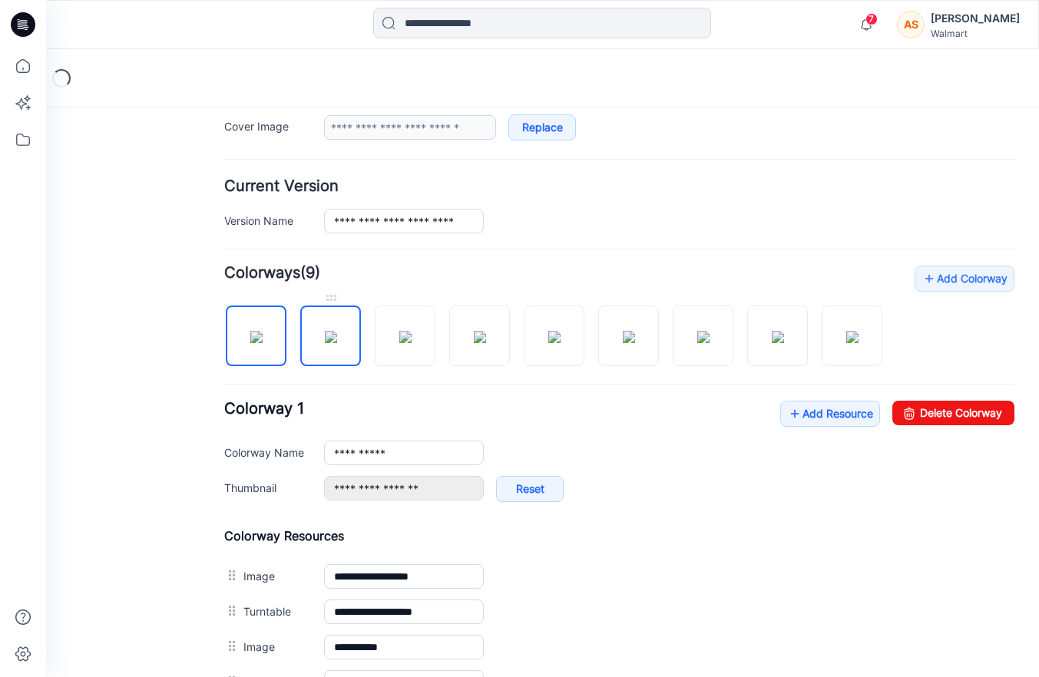
click at [330, 331] on img at bounding box center [331, 337] width 12 height 12
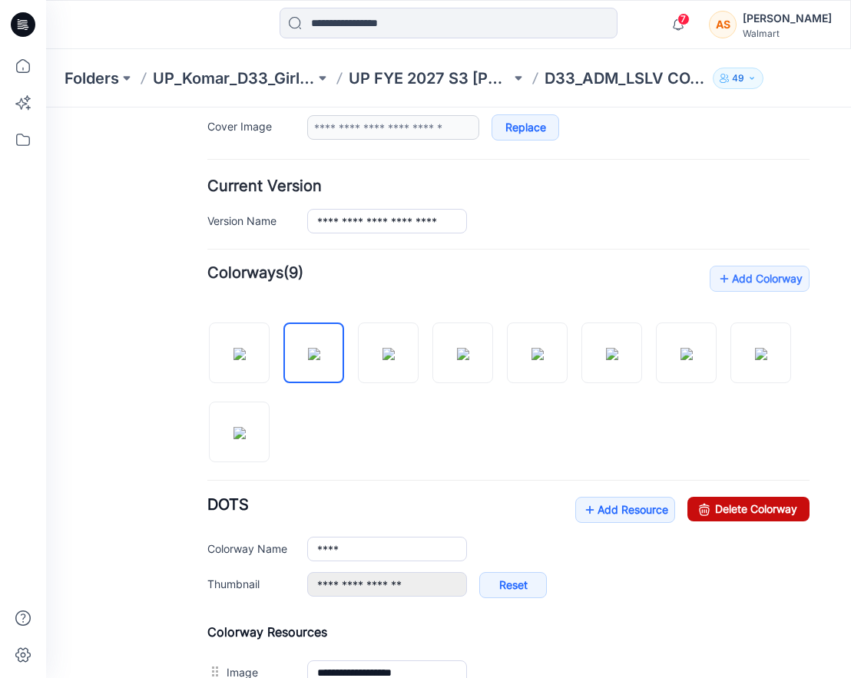
click at [762, 510] on link "Delete Colorway" at bounding box center [748, 509] width 122 height 25
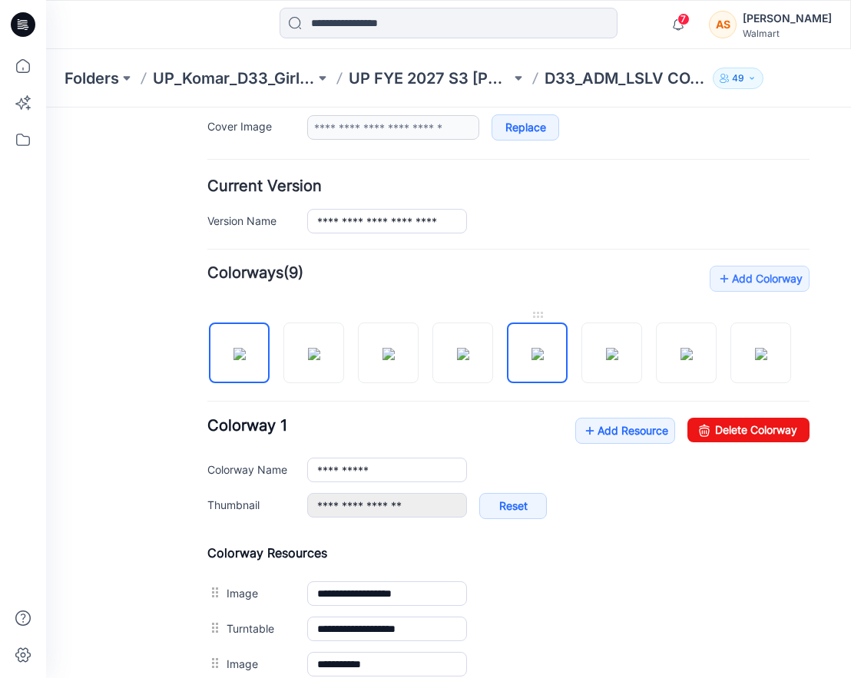
click at [543, 360] on img at bounding box center [537, 354] width 12 height 12
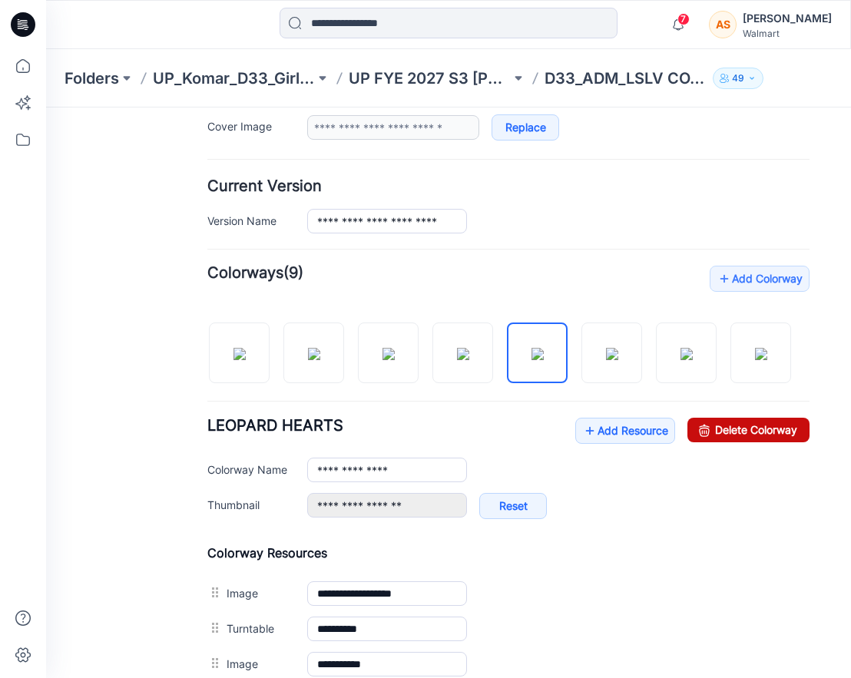
click at [748, 431] on link "Delete Colorway" at bounding box center [748, 430] width 122 height 25
type input "**********"
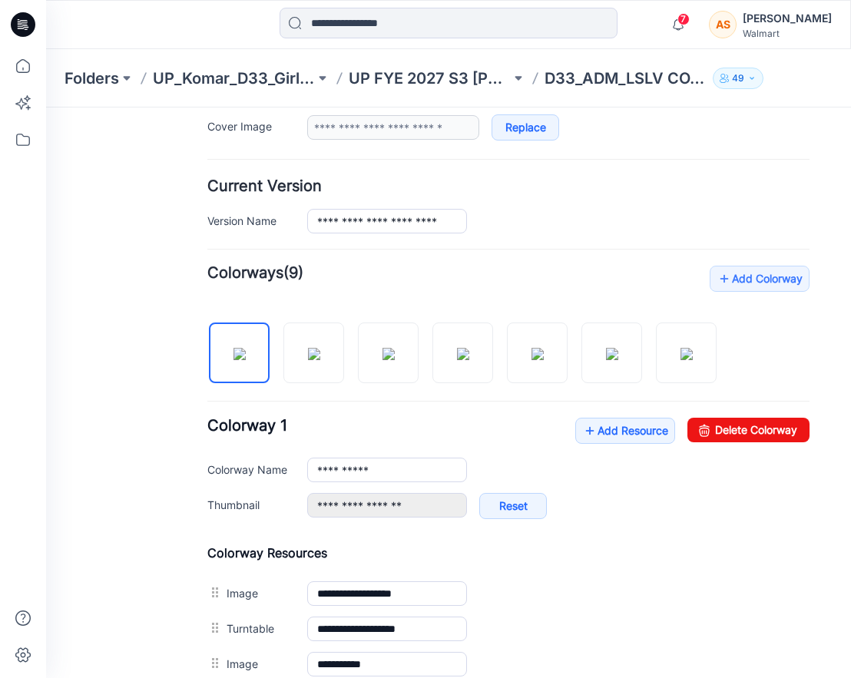
scroll to position [0, 0]
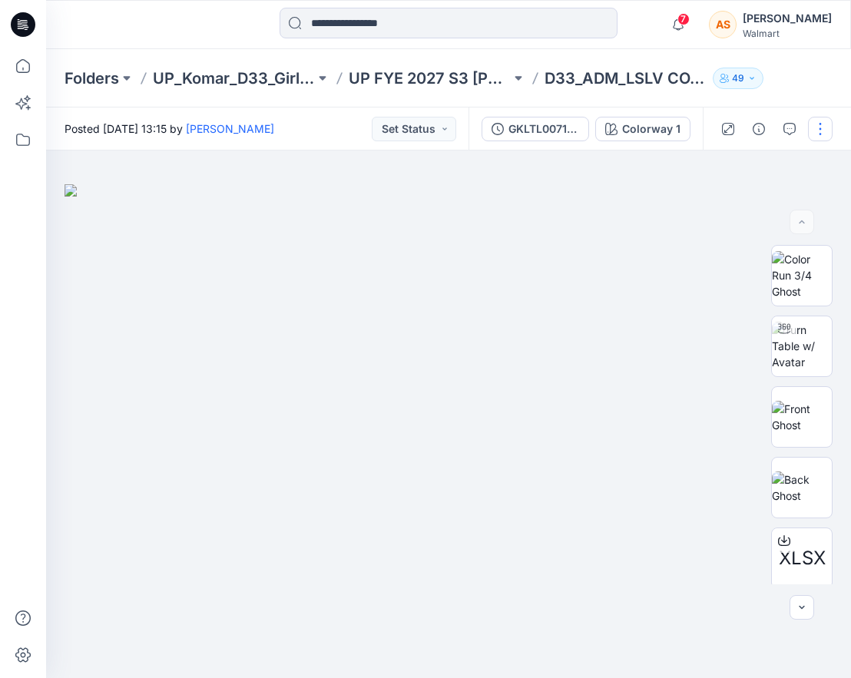
click at [817, 132] on button "button" at bounding box center [820, 129] width 25 height 25
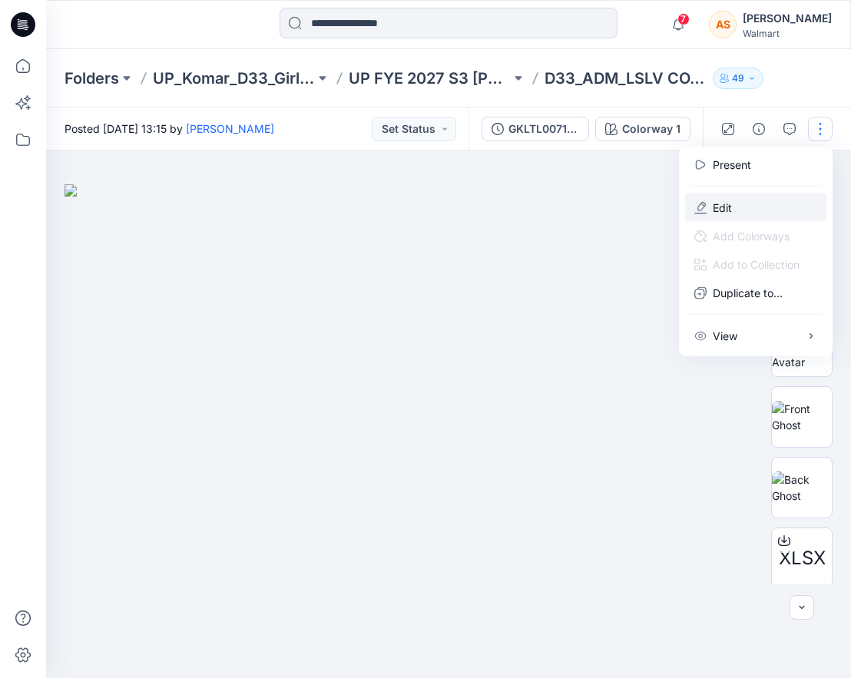
click at [772, 206] on button "Edit" at bounding box center [755, 207] width 141 height 28
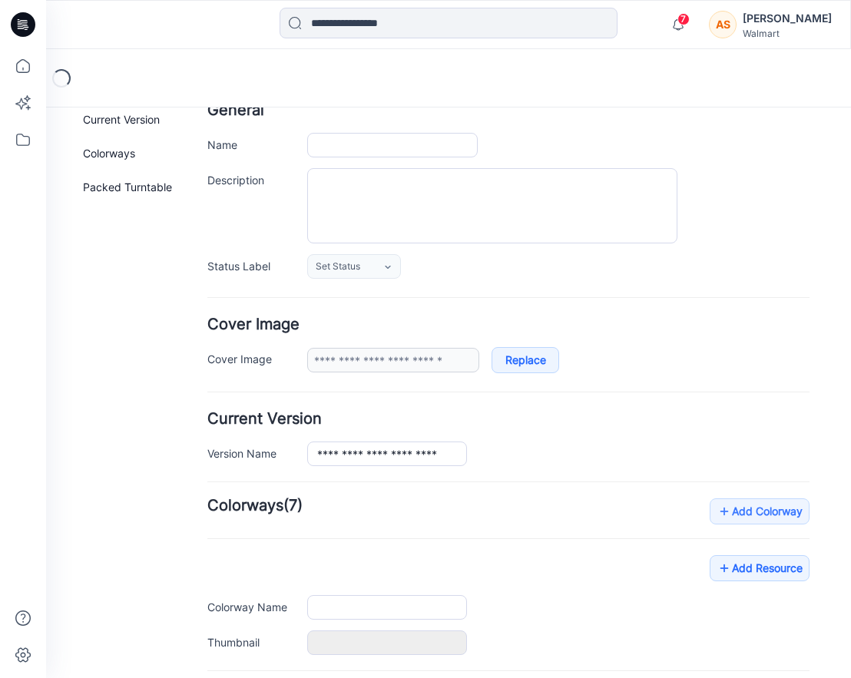
type input "**********"
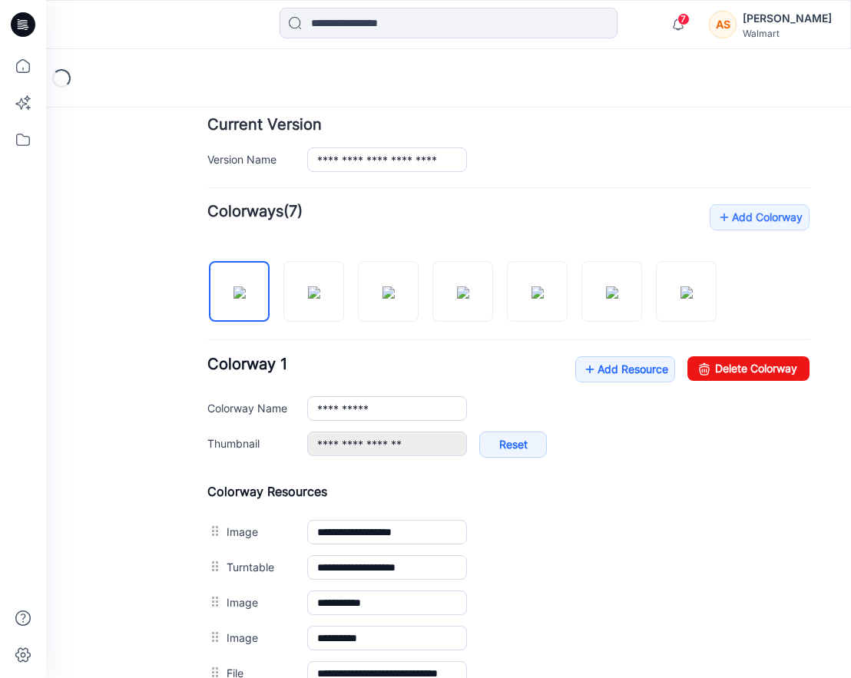
scroll to position [406, 0]
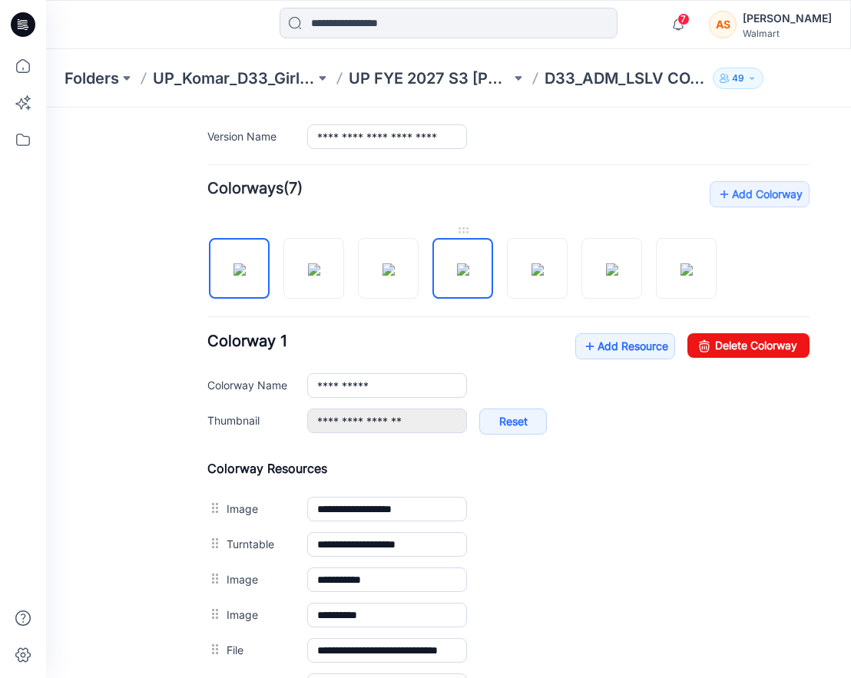
click at [463, 276] on img at bounding box center [463, 269] width 12 height 12
type input "**********"
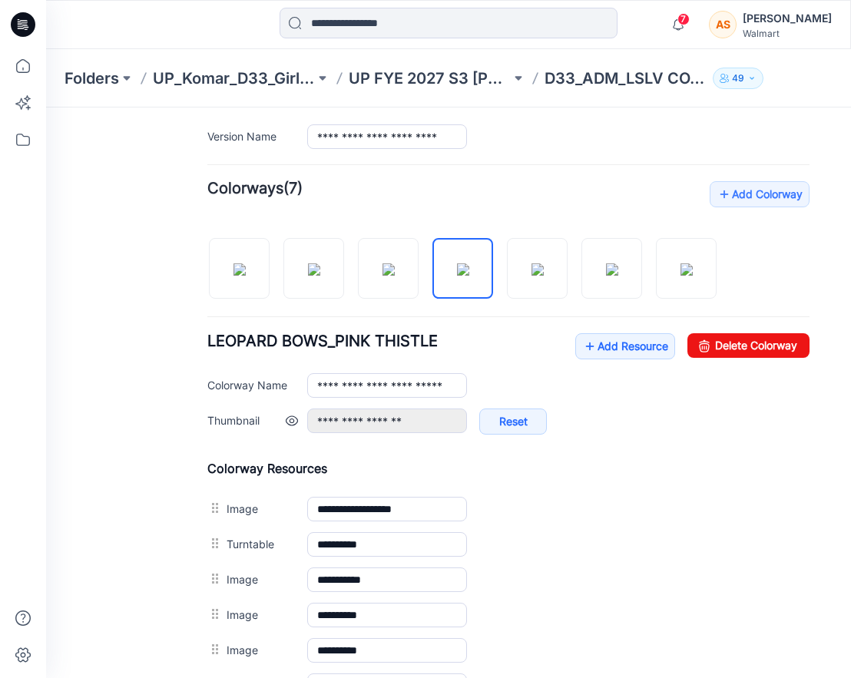
click at [291, 421] on link at bounding box center [292, 421] width 12 height 12
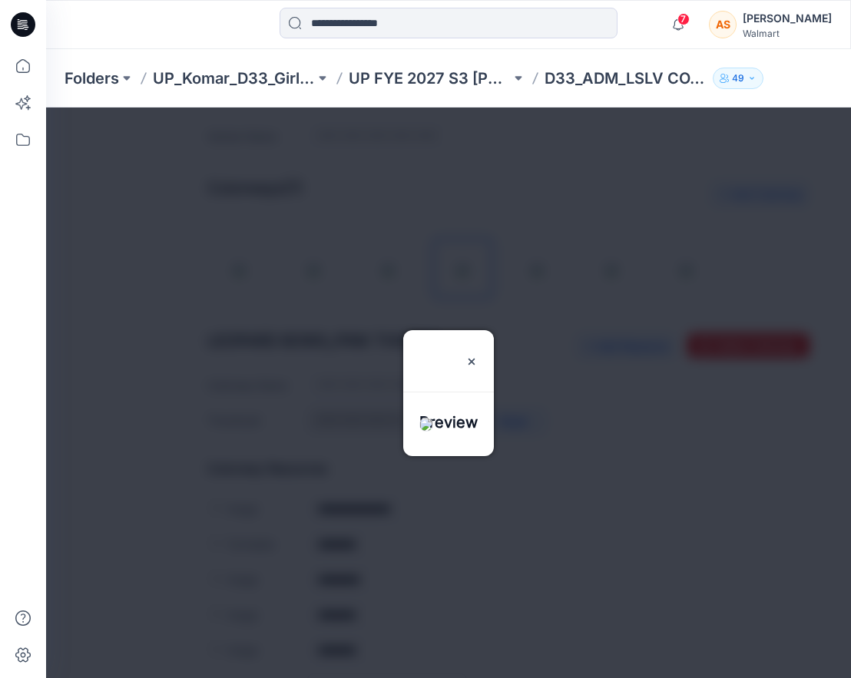
click at [183, 455] on div at bounding box center [448, 392] width 804 height 570
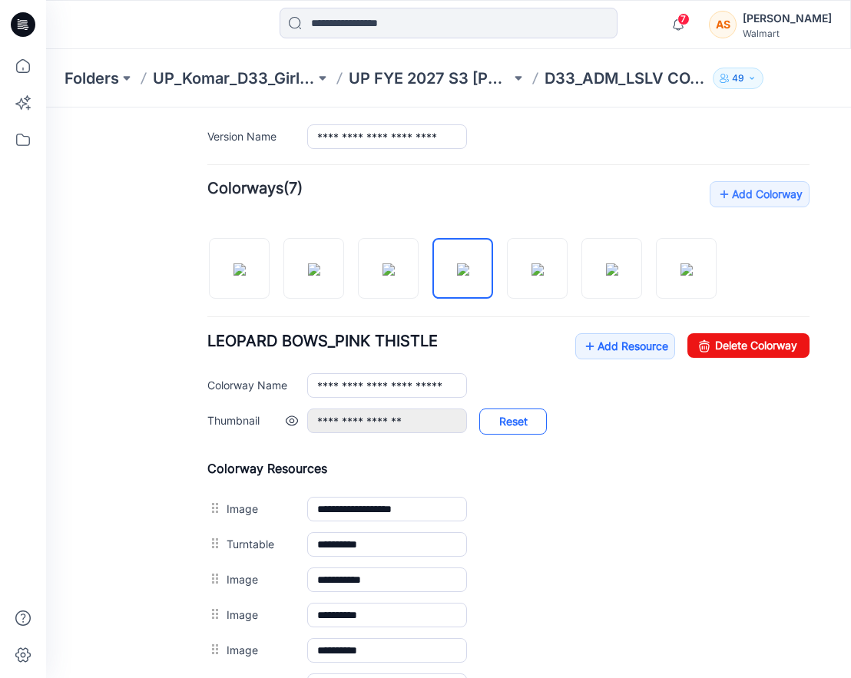
click at [503, 422] on link "Reset" at bounding box center [513, 421] width 68 height 26
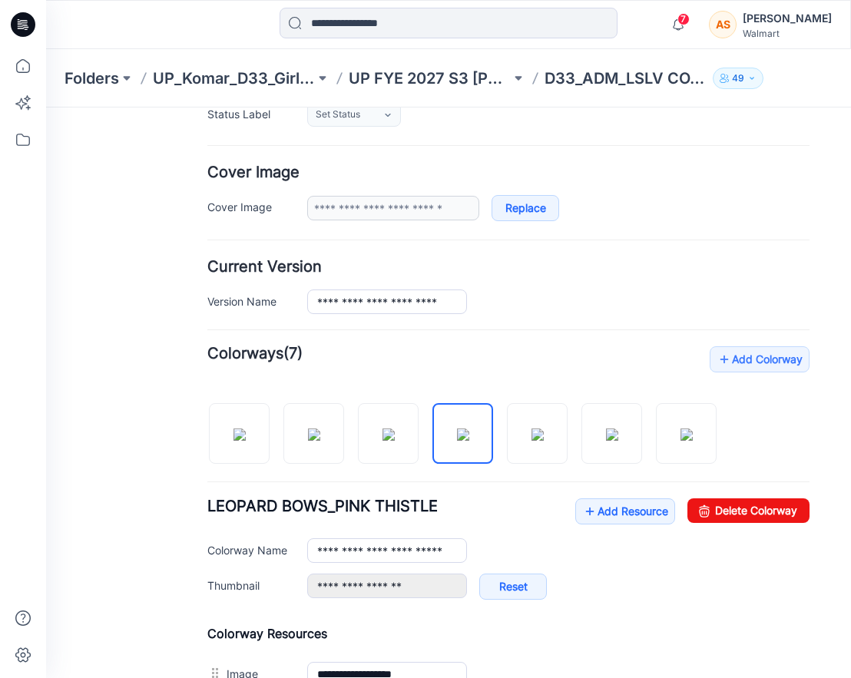
scroll to position [0, 0]
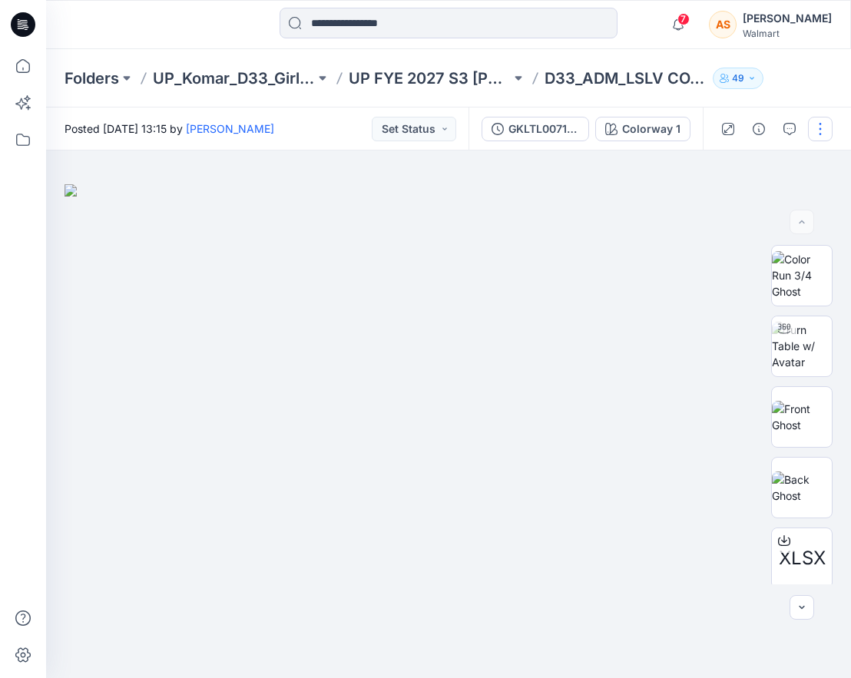
click at [818, 124] on button "button" at bounding box center [820, 129] width 25 height 25
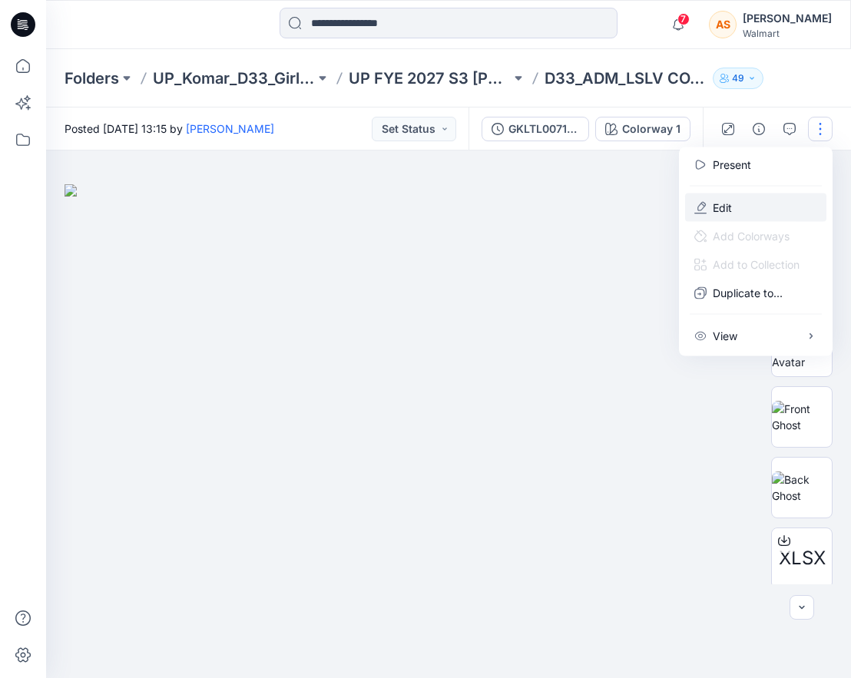
click at [766, 210] on button "Edit" at bounding box center [755, 207] width 141 height 28
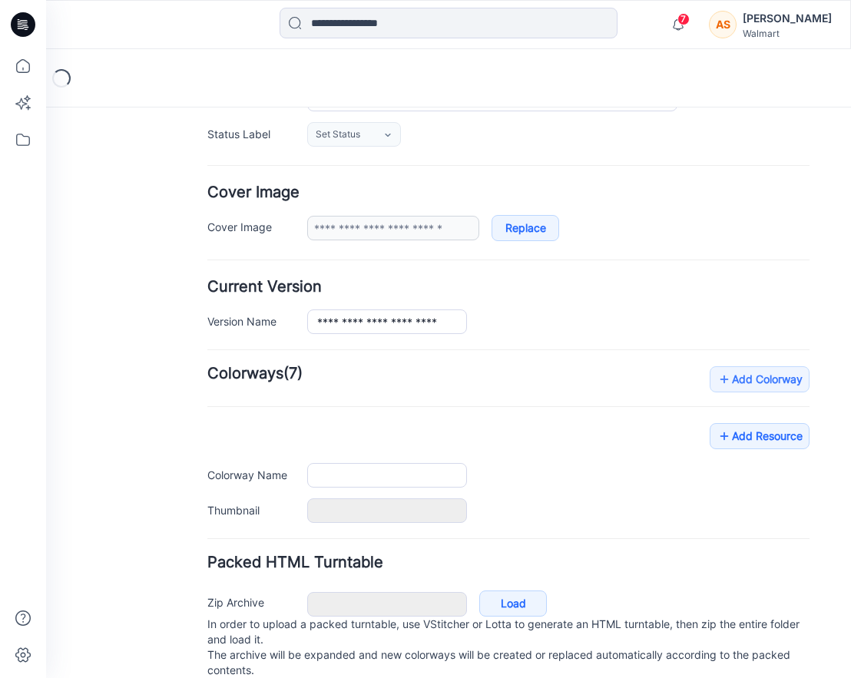
type input "**********"
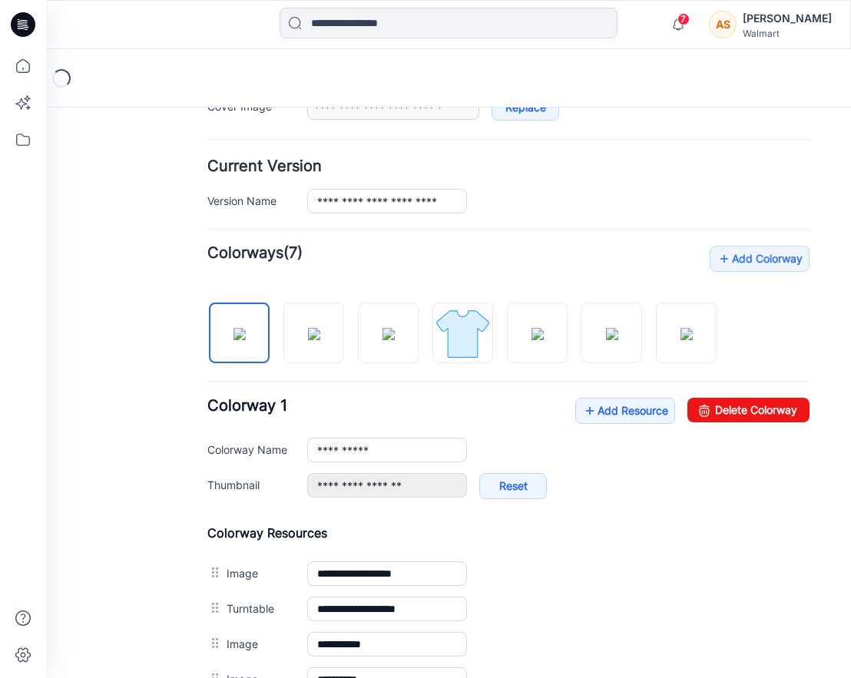
scroll to position [346, 0]
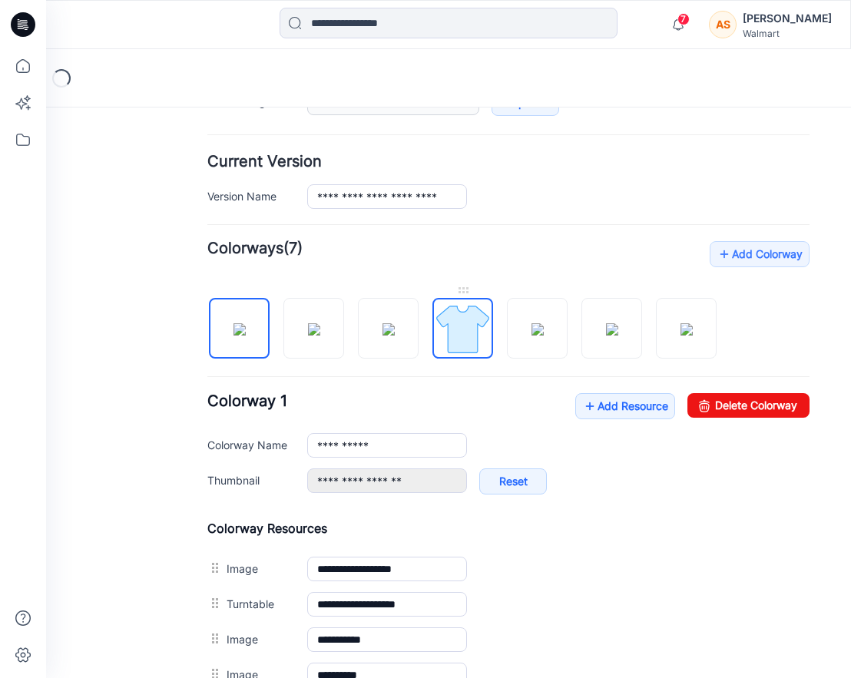
click at [448, 326] on img at bounding box center [463, 329] width 58 height 58
type input "**********"
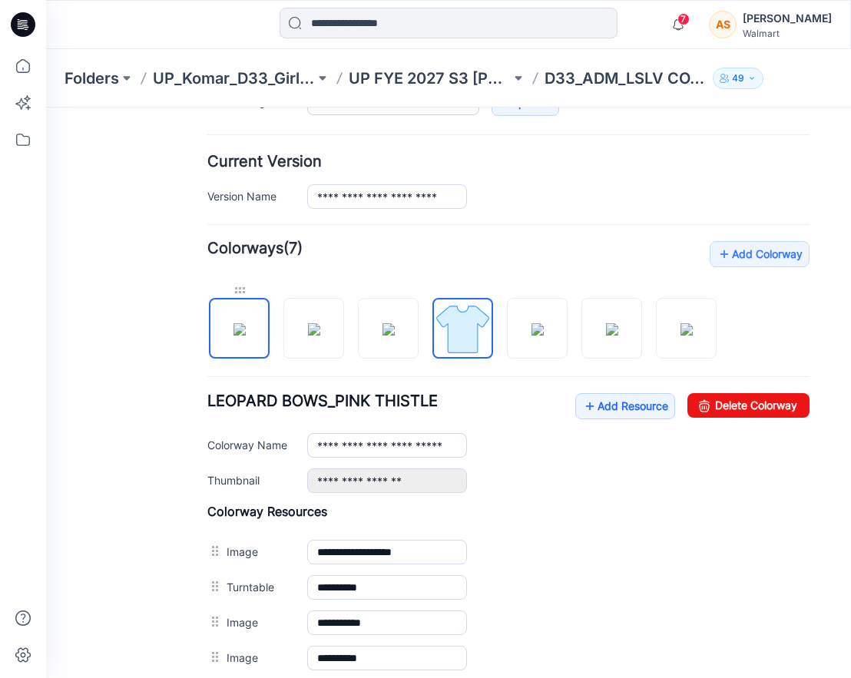
scroll to position [0, 0]
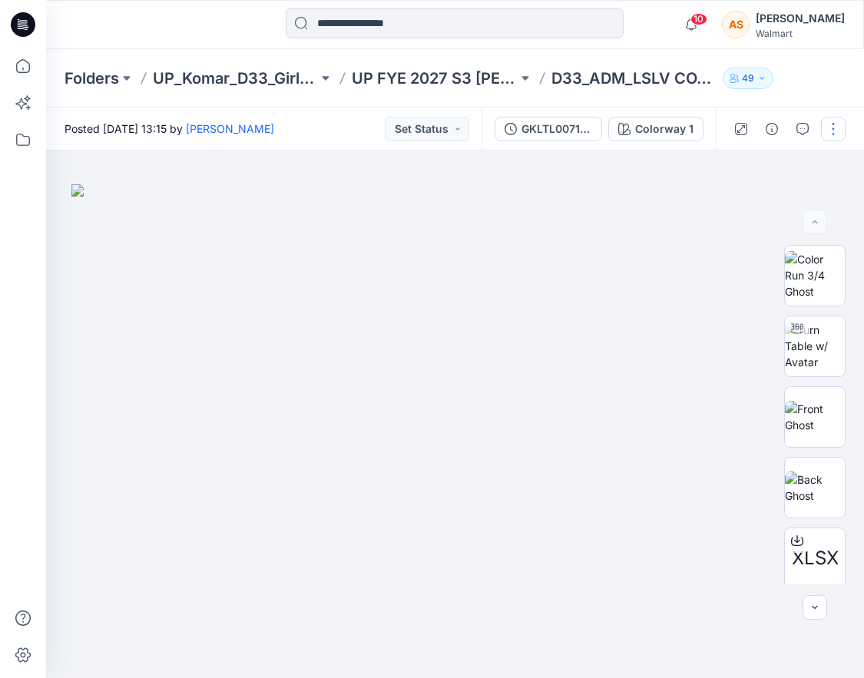
click at [831, 136] on button "button" at bounding box center [833, 129] width 25 height 25
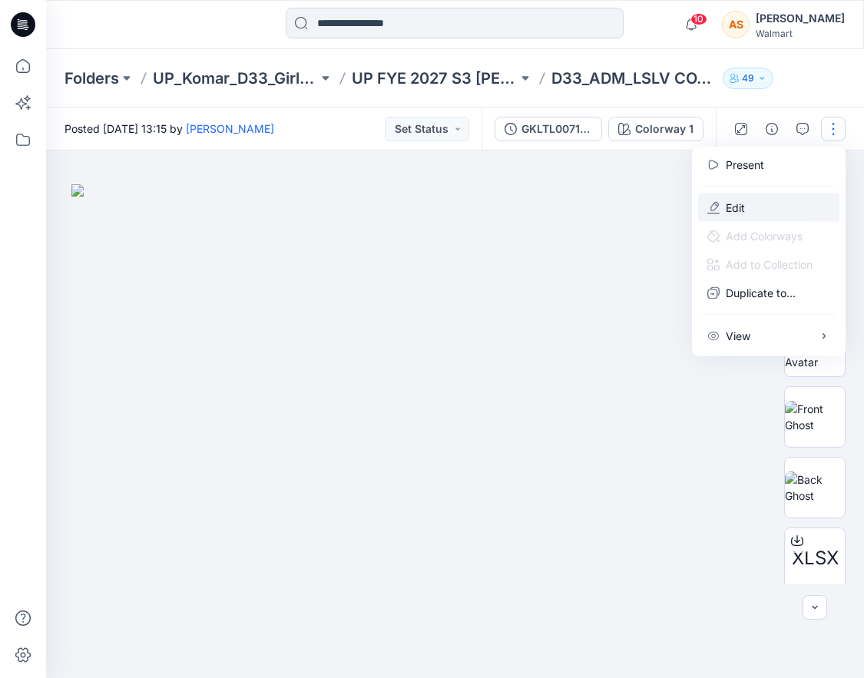
click at [763, 205] on button "Edit" at bounding box center [768, 207] width 141 height 28
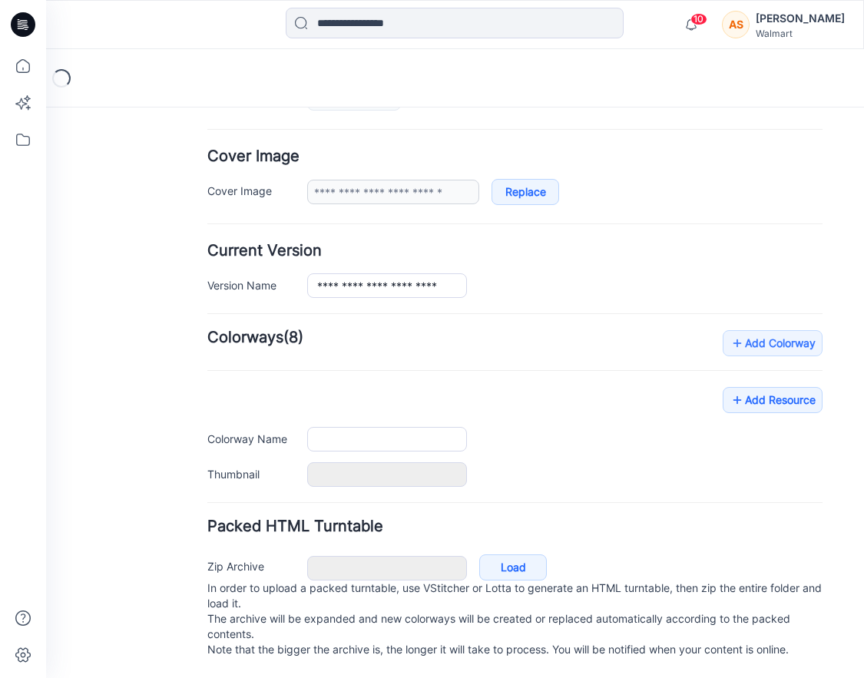
type input "**********"
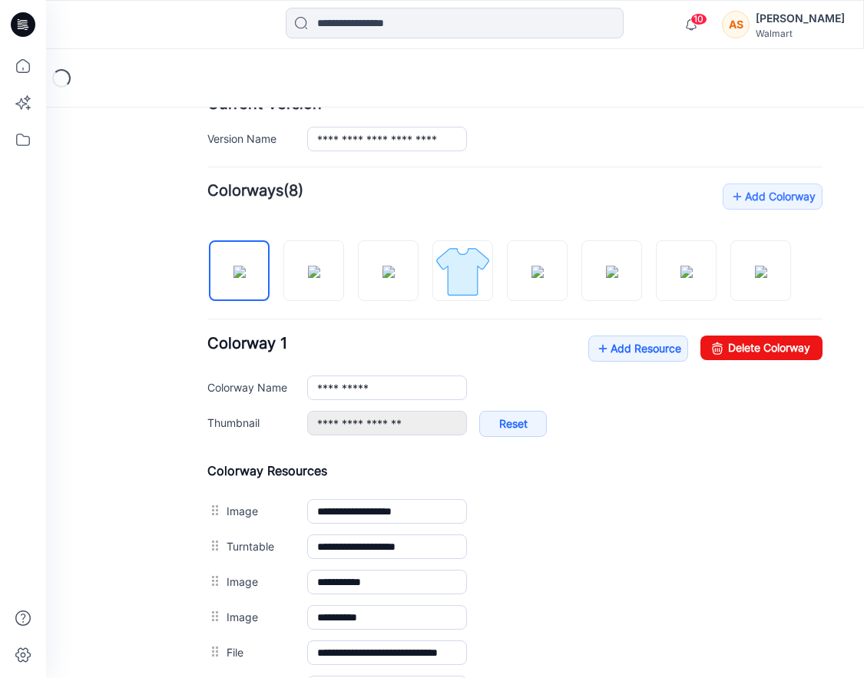
scroll to position [374, 0]
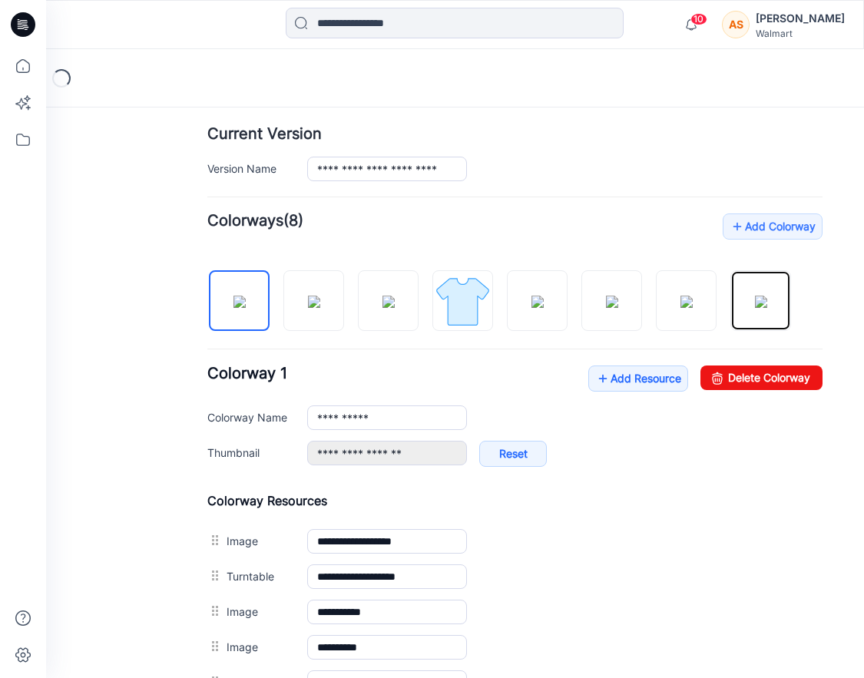
drag, startPoint x: 761, startPoint y: 271, endPoint x: 785, endPoint y: 246, distance: 33.7
click at [785, 246] on div "**********" at bounding box center [514, 686] width 615 height 946
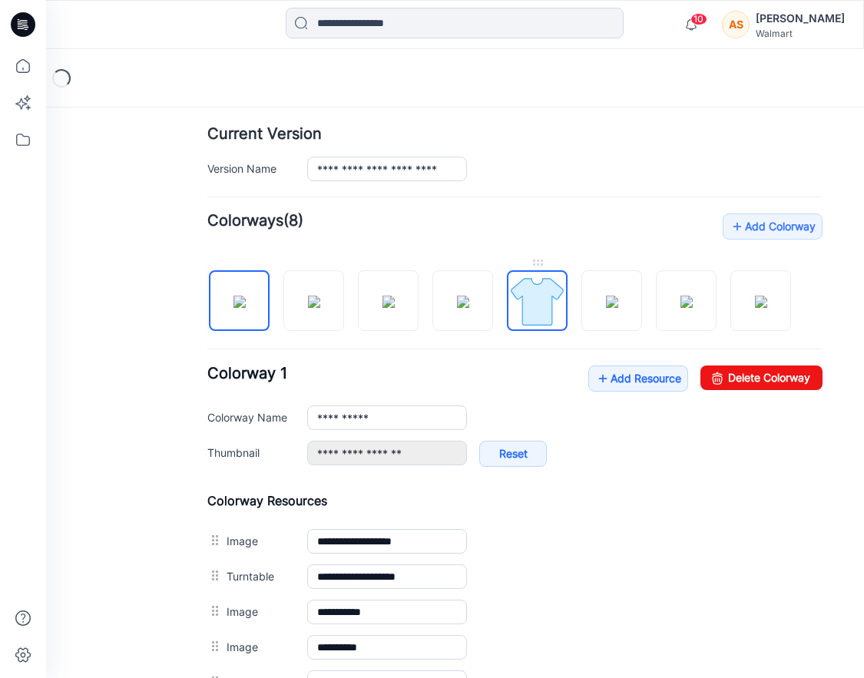
click at [521, 305] on img at bounding box center [537, 302] width 58 height 58
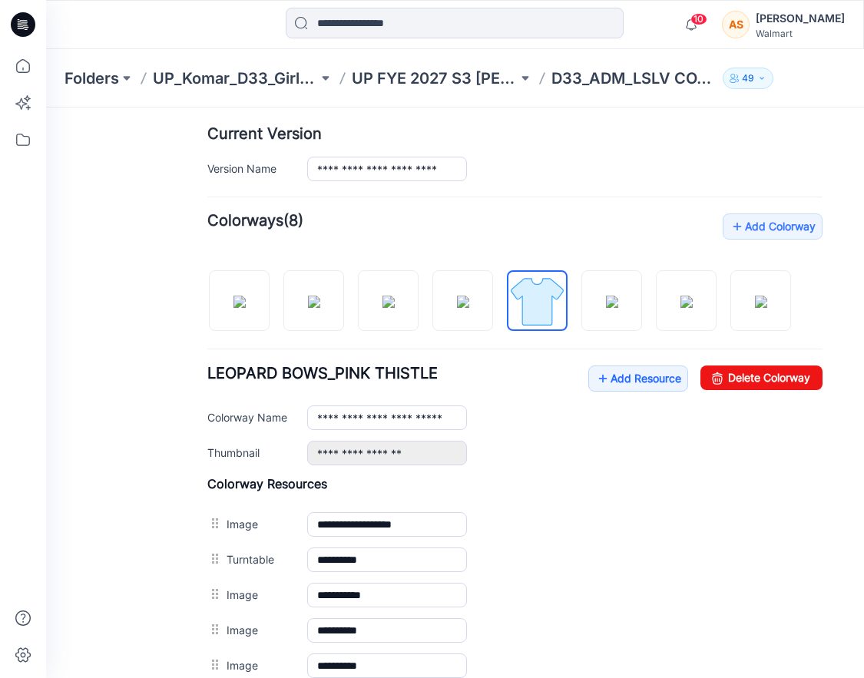
click at [296, 458] on div "**********" at bounding box center [514, 453] width 615 height 25
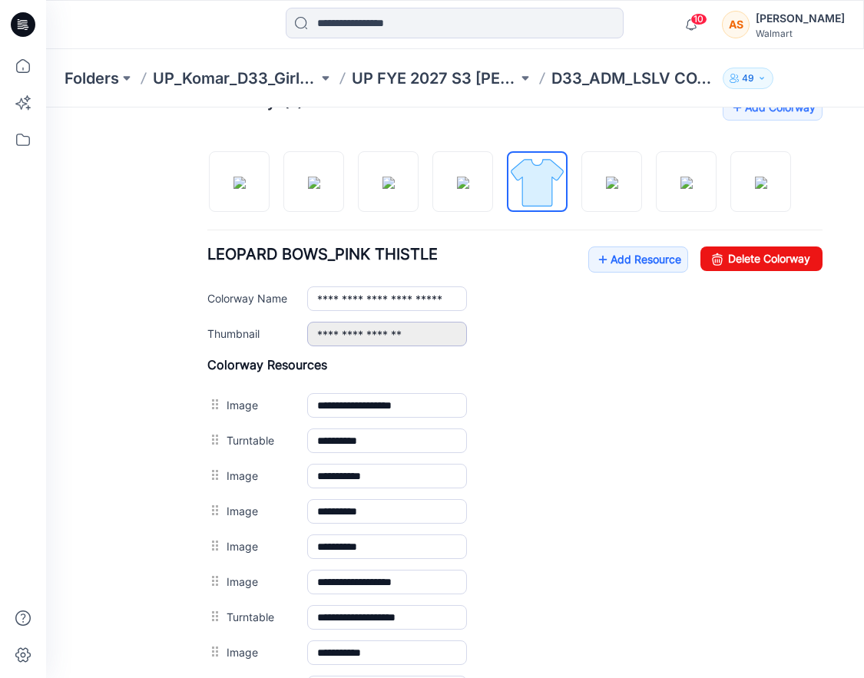
scroll to position [391, 0]
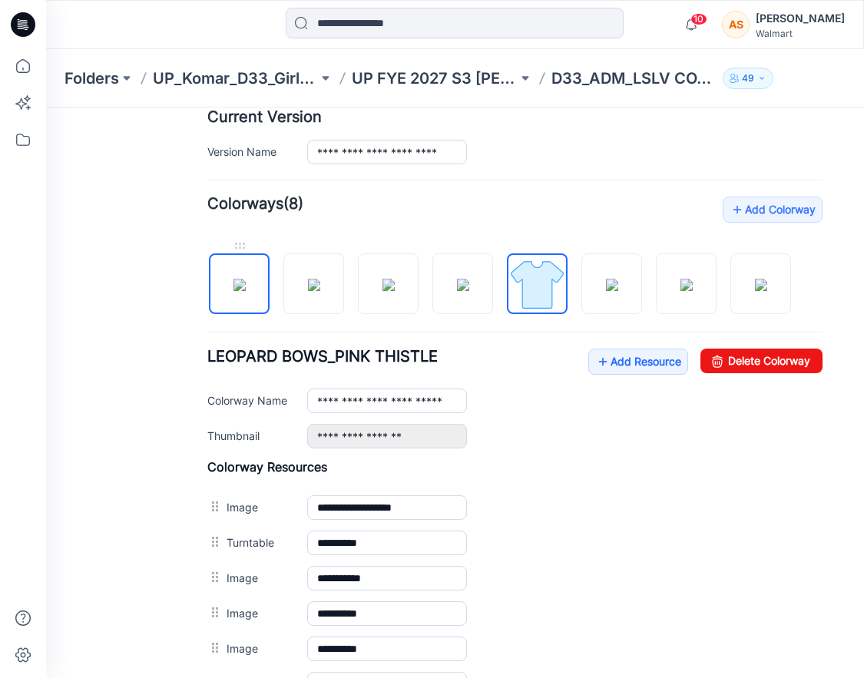
click at [235, 291] on img at bounding box center [239, 285] width 12 height 12
type input "**********"
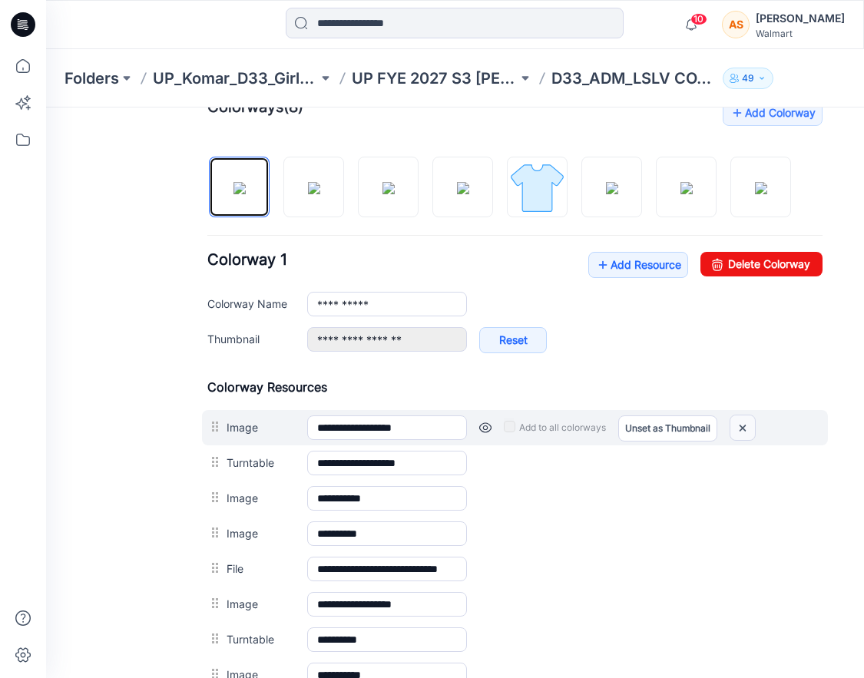
scroll to position [331, 0]
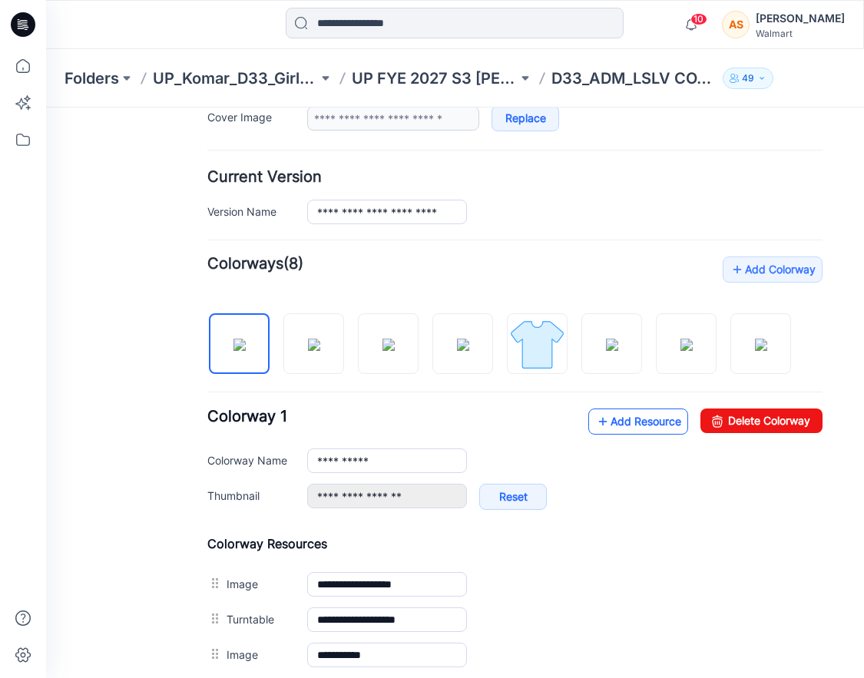
click at [629, 419] on link "Add Resource" at bounding box center [638, 421] width 100 height 26
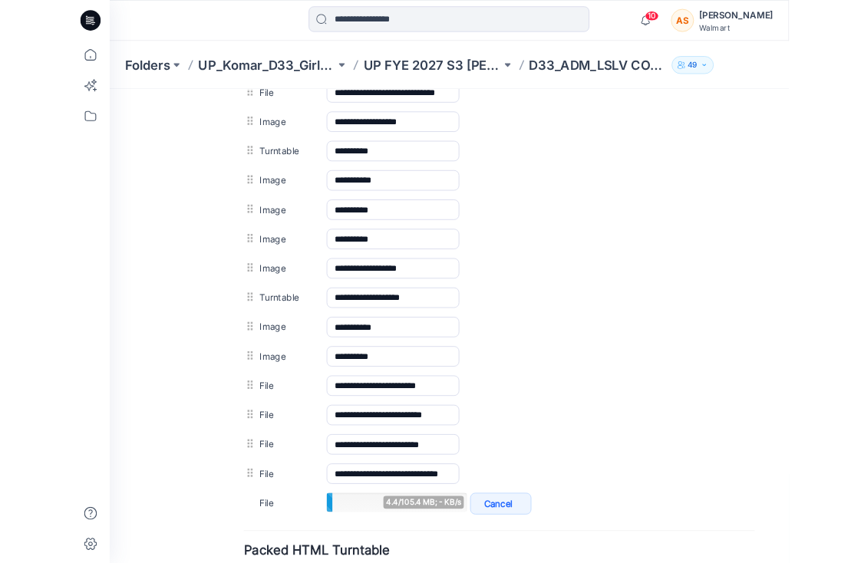
scroll to position [950, 0]
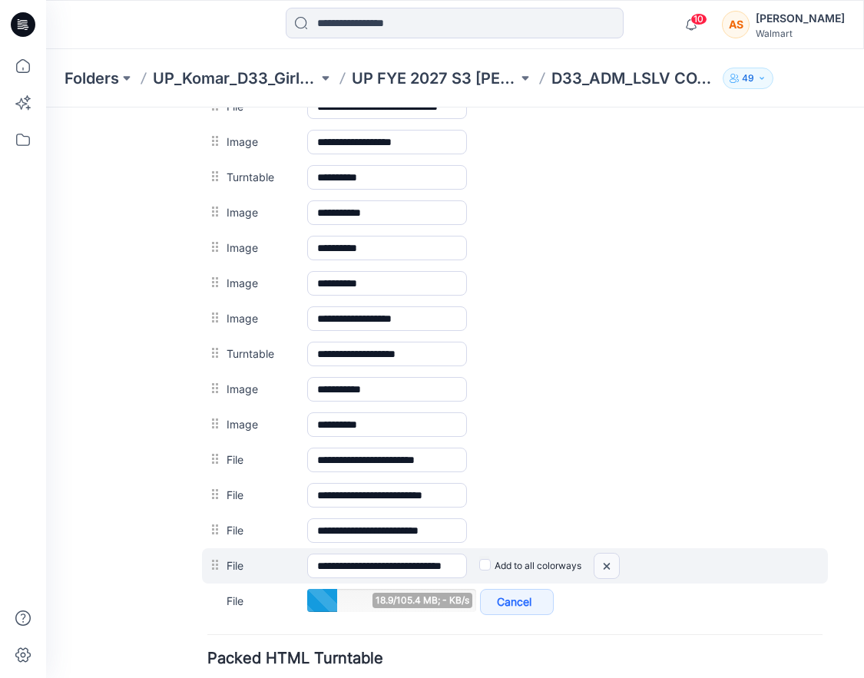
click at [607, 562] on img at bounding box center [606, 565] width 25 height 25
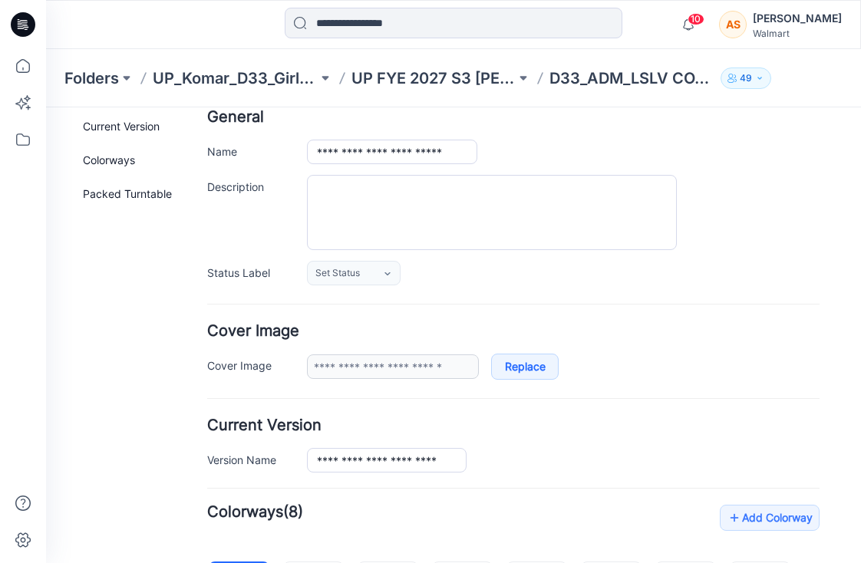
scroll to position [0, 0]
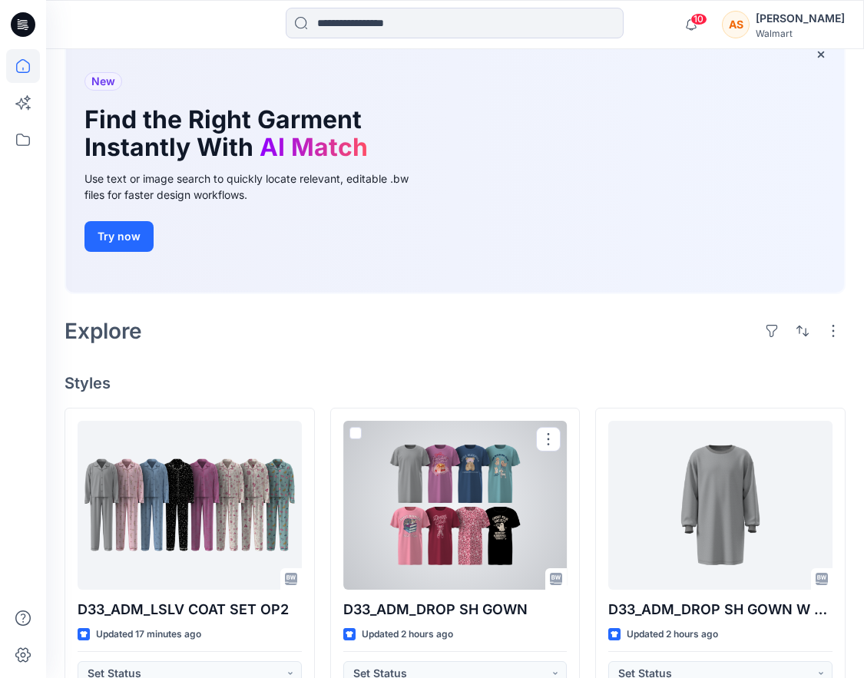
scroll to position [31, 0]
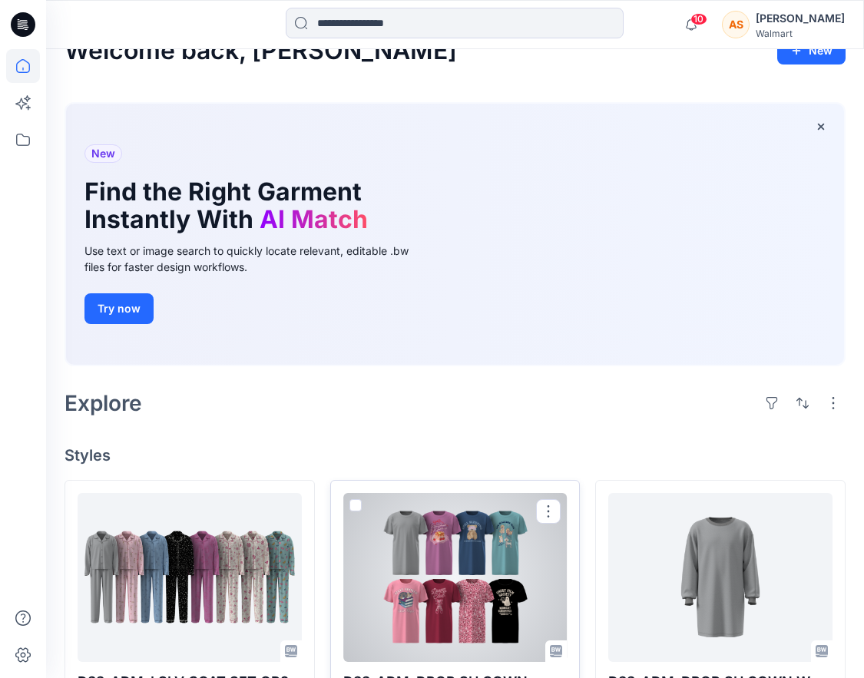
click at [461, 549] on div at bounding box center [455, 577] width 224 height 169
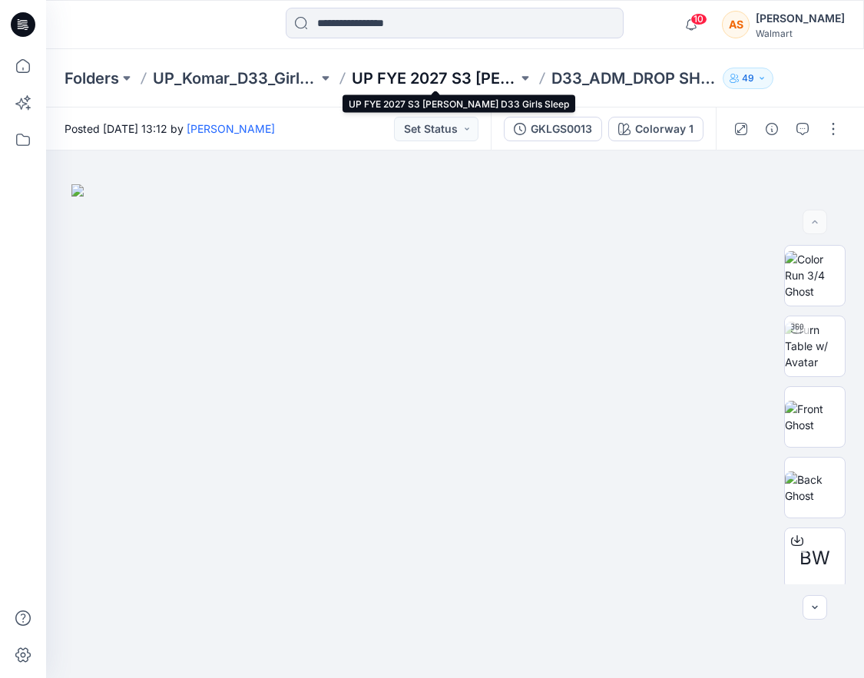
click at [433, 73] on p "UP FYE 2027 S3 [PERSON_NAME] D33 Girls Sleep" at bounding box center [434, 78] width 165 height 21
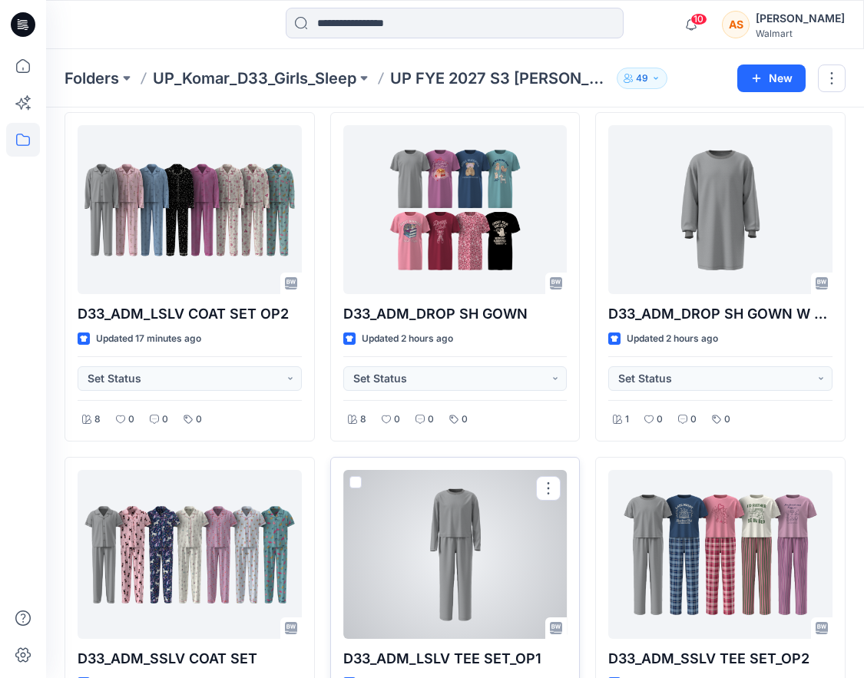
scroll to position [89, 0]
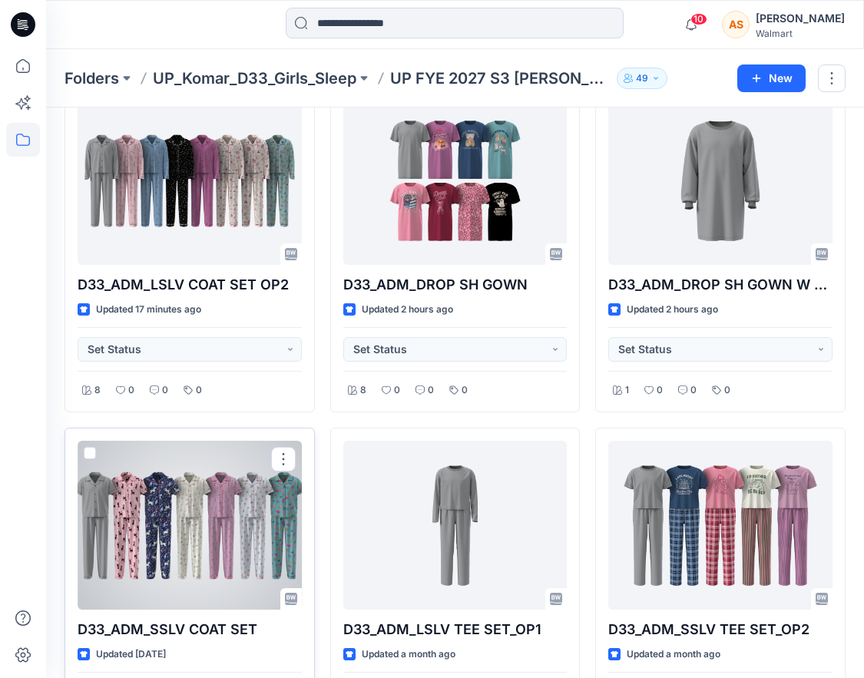
click at [218, 517] on div at bounding box center [190, 525] width 224 height 169
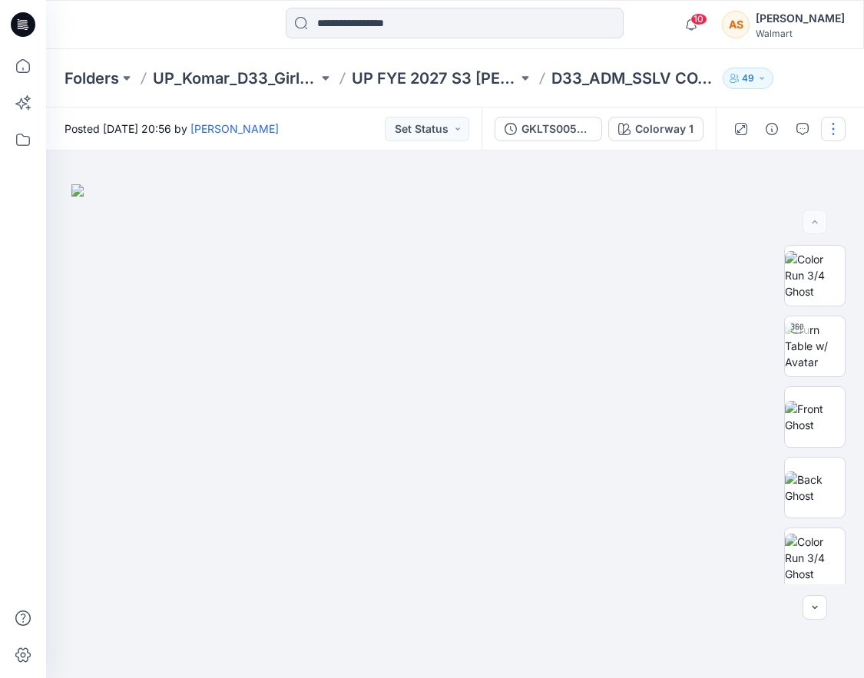
click at [839, 130] on button "button" at bounding box center [833, 129] width 25 height 25
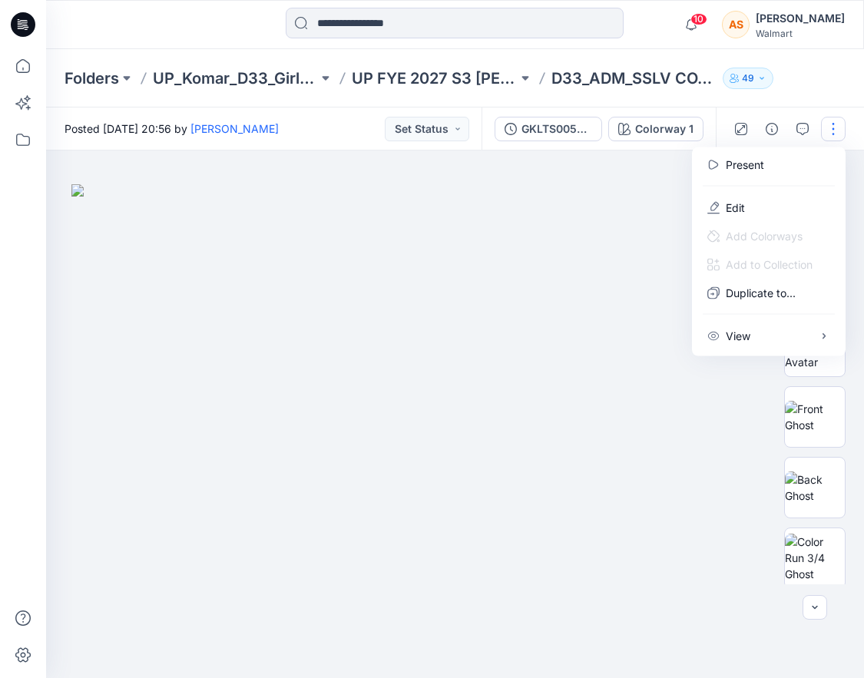
click at [809, 85] on div "Folders UP_Komar_D33_Girls_Sleep UP FYE 2027 S3 Komar D33 Girls Sleep D33_ADM_S…" at bounding box center [455, 78] width 818 height 58
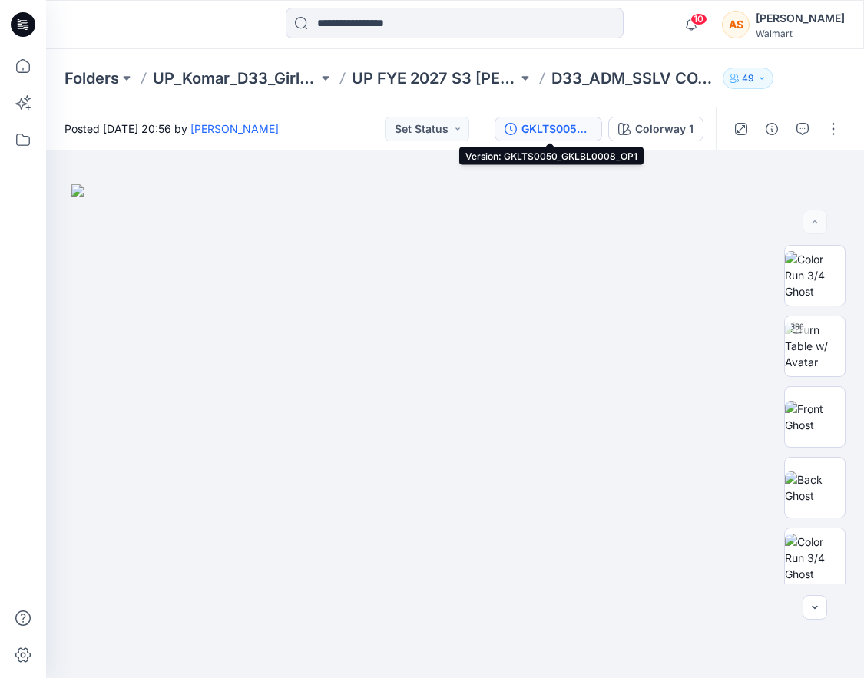
click at [543, 122] on div "GKLTS0050_GKLBL0008_OP1" at bounding box center [556, 129] width 71 height 17
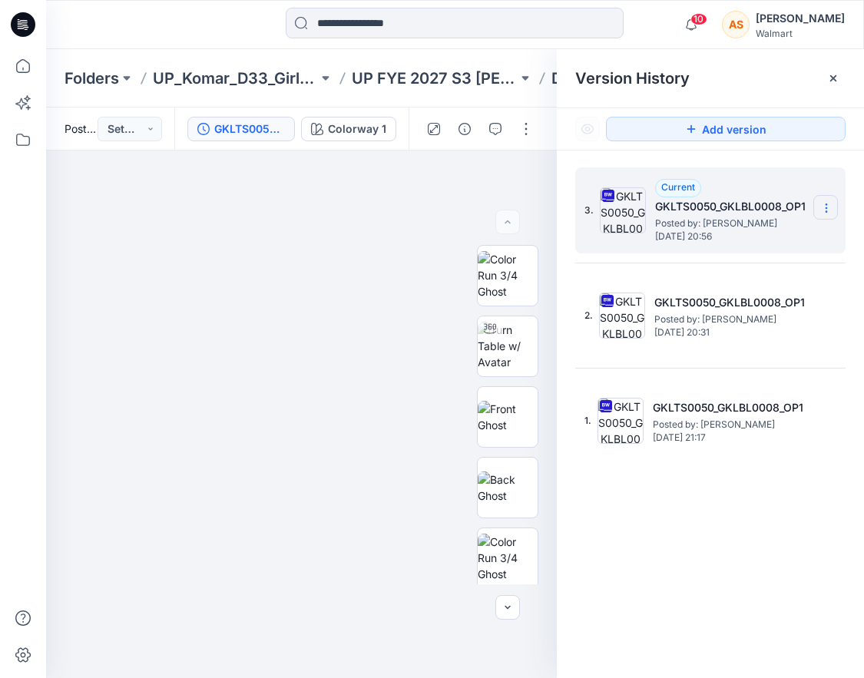
click at [824, 201] on section at bounding box center [825, 207] width 25 height 25
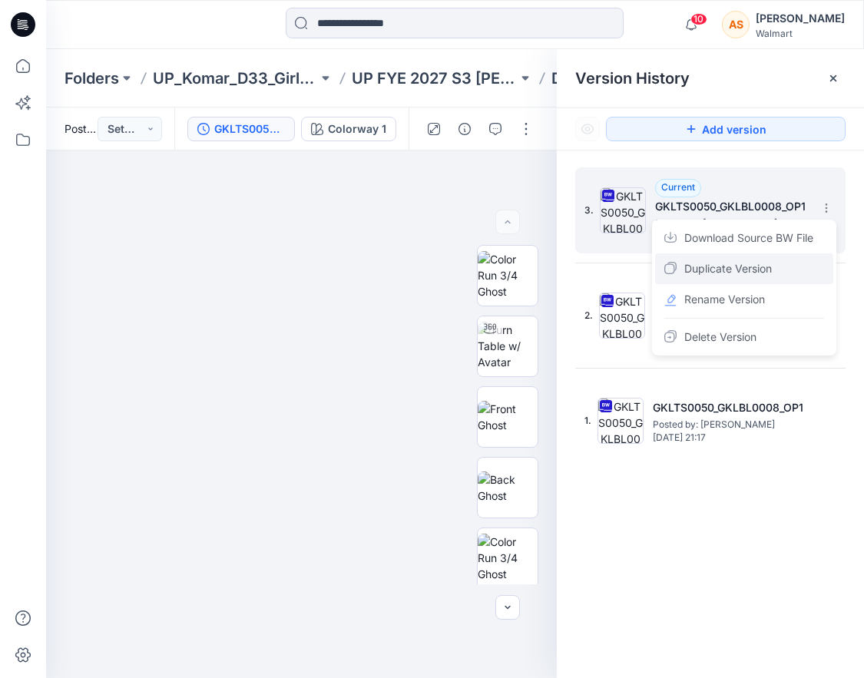
click at [797, 273] on div "Duplicate Version" at bounding box center [744, 268] width 178 height 31
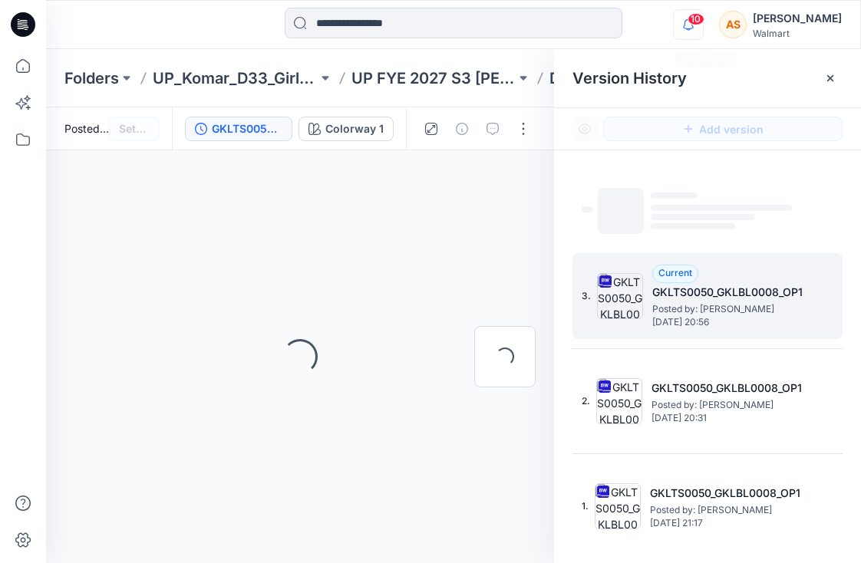
click at [703, 31] on icon "button" at bounding box center [688, 24] width 29 height 31
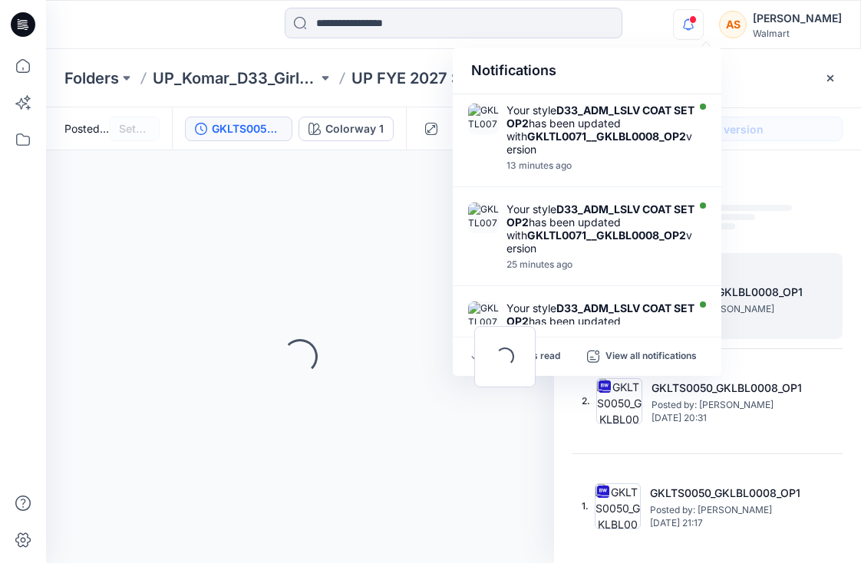
click at [552, 353] on div "Loading..." at bounding box center [505, 357] width 98 height 225
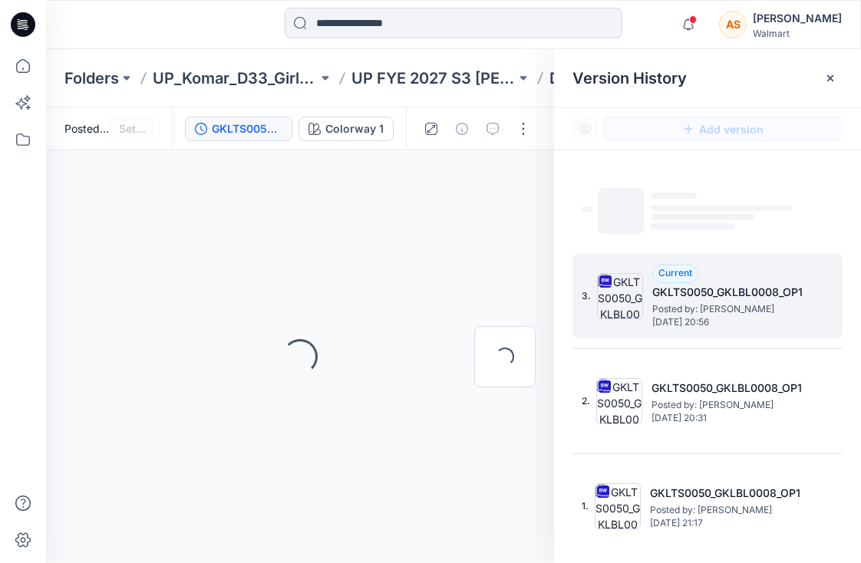
click at [653, 24] on div at bounding box center [453, 25] width 408 height 34
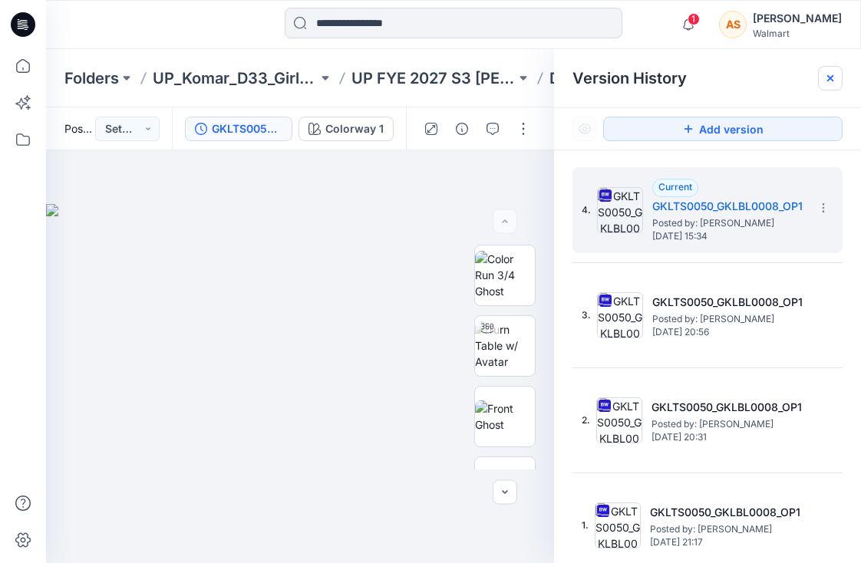
click at [832, 78] on icon at bounding box center [830, 78] width 12 height 12
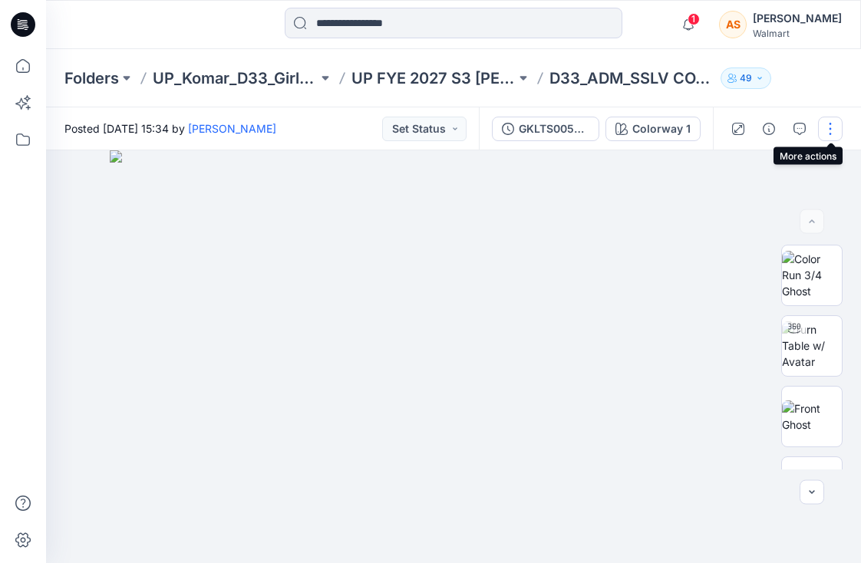
click at [828, 132] on button "button" at bounding box center [830, 129] width 25 height 25
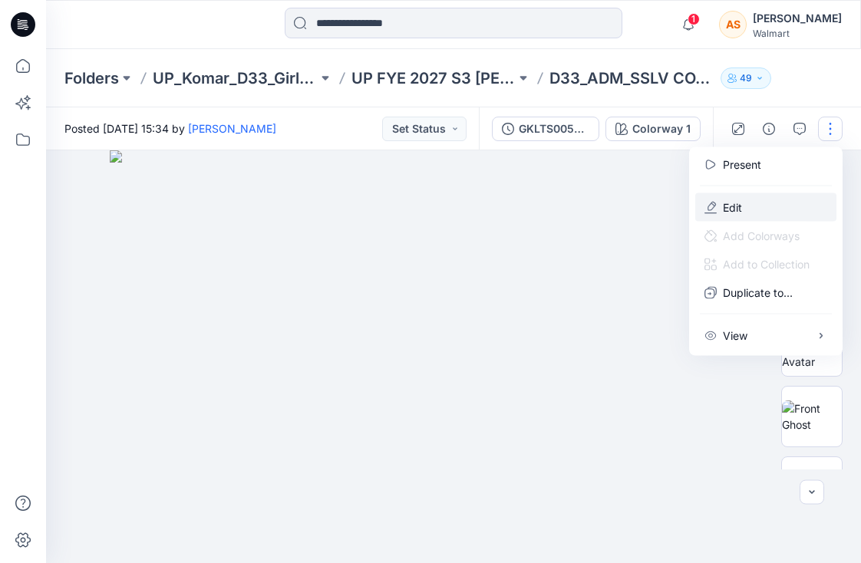
click at [785, 210] on button "Edit" at bounding box center [765, 207] width 141 height 28
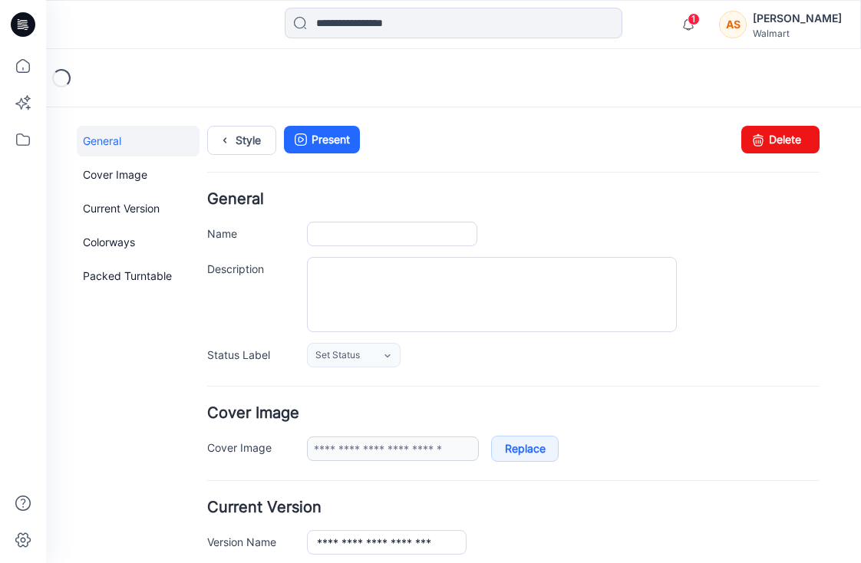
type input "**********"
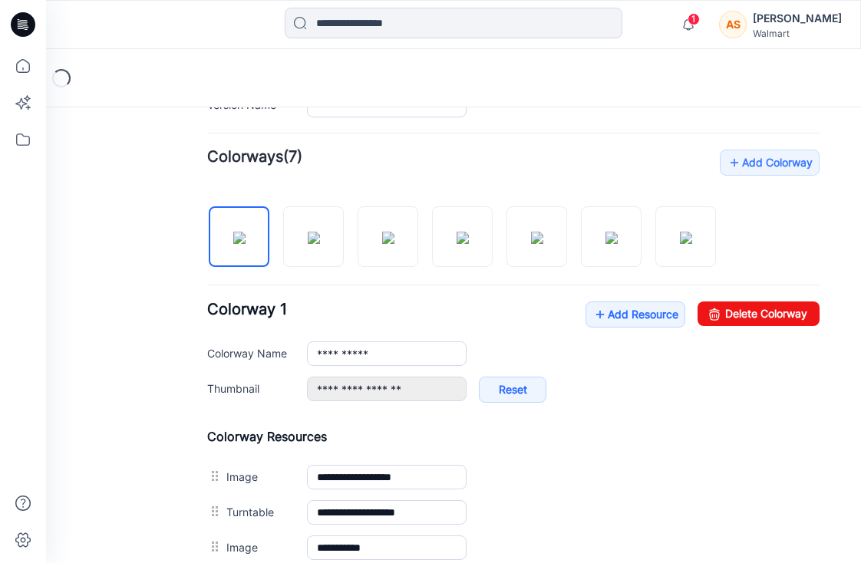
scroll to position [457, 0]
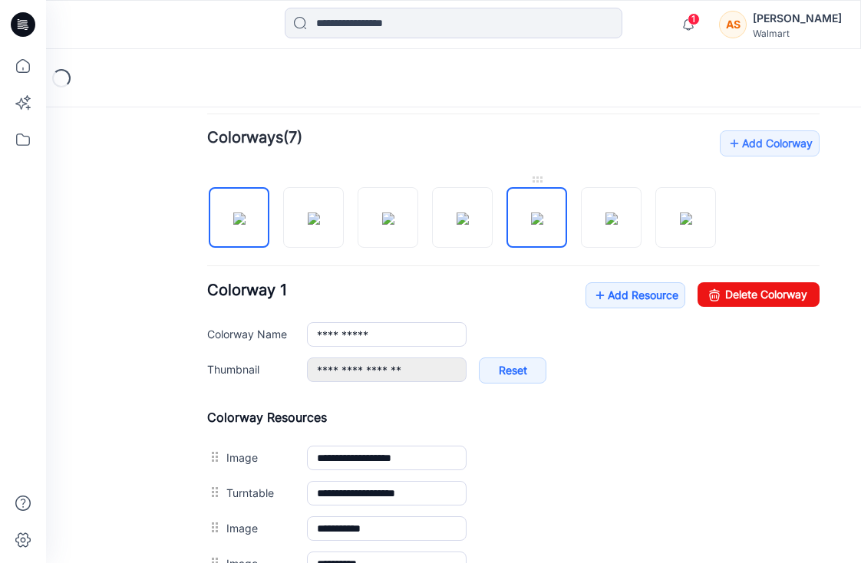
click at [531, 214] on img at bounding box center [537, 219] width 12 height 12
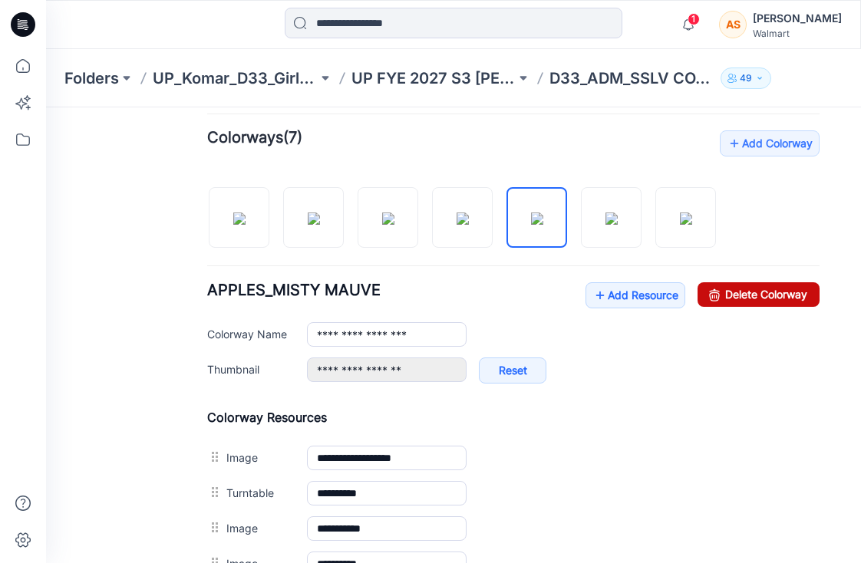
click at [746, 294] on link "Delete Colorway" at bounding box center [759, 294] width 122 height 25
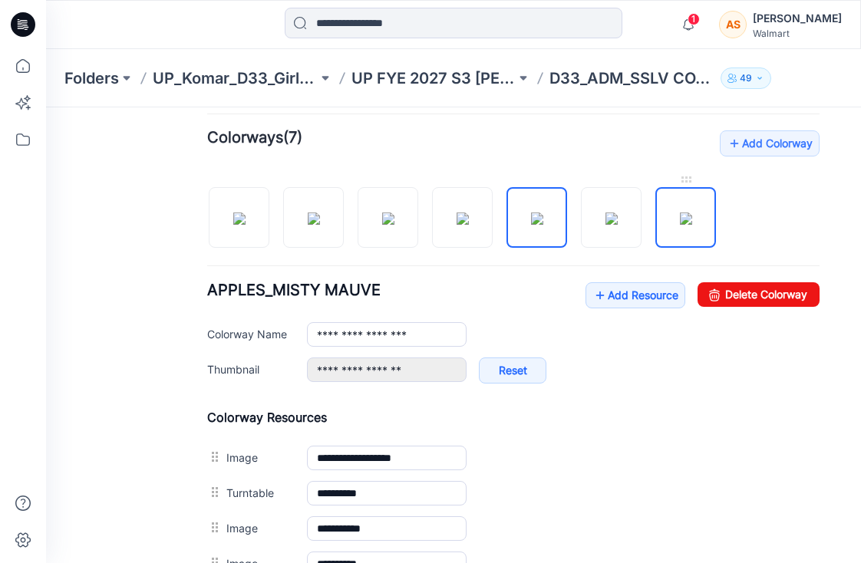
click at [680, 225] on img at bounding box center [686, 219] width 12 height 12
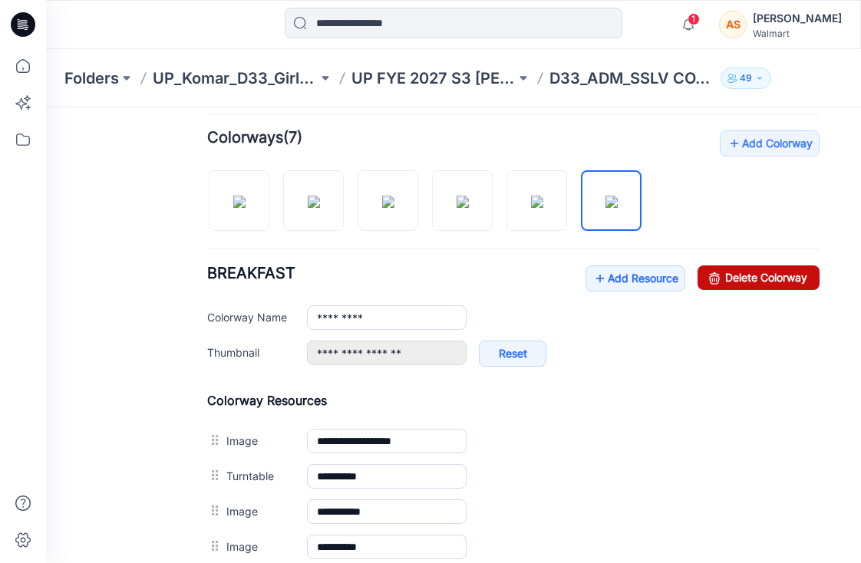
click at [762, 278] on link "Delete Colorway" at bounding box center [759, 278] width 122 height 25
type input "**********"
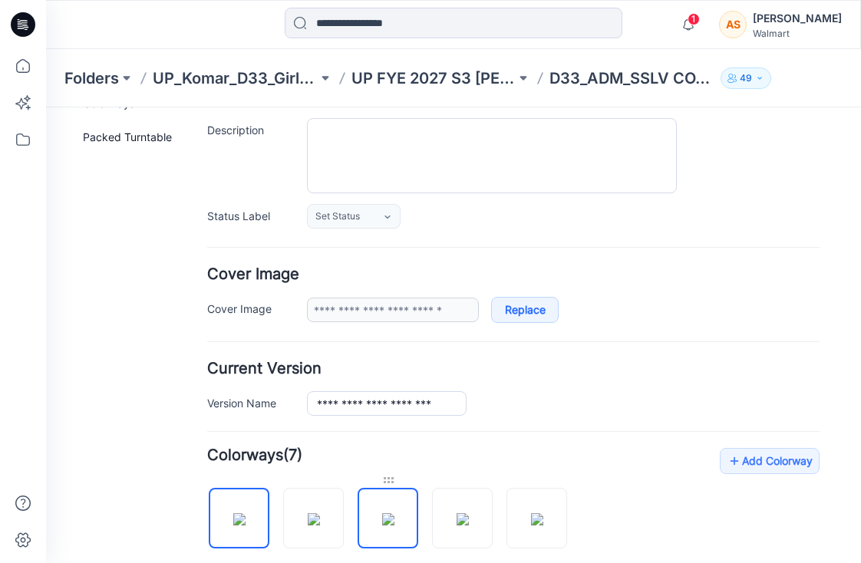
scroll to position [0, 0]
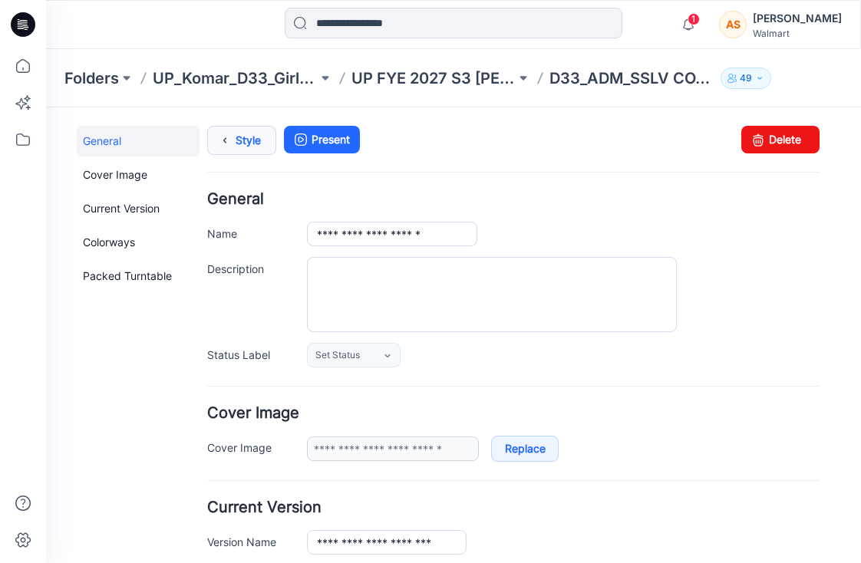
click at [254, 145] on link "Style" at bounding box center [241, 140] width 69 height 29
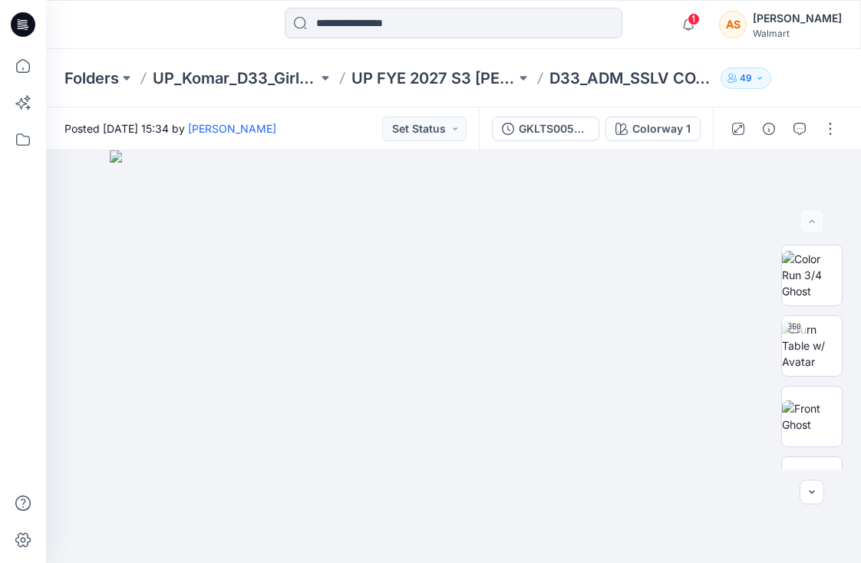
click at [700, 17] on span "1" at bounding box center [694, 19] width 12 height 12
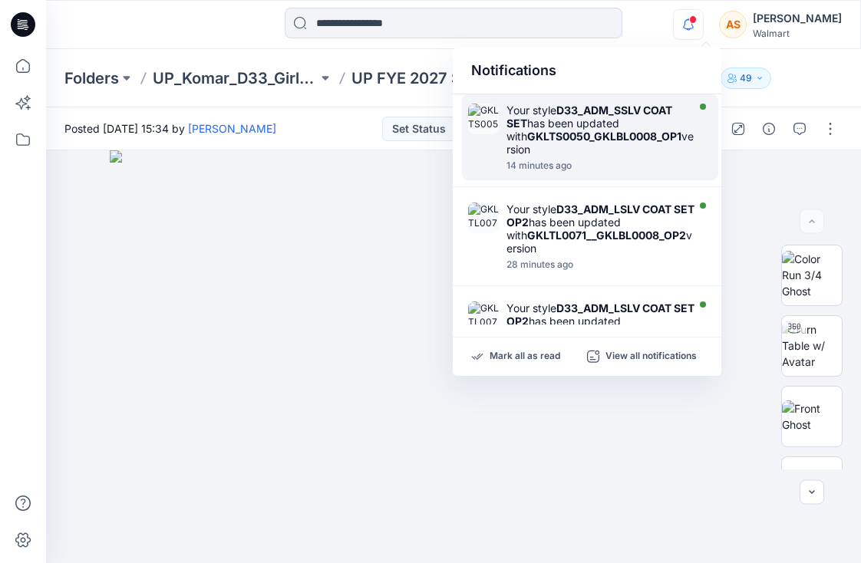
click at [649, 117] on div "Your style D33_ADM_SSLV COAT SET has been updated with GKLTS0050_GKLBL0008_OP1 …" at bounding box center [602, 130] width 190 height 52
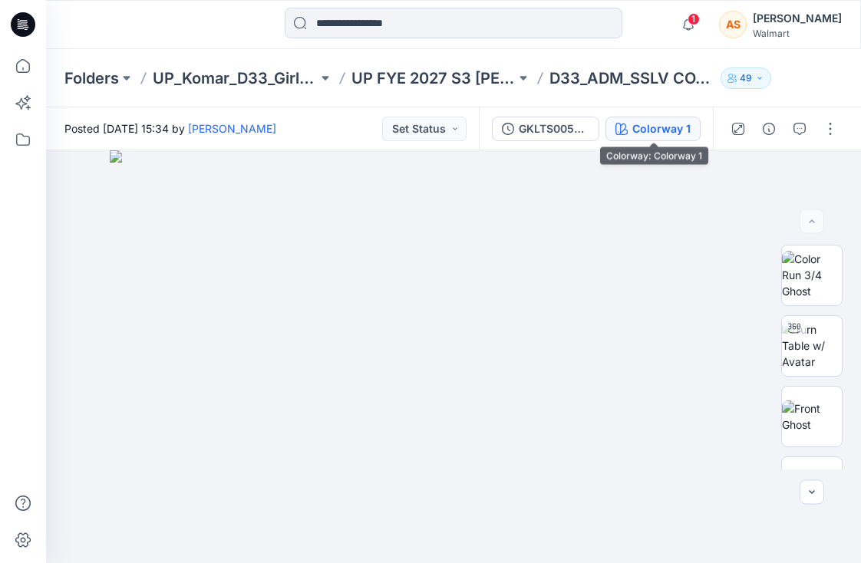
click at [653, 127] on div "Colorway 1" at bounding box center [662, 129] width 58 height 17
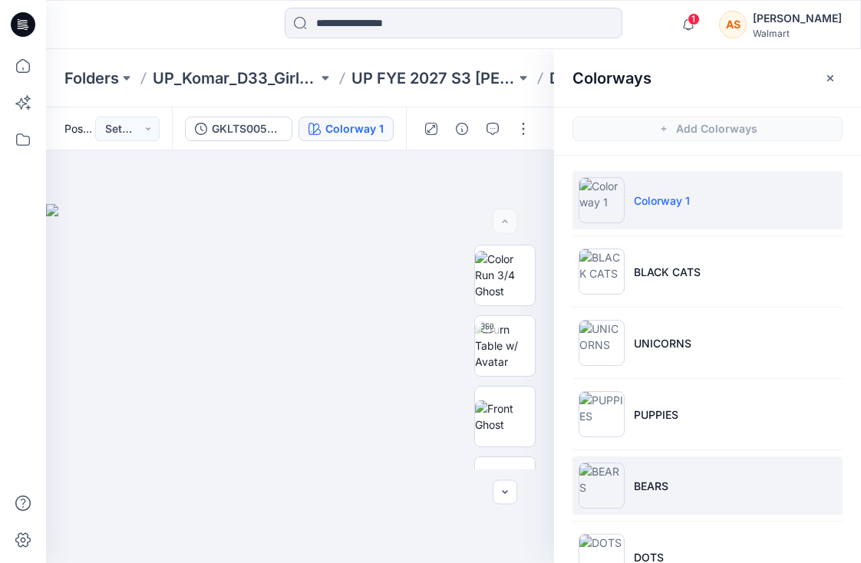
scroll to position [20, 0]
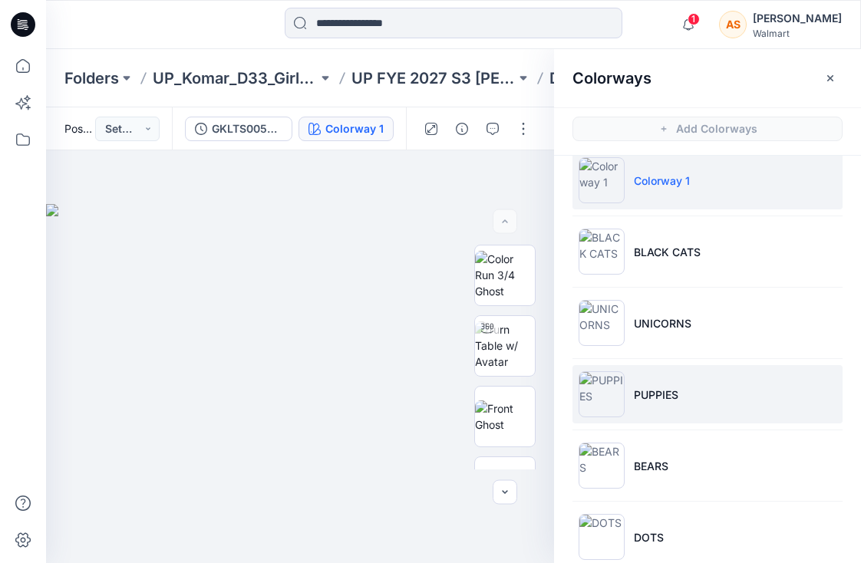
click at [742, 374] on li "PUPPIES" at bounding box center [708, 394] width 270 height 58
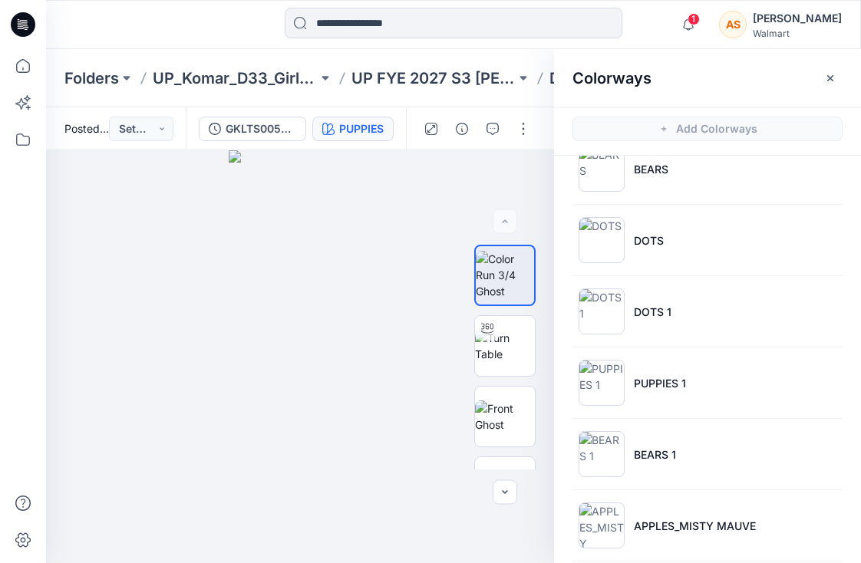
scroll to position [318, 0]
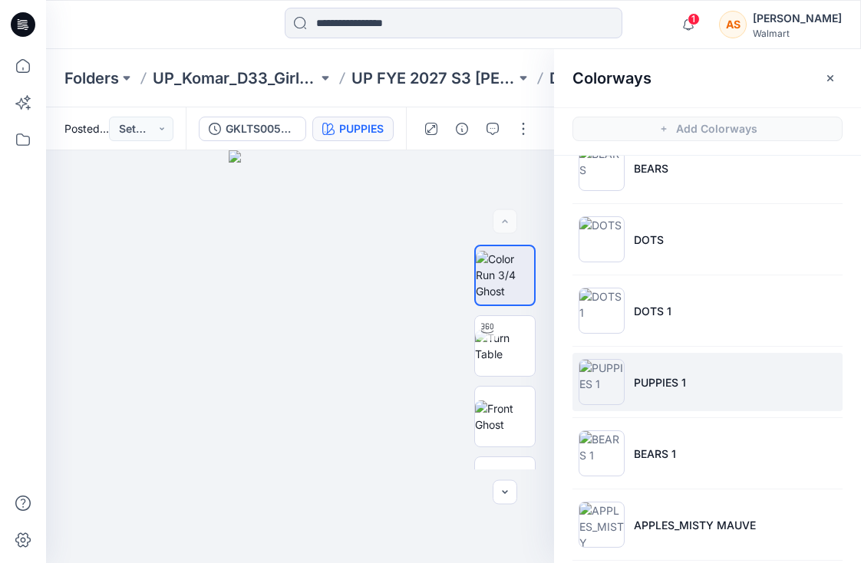
click at [731, 401] on li "PUPPIES 1" at bounding box center [708, 382] width 270 height 58
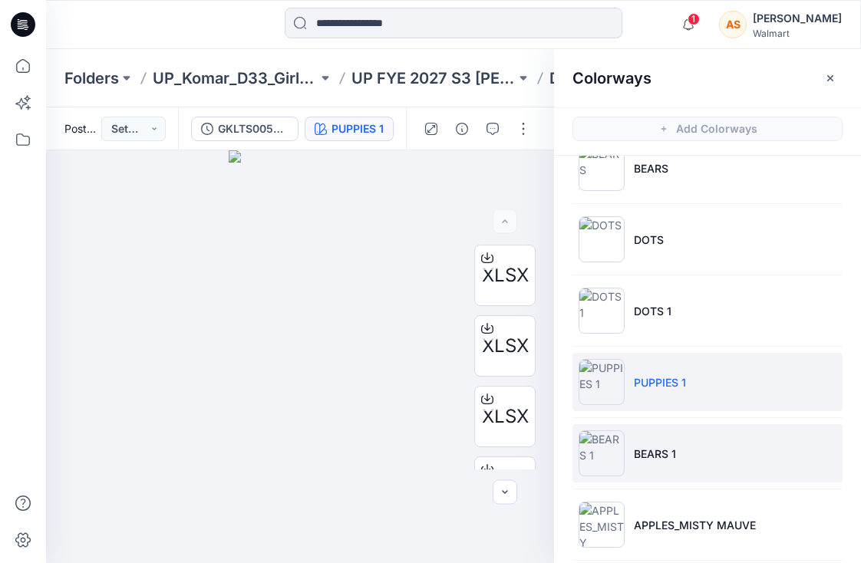
click at [793, 438] on li "BEARS 1" at bounding box center [708, 454] width 270 height 58
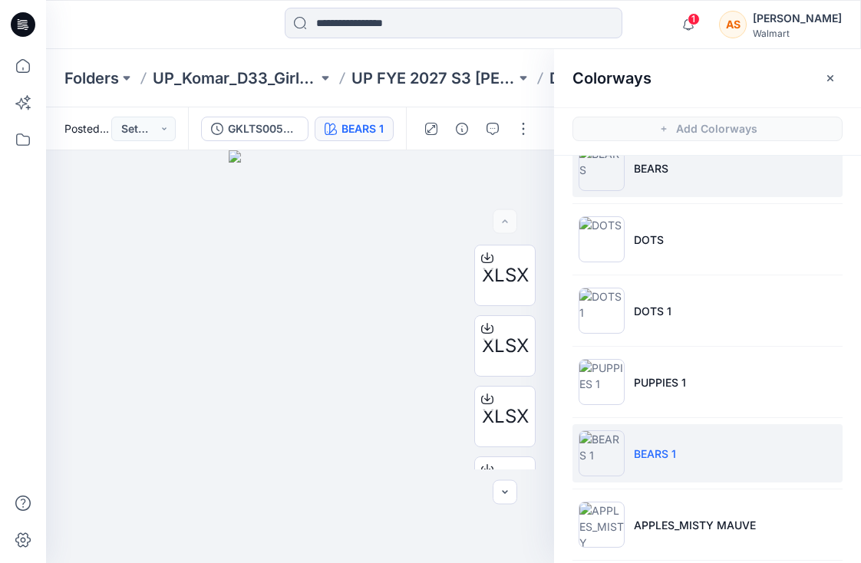
click at [733, 176] on li "BEARS" at bounding box center [708, 168] width 270 height 58
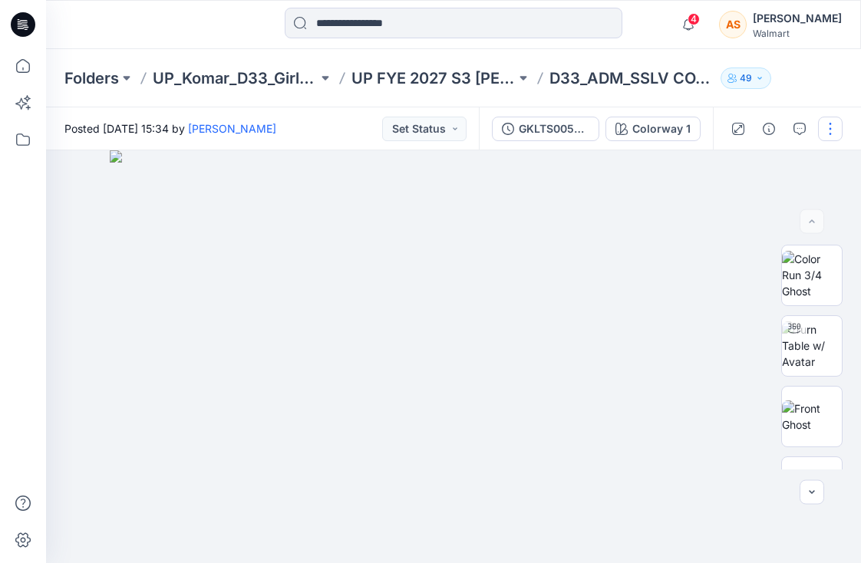
click at [831, 131] on button "button" at bounding box center [830, 129] width 25 height 25
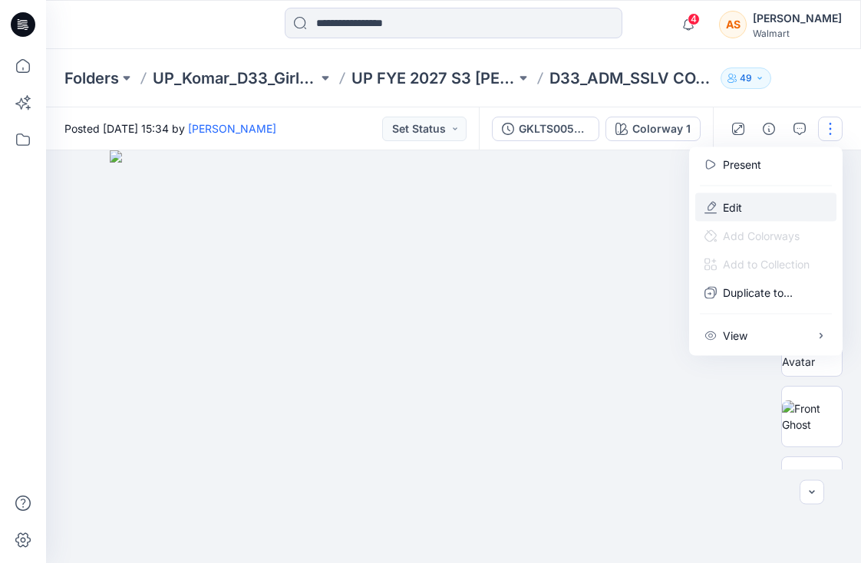
click at [761, 213] on button "Edit" at bounding box center [765, 207] width 141 height 28
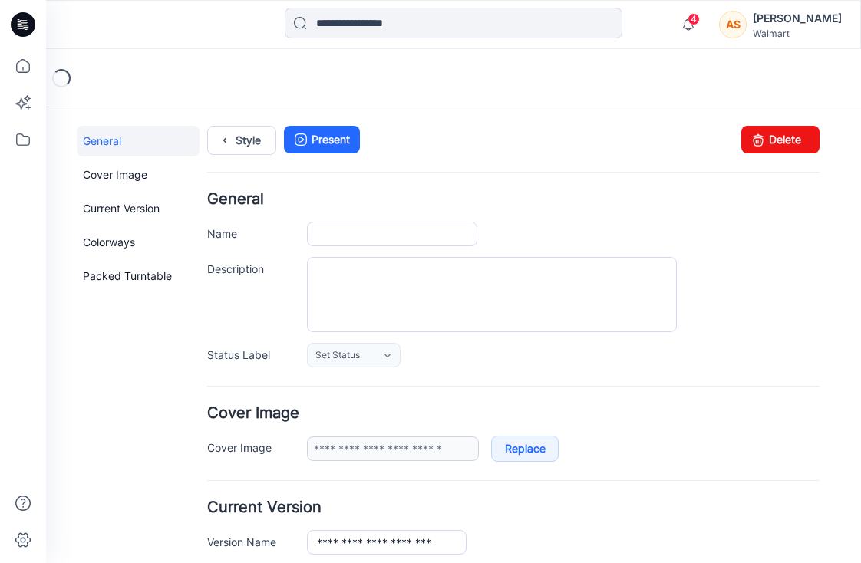
type input "**********"
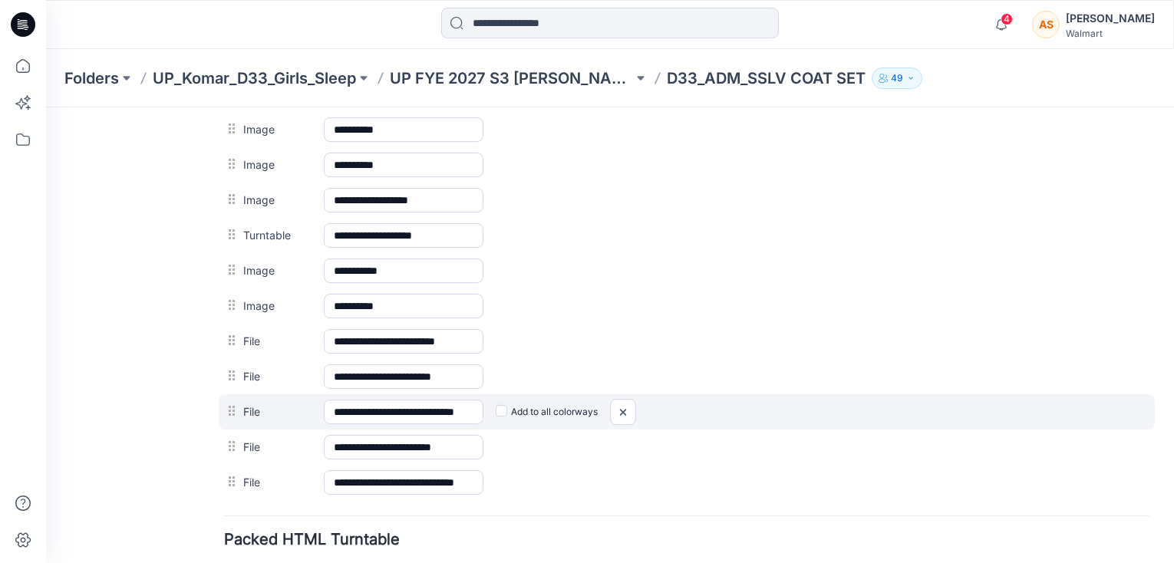
scroll to position [1044, 0]
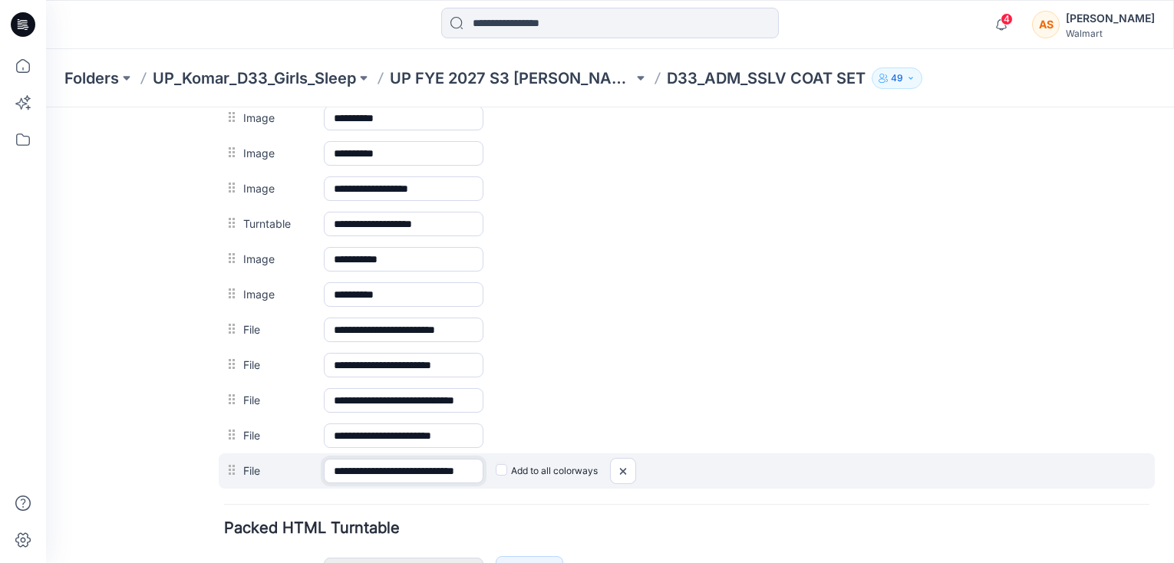
click at [440, 471] on input "**********" at bounding box center [404, 471] width 160 height 25
click at [626, 477] on img at bounding box center [623, 471] width 25 height 25
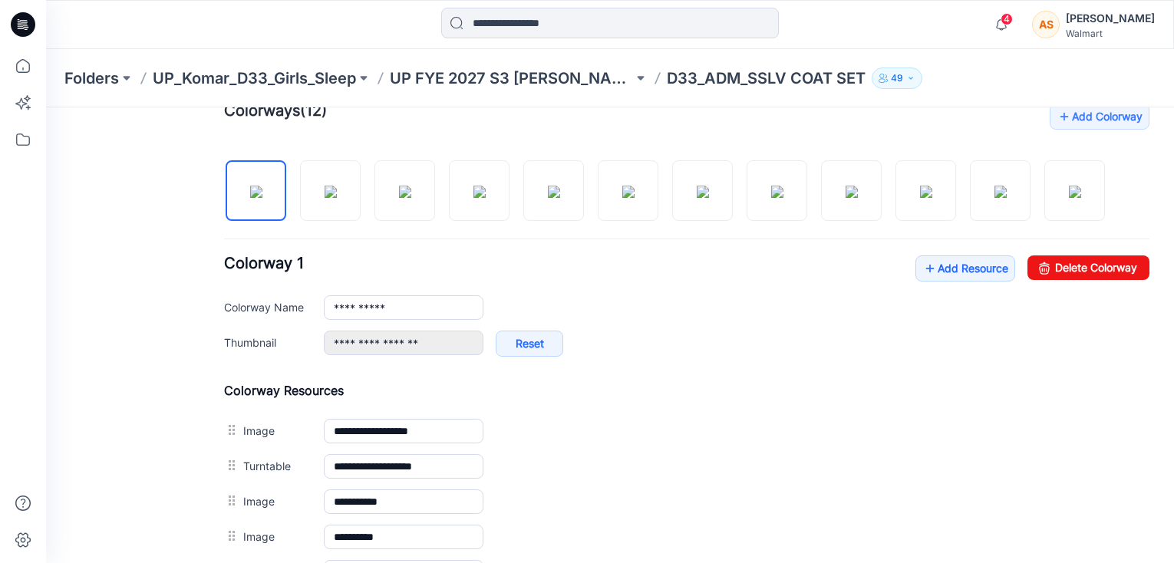
scroll to position [448, 0]
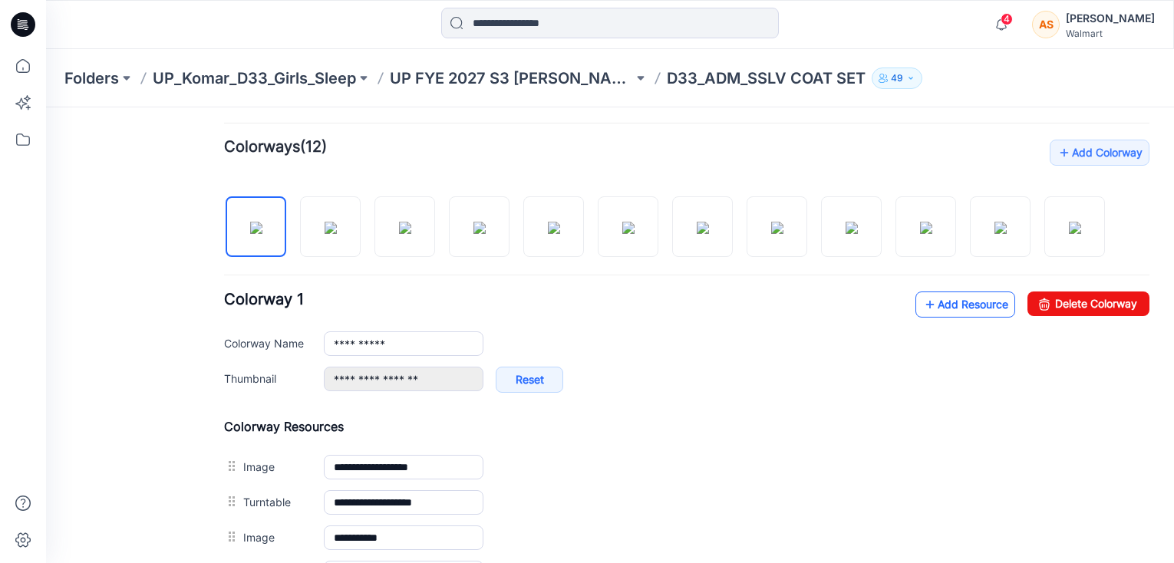
click at [861, 304] on link "Add Resource" at bounding box center [966, 305] width 100 height 26
click at [861, 309] on link "Add Resource" at bounding box center [966, 305] width 100 height 26
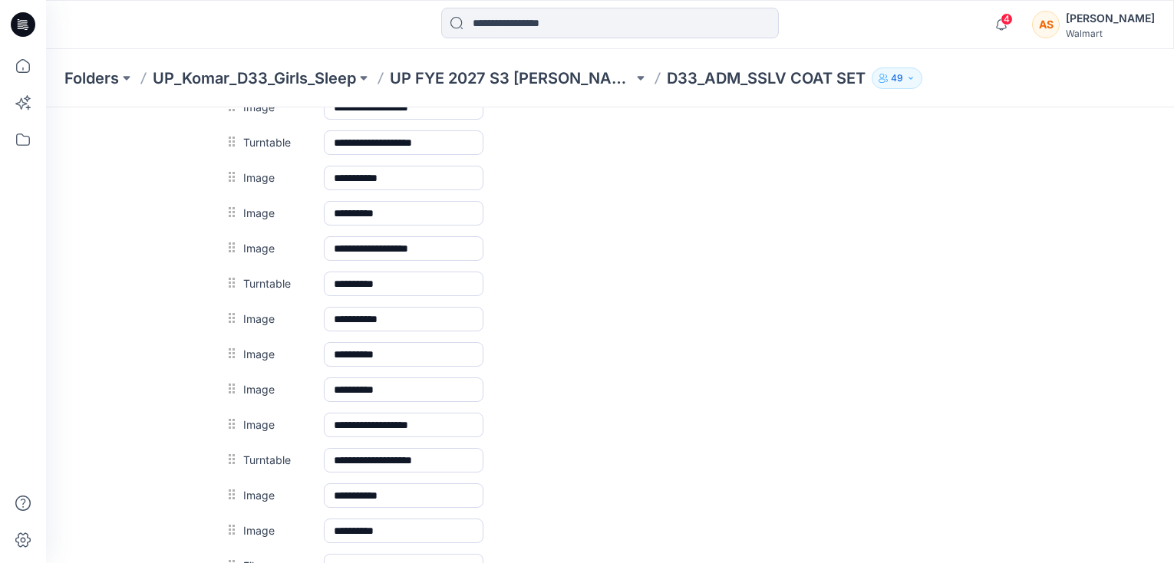
scroll to position [0, 0]
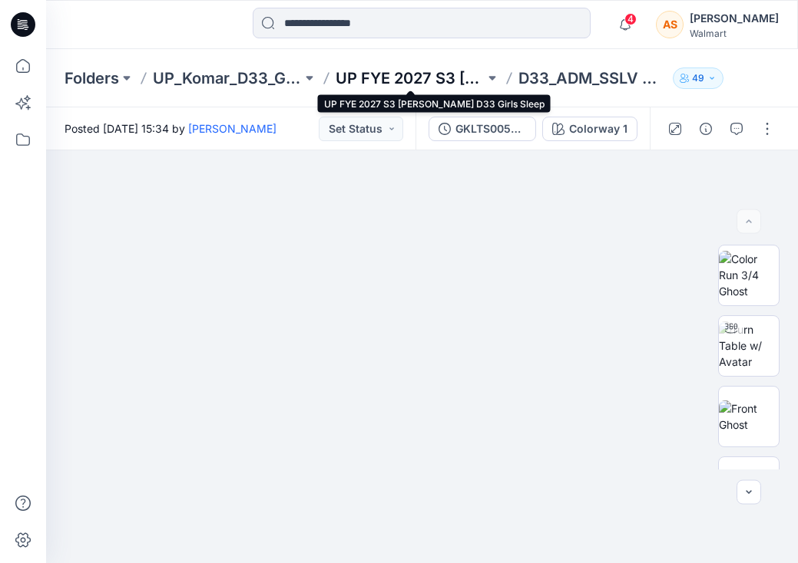
click at [419, 81] on p "UP FYE 2027 S3 [PERSON_NAME] D33 Girls Sleep" at bounding box center [409, 78] width 149 height 21
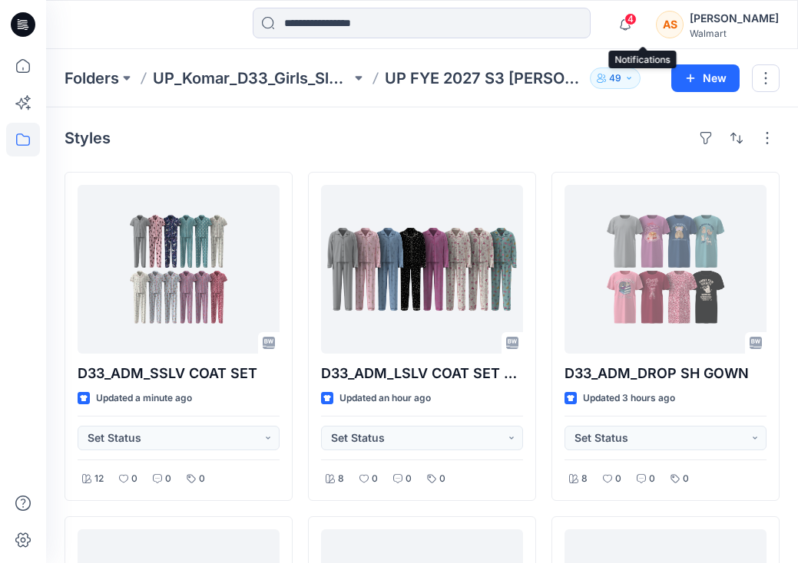
click at [636, 21] on span "4" at bounding box center [630, 19] width 12 height 12
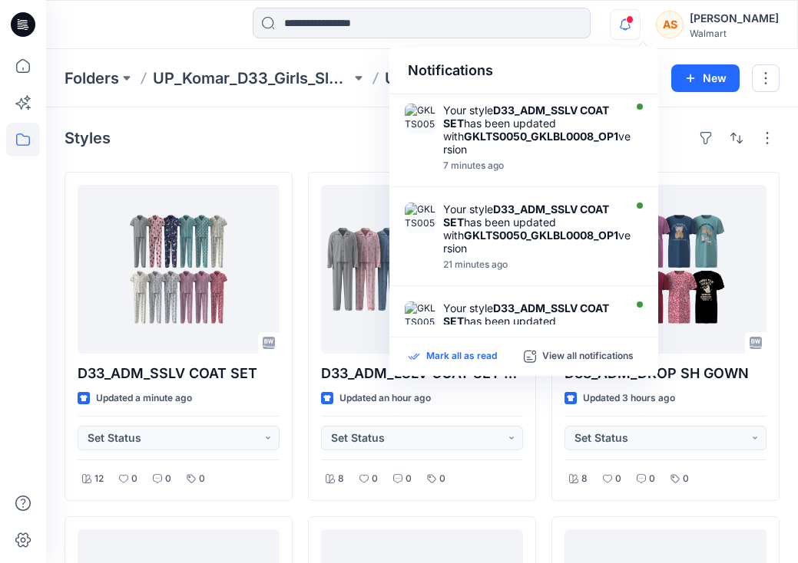
click at [455, 354] on p "Mark all as read" at bounding box center [461, 357] width 71 height 14
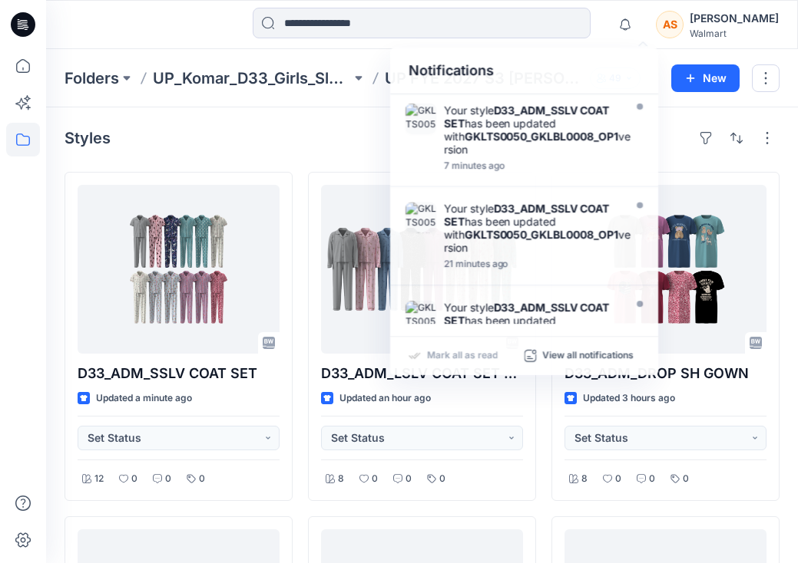
click at [121, 21] on div at bounding box center [140, 25] width 188 height 34
